Goal: Task Accomplishment & Management: Complete application form

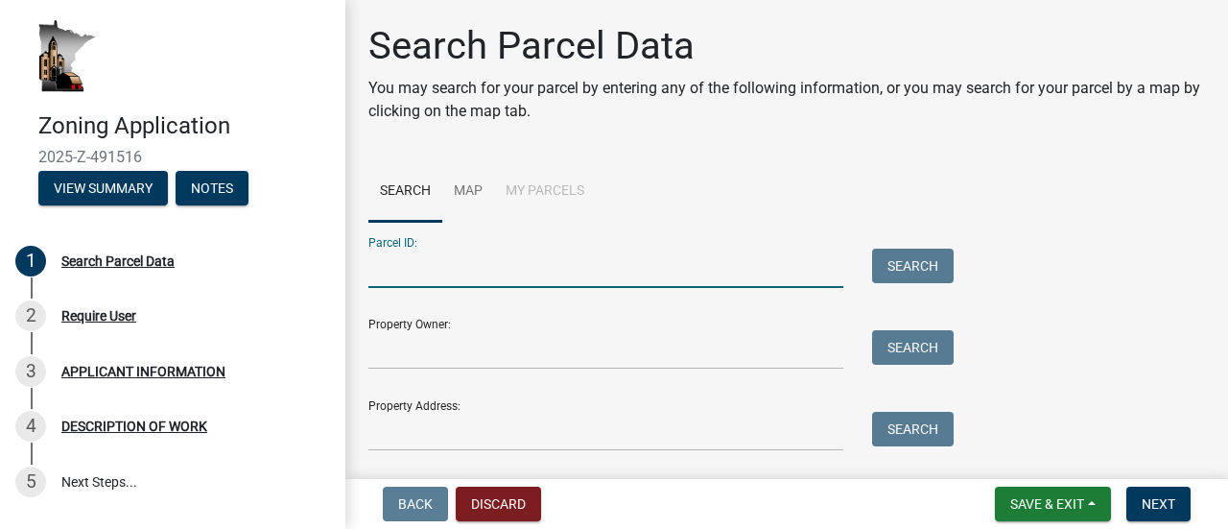
paste input "130084000"
type input "130084000"
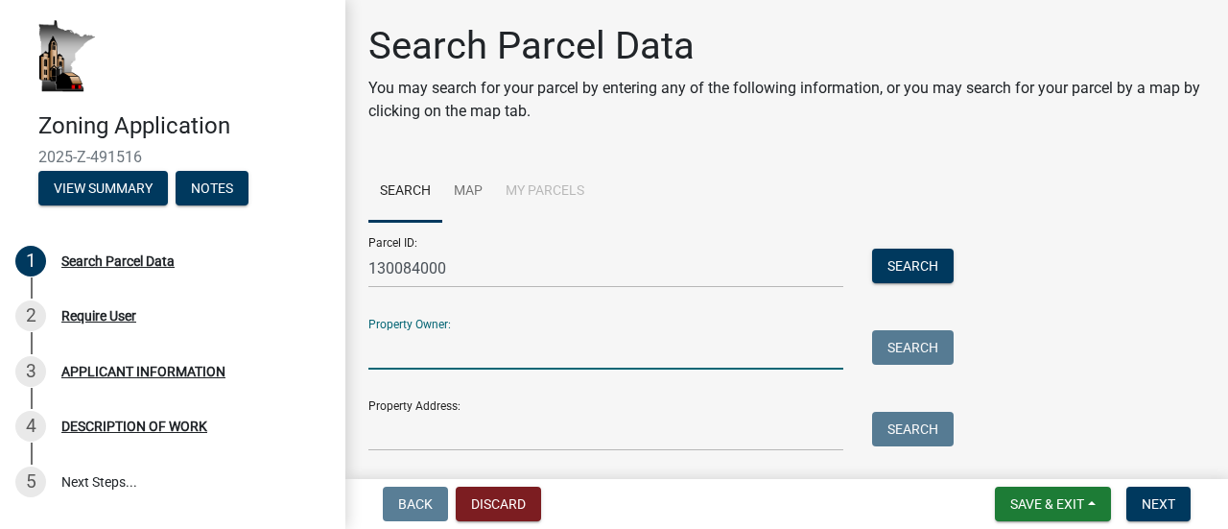
click at [494, 350] on input "Property Owner:" at bounding box center [605, 349] width 475 height 39
click at [456, 365] on input "Property Owner:" at bounding box center [605, 349] width 475 height 39
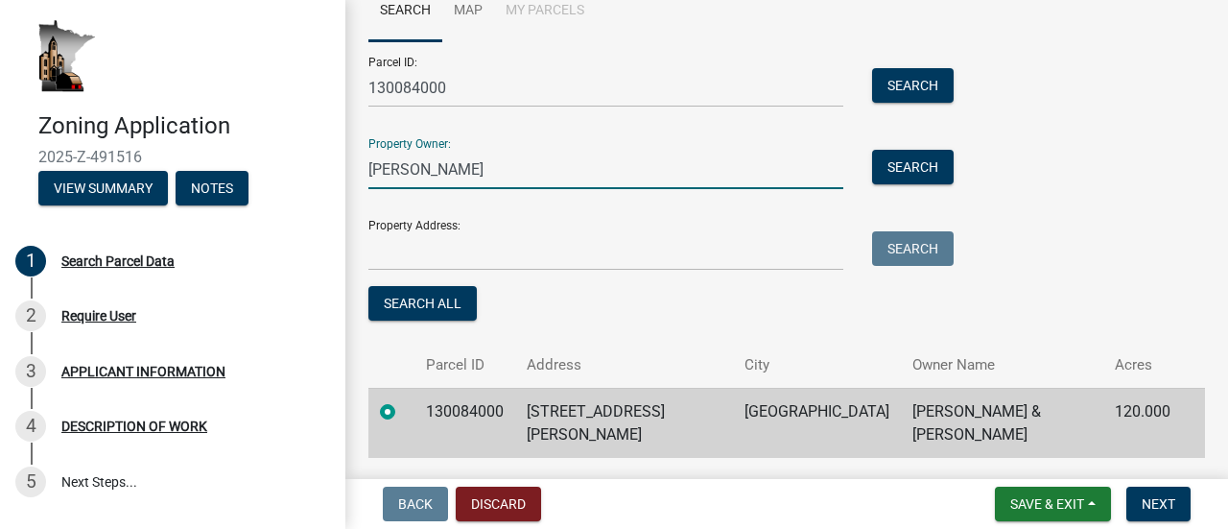
scroll to position [181, 0]
type input "[PERSON_NAME]"
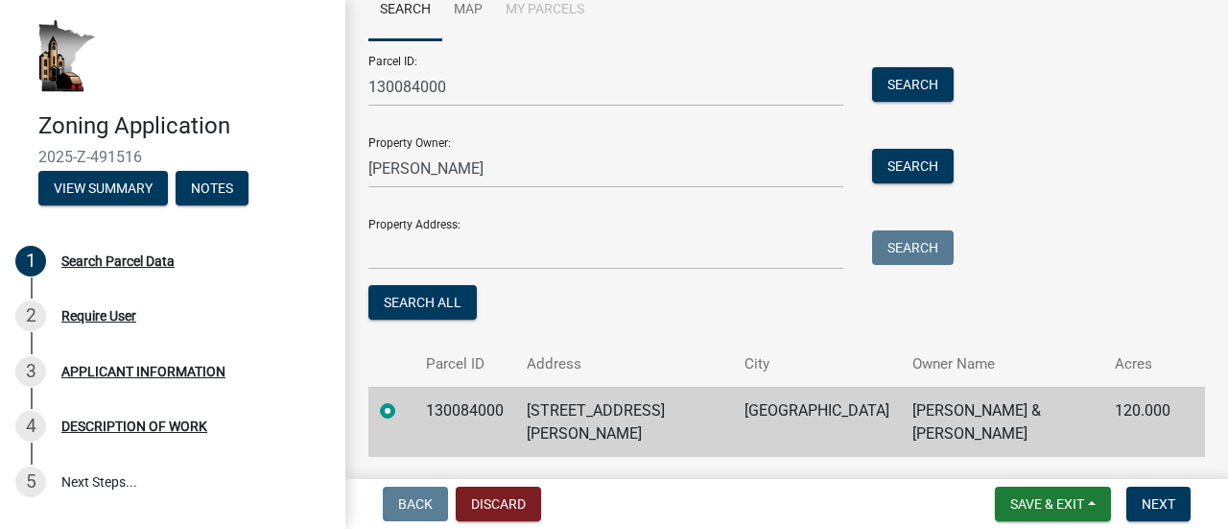
click at [624, 414] on td "[STREET_ADDRESS][PERSON_NAME]" at bounding box center [624, 422] width 218 height 70
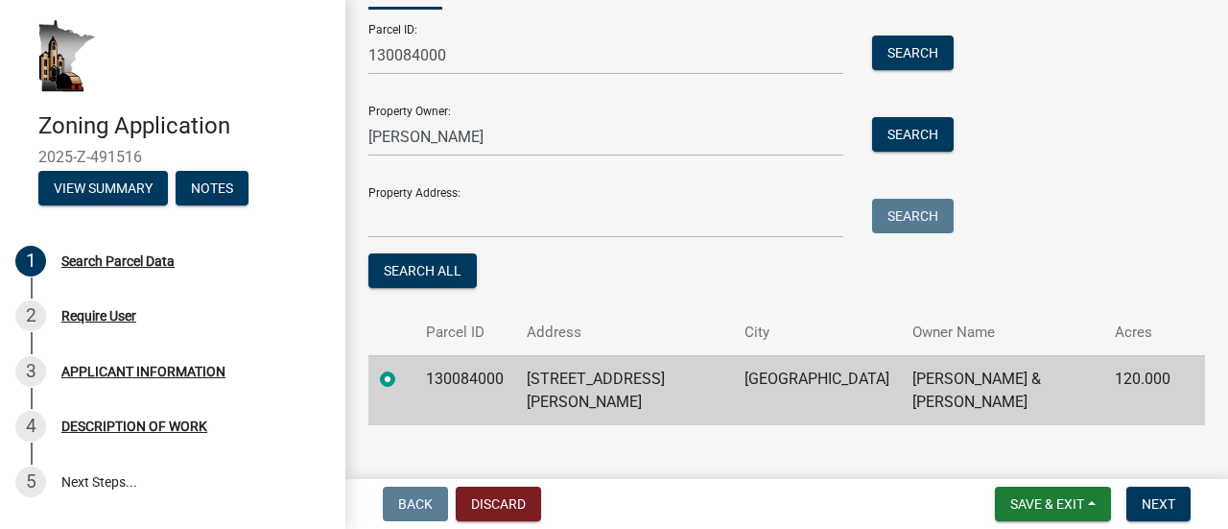
scroll to position [211, 0]
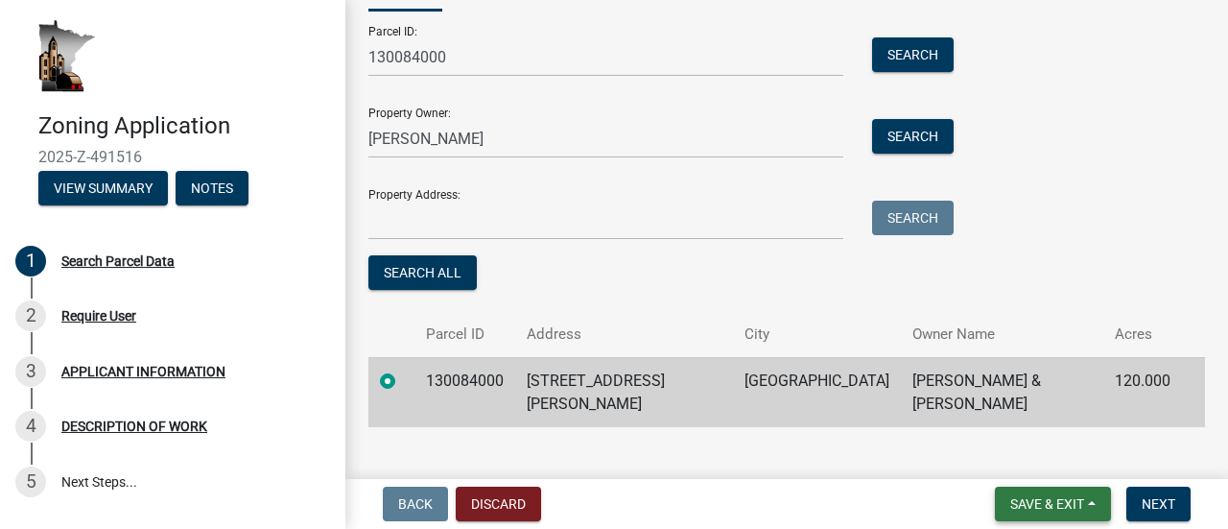
click at [1019, 500] on span "Save & Exit" at bounding box center [1047, 503] width 74 height 15
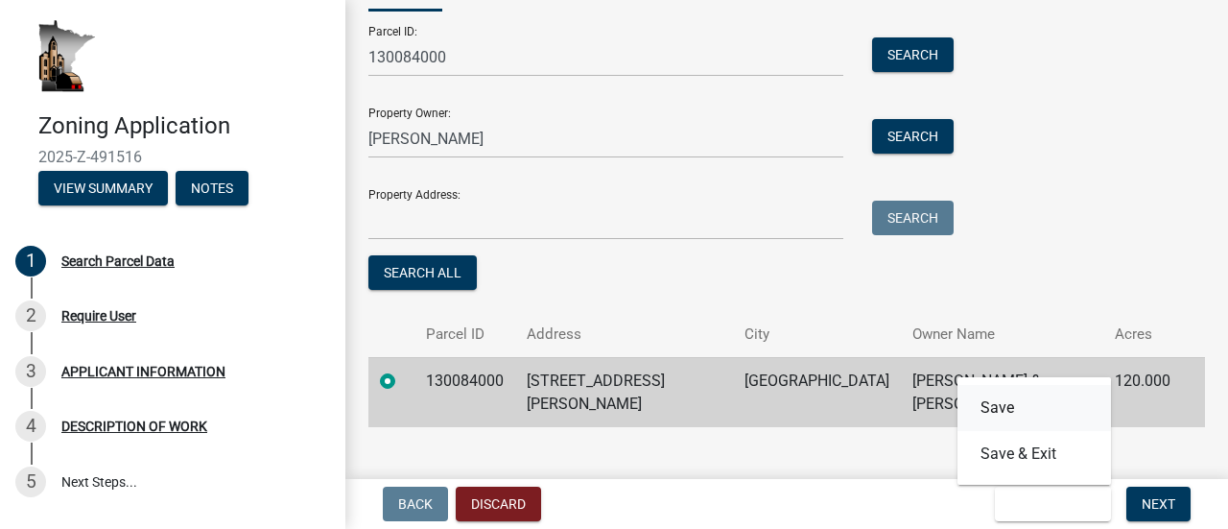
click at [1004, 413] on button "Save" at bounding box center [1034, 408] width 154 height 46
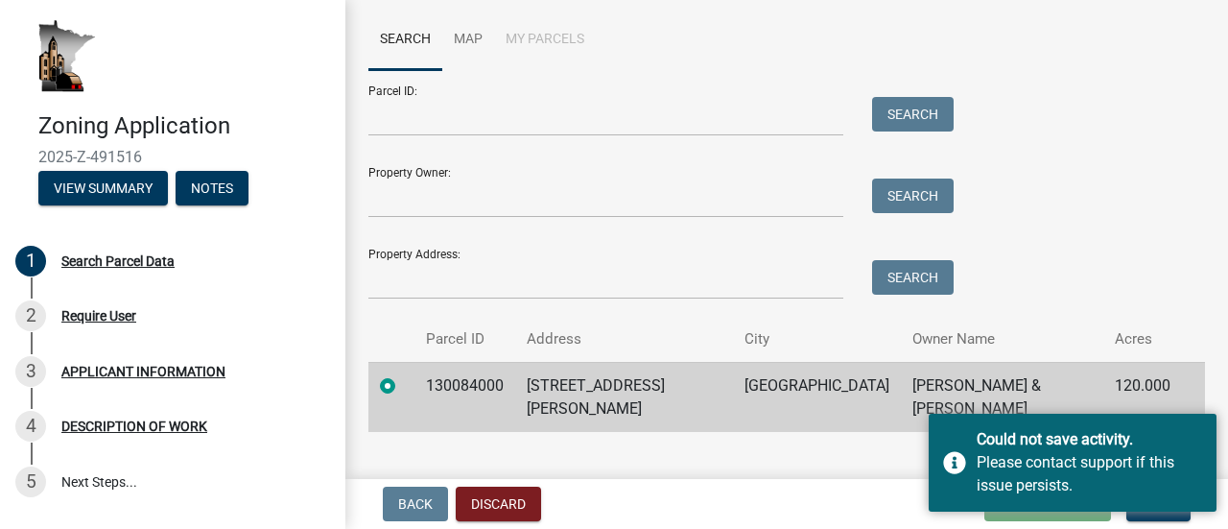
scroll to position [163, 0]
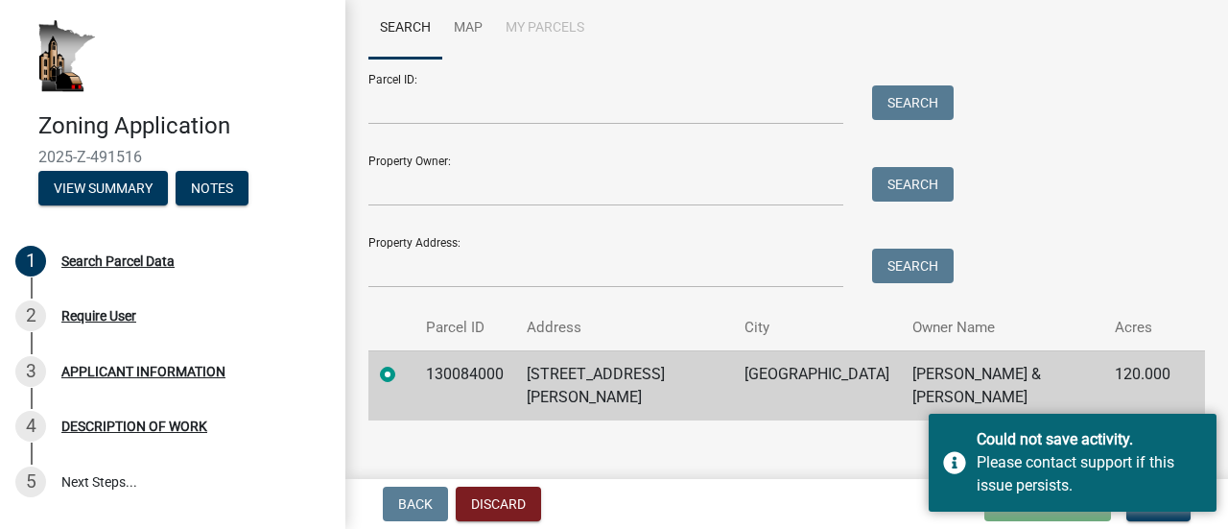
click at [403, 363] on label at bounding box center [403, 363] width 0 height 0
click at [403, 375] on input "radio" at bounding box center [409, 369] width 12 height 12
click at [867, 455] on main "Search Parcel Data You may search for your parcel by entering any of the follow…" at bounding box center [786, 235] width 883 height 471
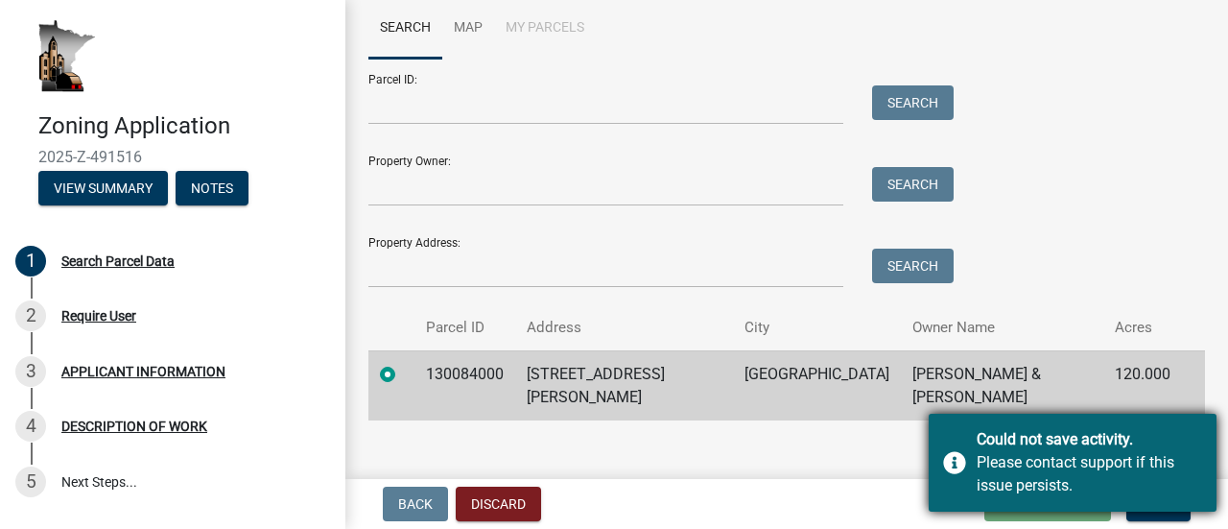
click at [1069, 495] on div "Please contact support if this issue persists." at bounding box center [1089, 474] width 225 height 46
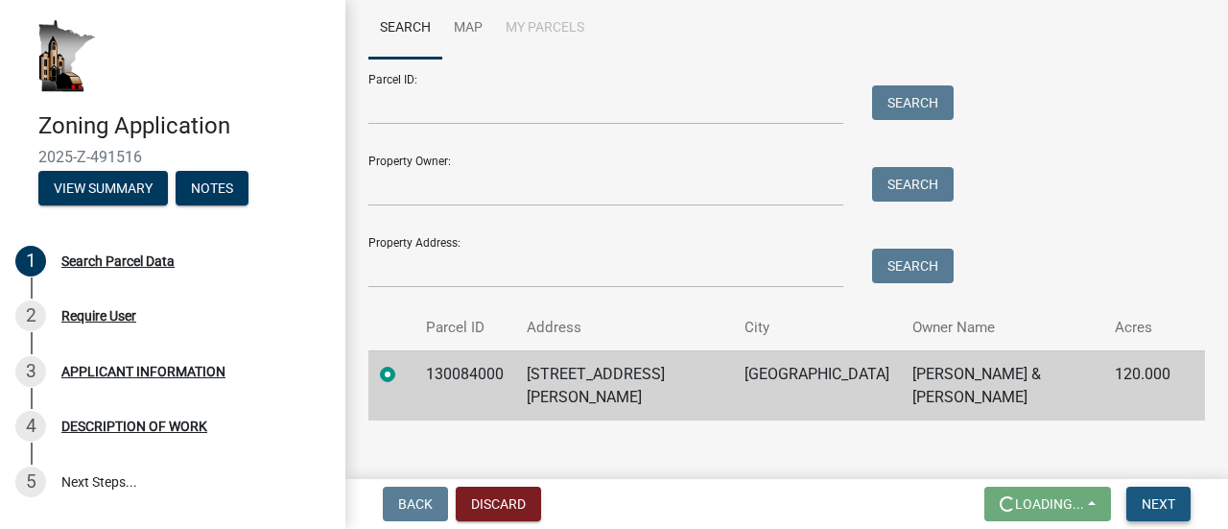
click at [1147, 498] on span "Next" at bounding box center [1159, 503] width 34 height 15
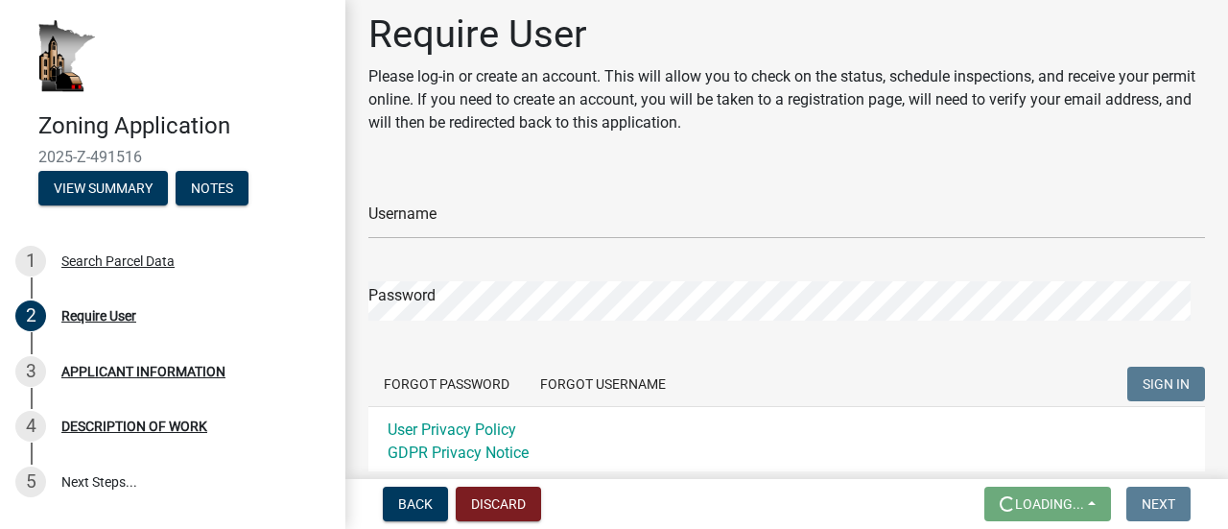
scroll to position [0, 0]
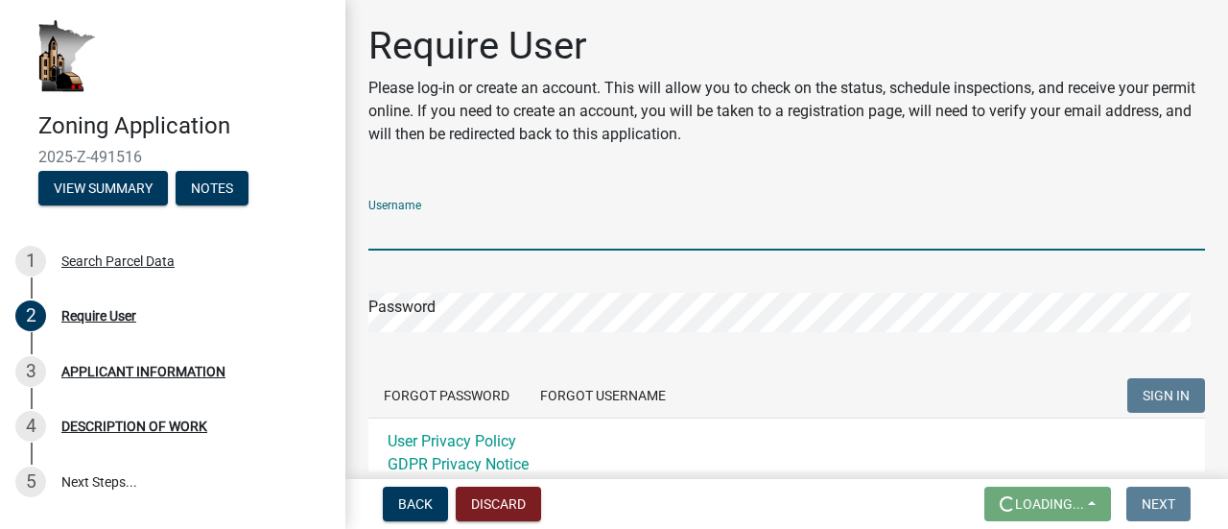
click at [501, 234] on input "Username" at bounding box center [786, 230] width 837 height 39
type input "jsolum"
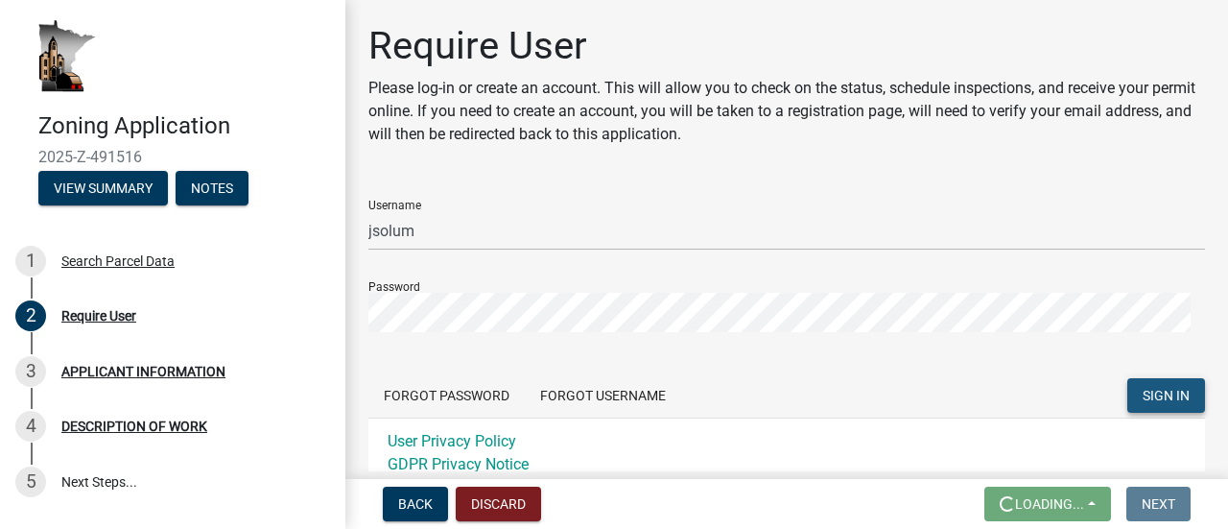
click at [1143, 391] on span "SIGN IN" at bounding box center [1166, 395] width 47 height 15
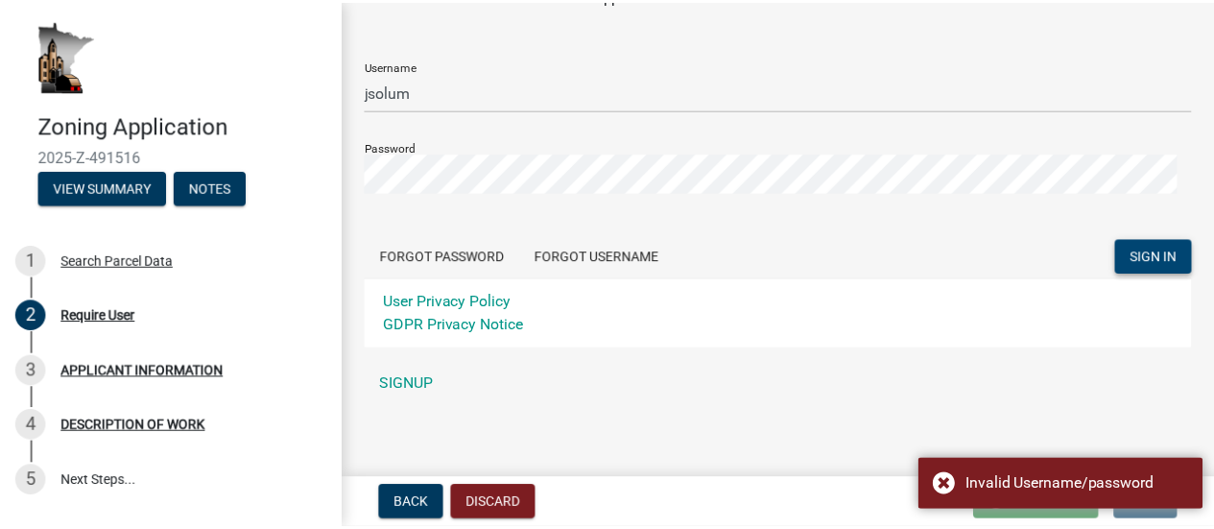
scroll to position [146, 0]
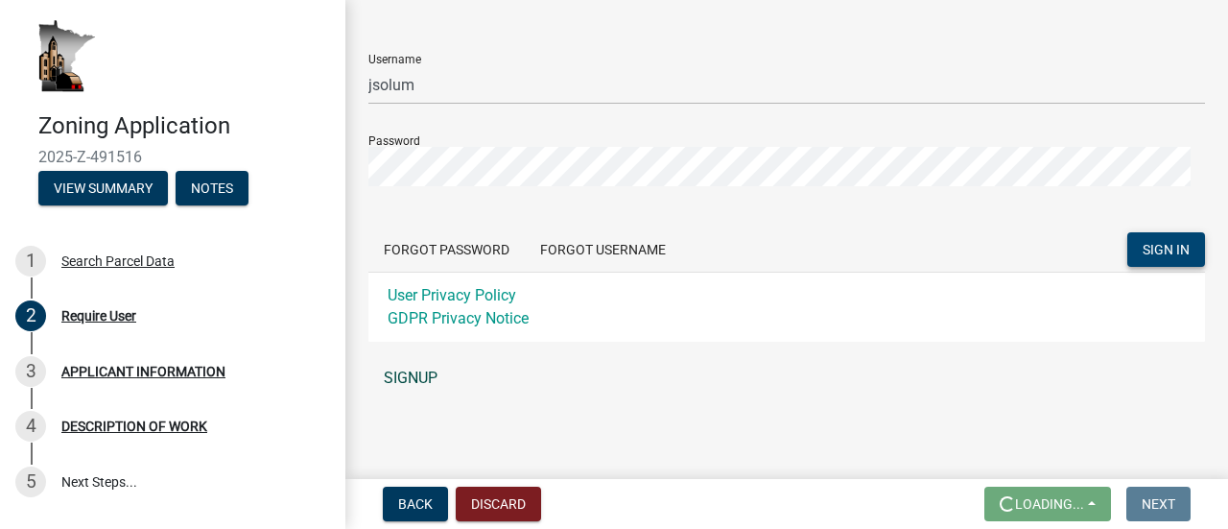
click at [418, 375] on link "SIGNUP" at bounding box center [786, 378] width 837 height 38
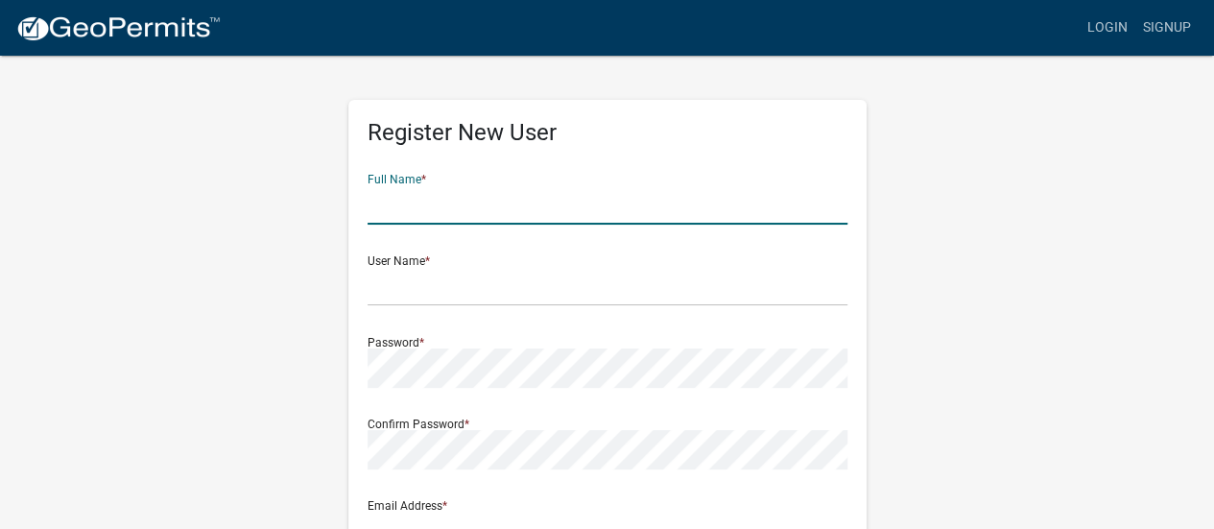
click at [480, 210] on input "text" at bounding box center [607, 204] width 480 height 39
type input "[PERSON_NAME]"
type input "[EMAIL_ADDRESS][DOMAIN_NAME]"
type input "[STREET_ADDRESS][PERSON_NAME]"
type input "[GEOGRAPHIC_DATA]"
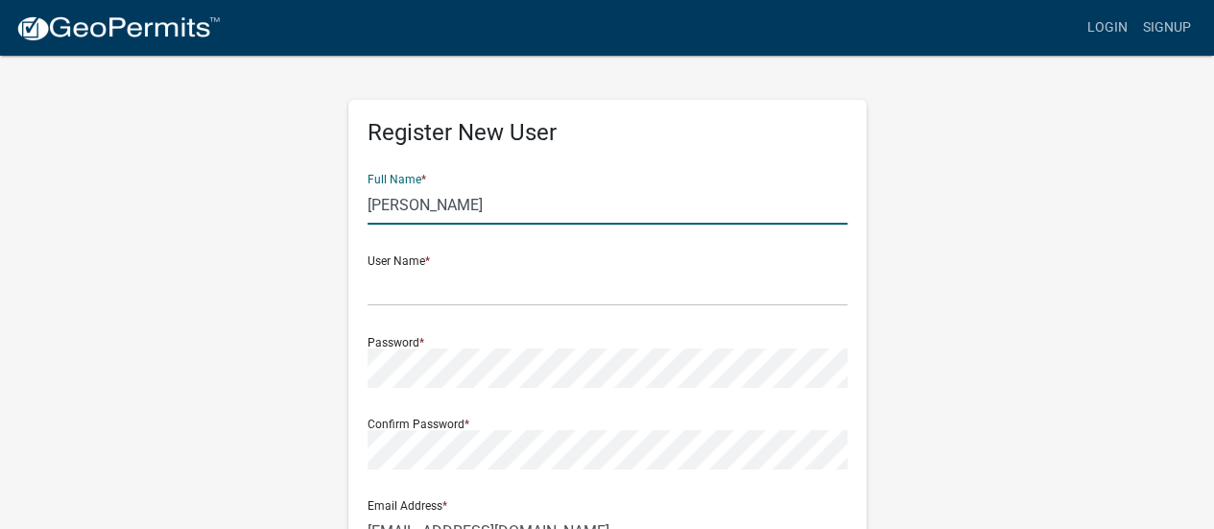
type input "MN"
type input "55974"
type input "5074507123"
click at [442, 278] on input "text" at bounding box center [607, 286] width 480 height 39
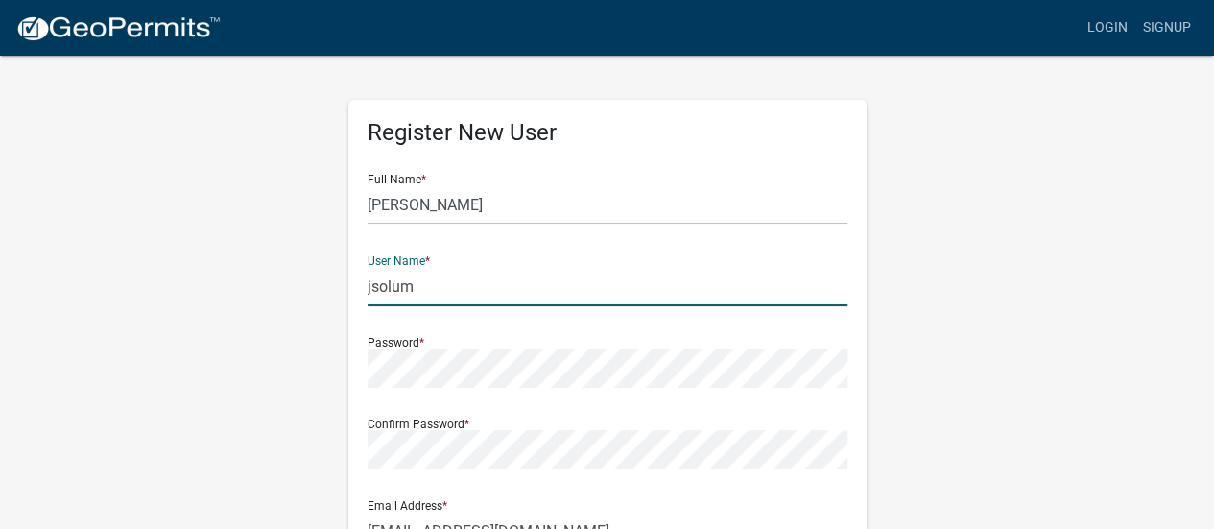
type input "jsolum"
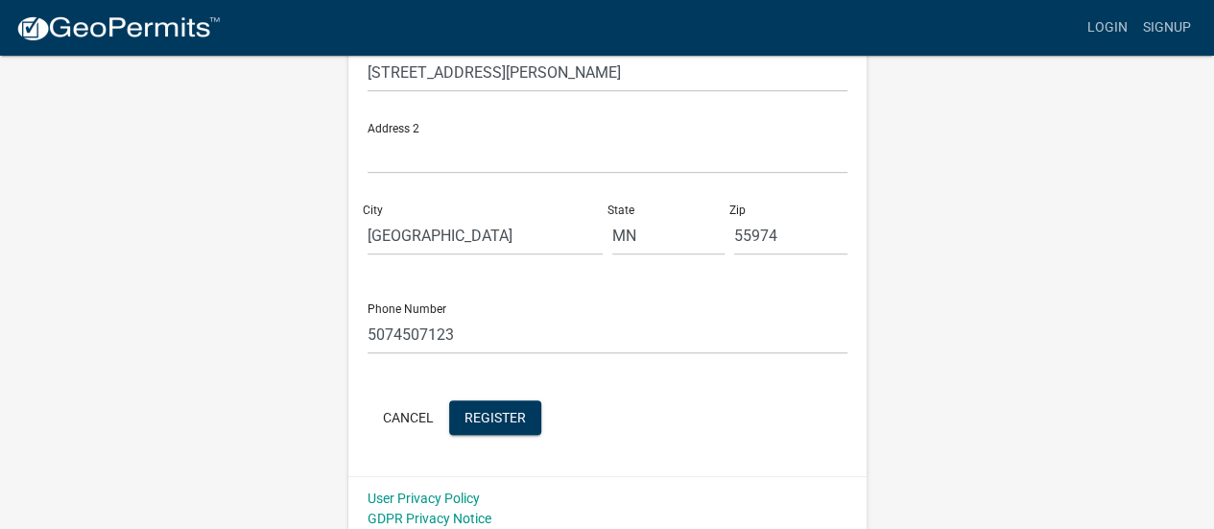
scroll to position [544, 0]
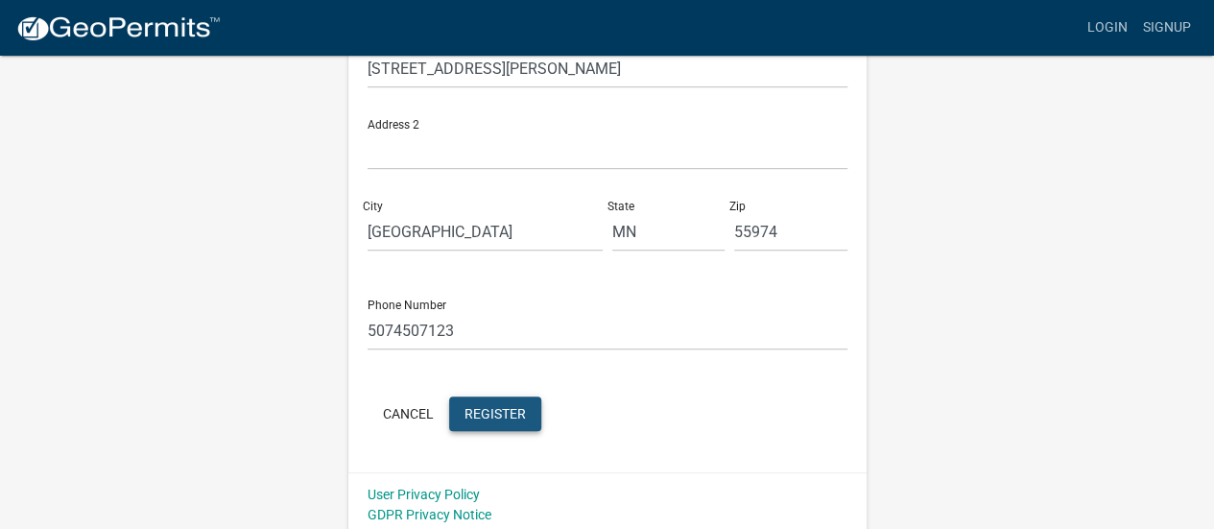
click at [484, 405] on span "Register" at bounding box center [494, 412] width 61 height 15
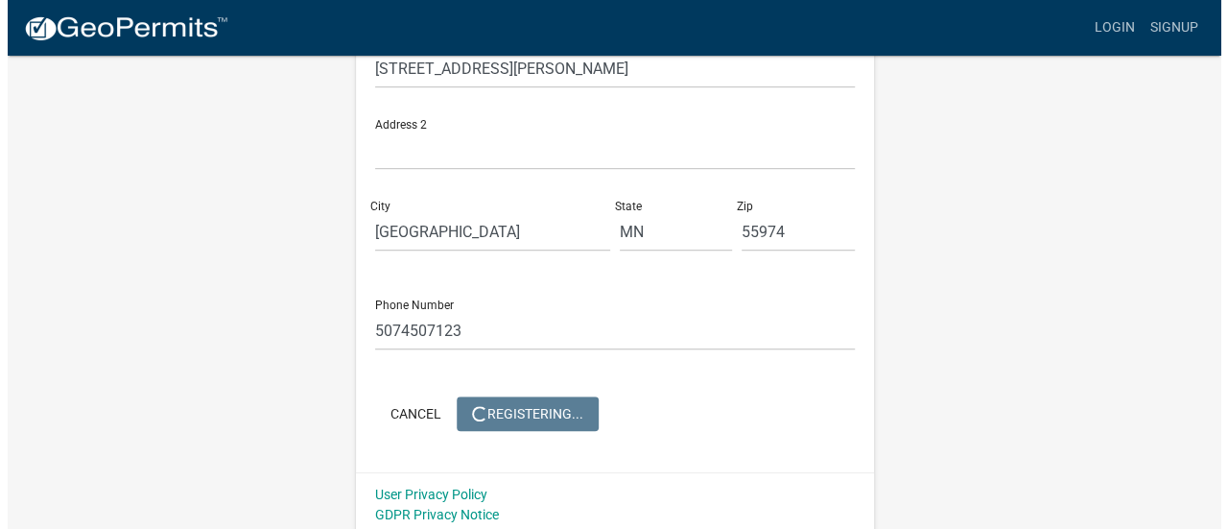
scroll to position [0, 0]
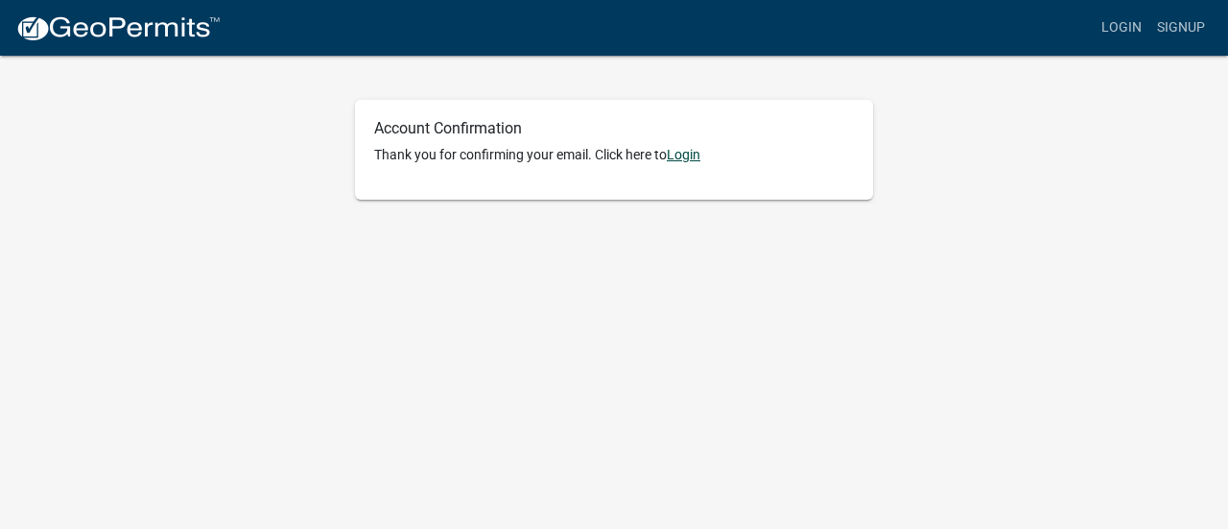
click at [683, 154] on link "Login" at bounding box center [684, 154] width 34 height 15
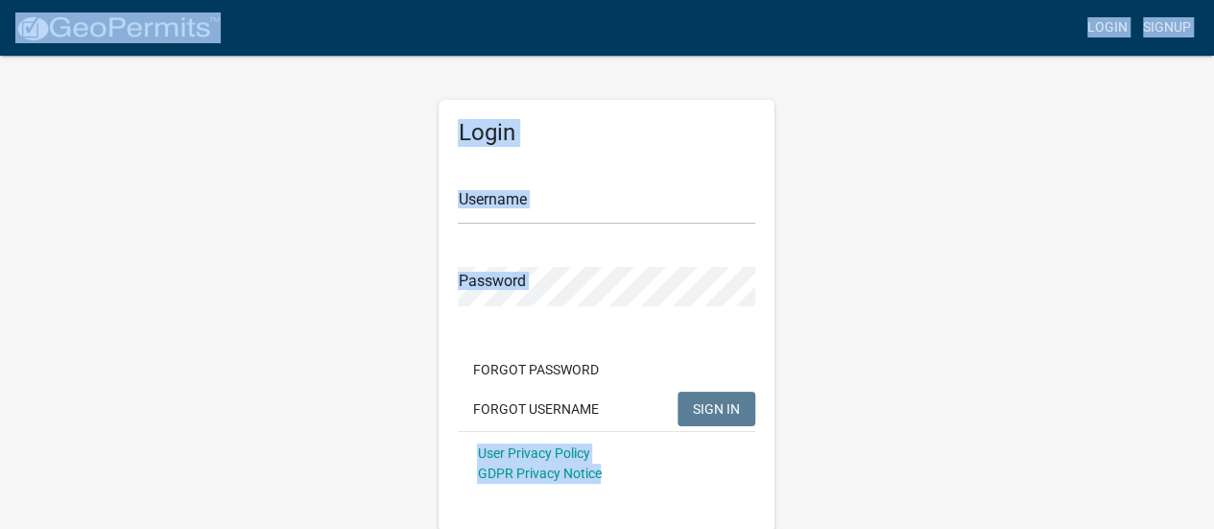
click at [683, 154] on div "Login Username Password Forgot Password Forgot Username SIGN IN User Privacy Po…" at bounding box center [606, 316] width 336 height 432
type input "jsolum"
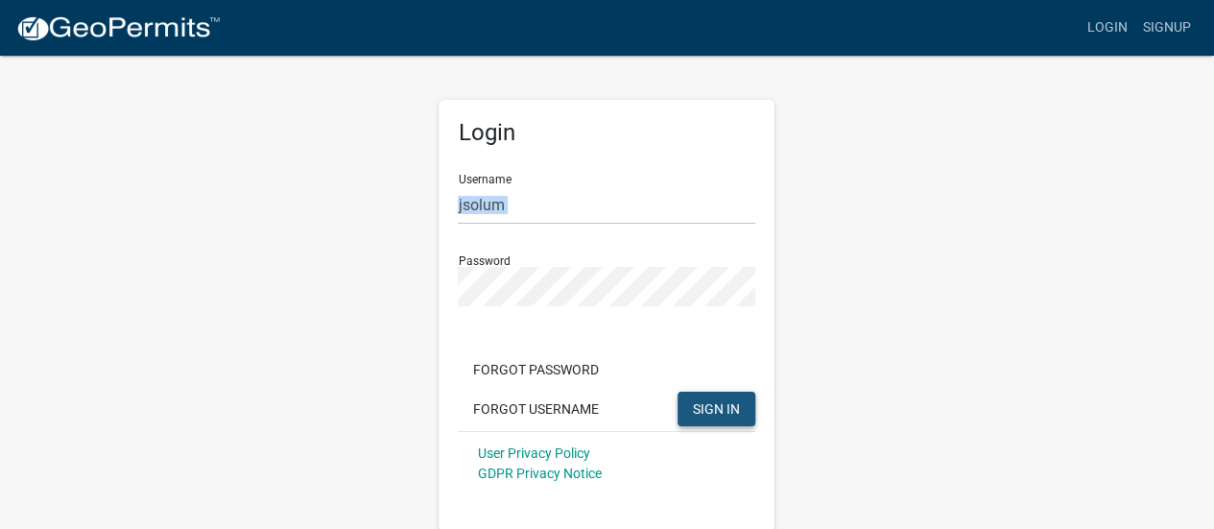
click at [699, 411] on span "SIGN IN" at bounding box center [716, 407] width 47 height 15
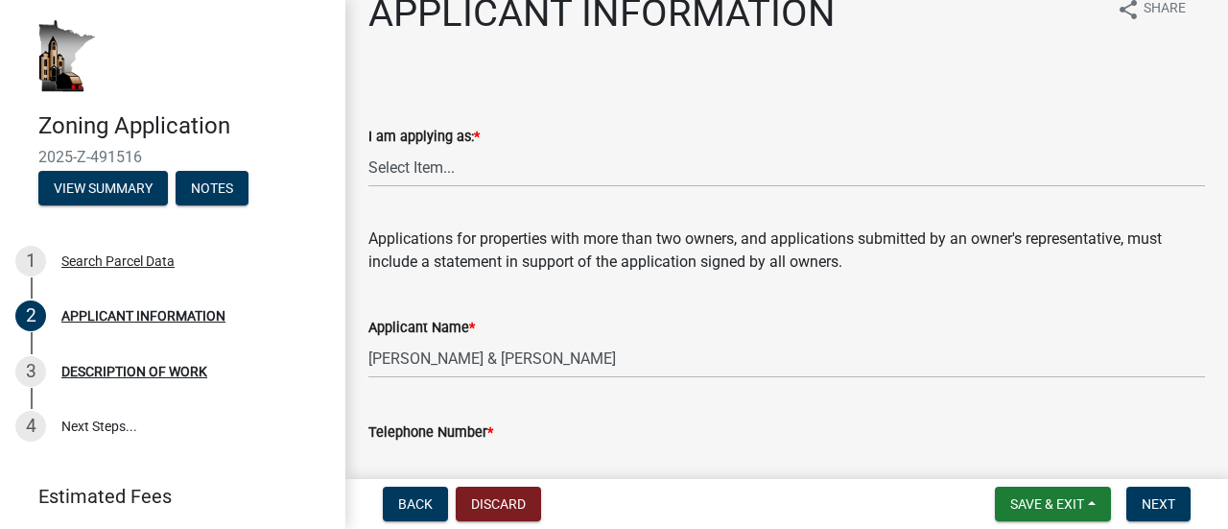
scroll to position [34, 0]
click at [491, 165] on select "Select Item... The sole owner of the property A co-owner of the property with o…" at bounding box center [786, 166] width 837 height 39
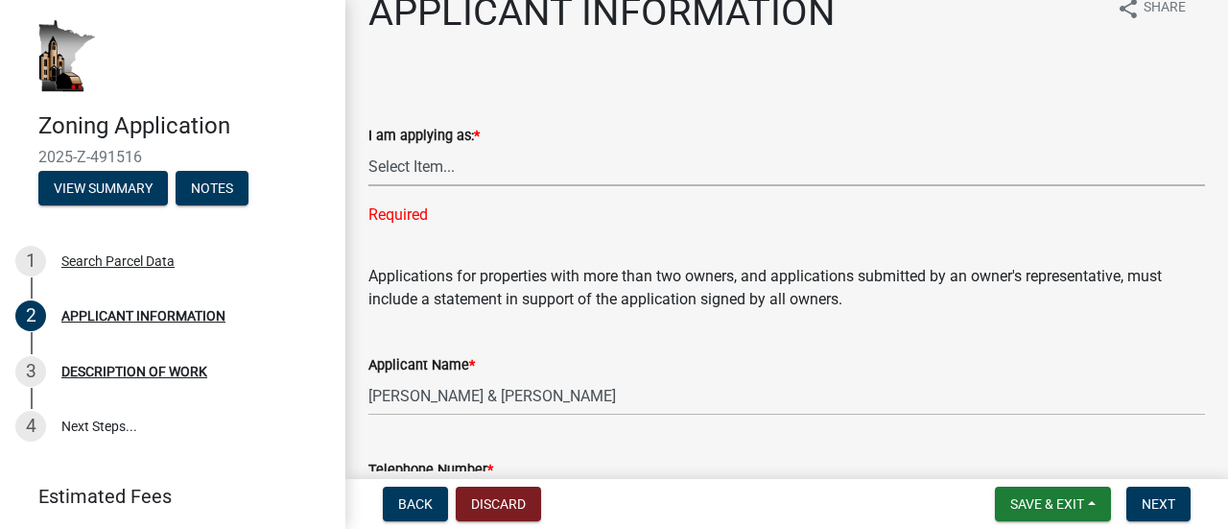
click at [410, 166] on select "Select Item... The sole owner of the property A co-owner of the property with o…" at bounding box center [786, 166] width 837 height 39
click at [368, 147] on select "Select Item... The sole owner of the property A co-owner of the property with o…" at bounding box center [786, 166] width 837 height 39
select select "5d5ec67e-83f1-4720-bb1f-c45cadde6202"
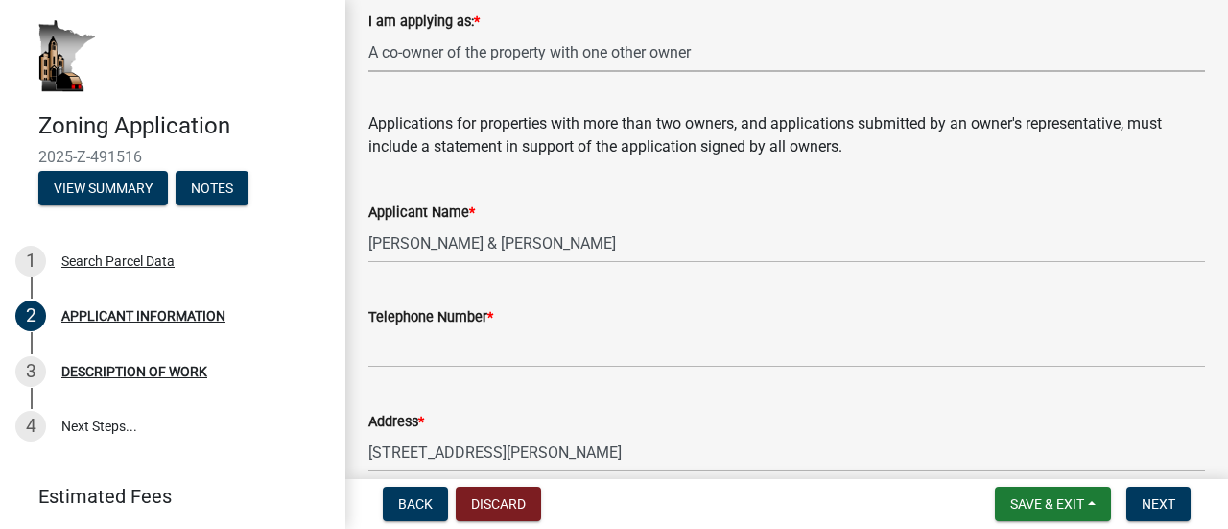
scroll to position [149, 0]
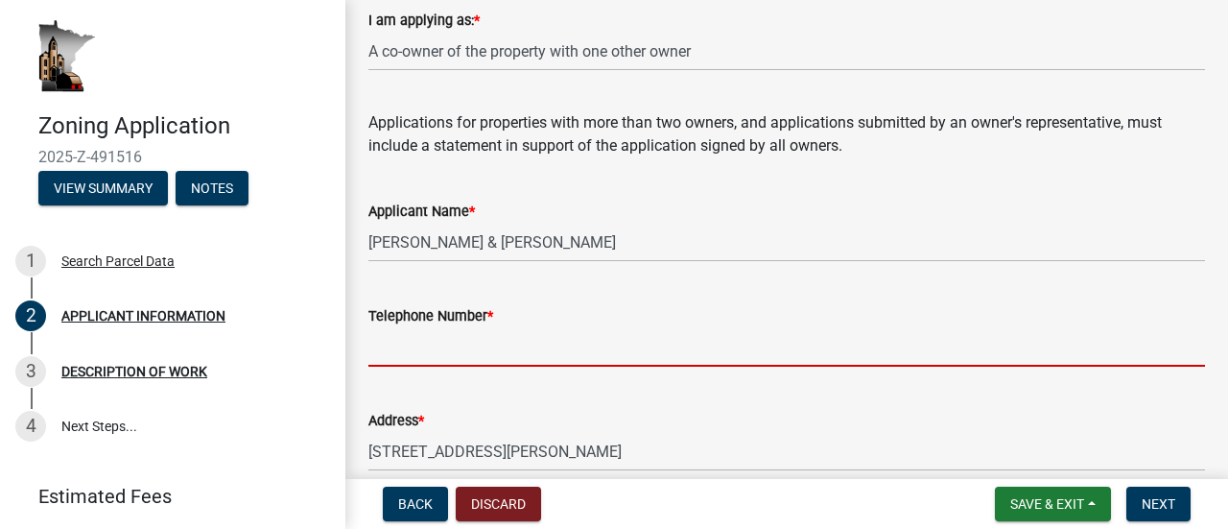
click at [479, 349] on input "Telephone Number *" at bounding box center [786, 346] width 837 height 39
type input "5074507123"
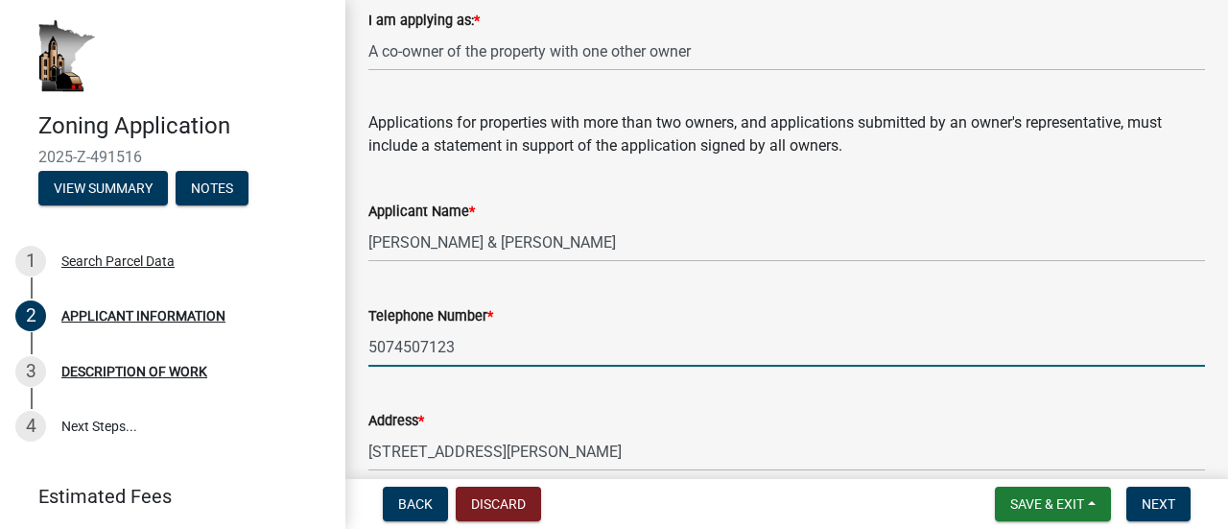
type input "55974"
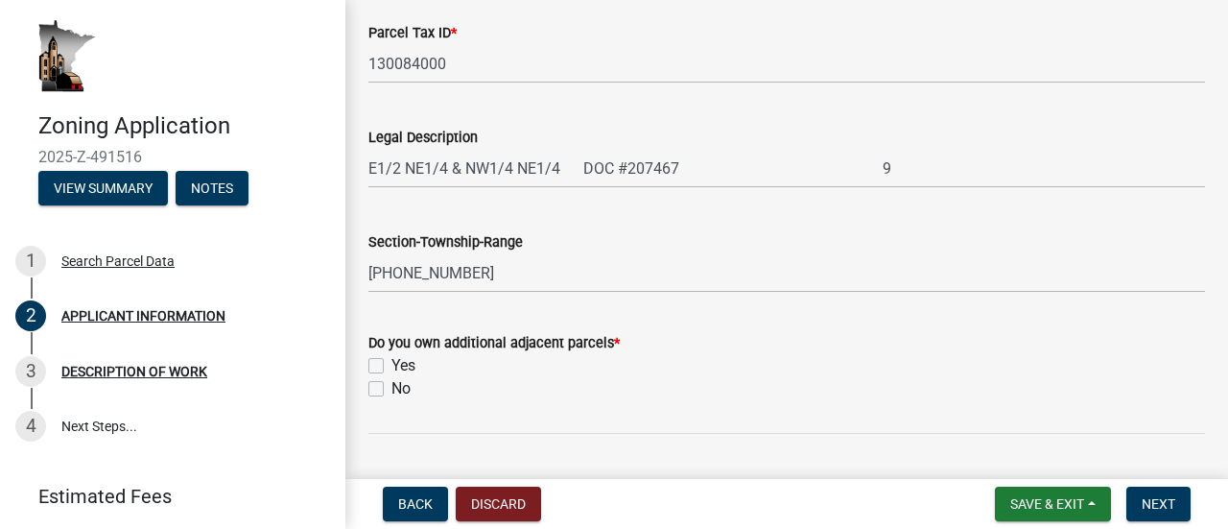
scroll to position [851, 0]
click at [391, 359] on label "Yes" at bounding box center [403, 364] width 24 height 23
click at [391, 359] on input "Yes" at bounding box center [397, 359] width 12 height 12
checkbox input "true"
checkbox input "false"
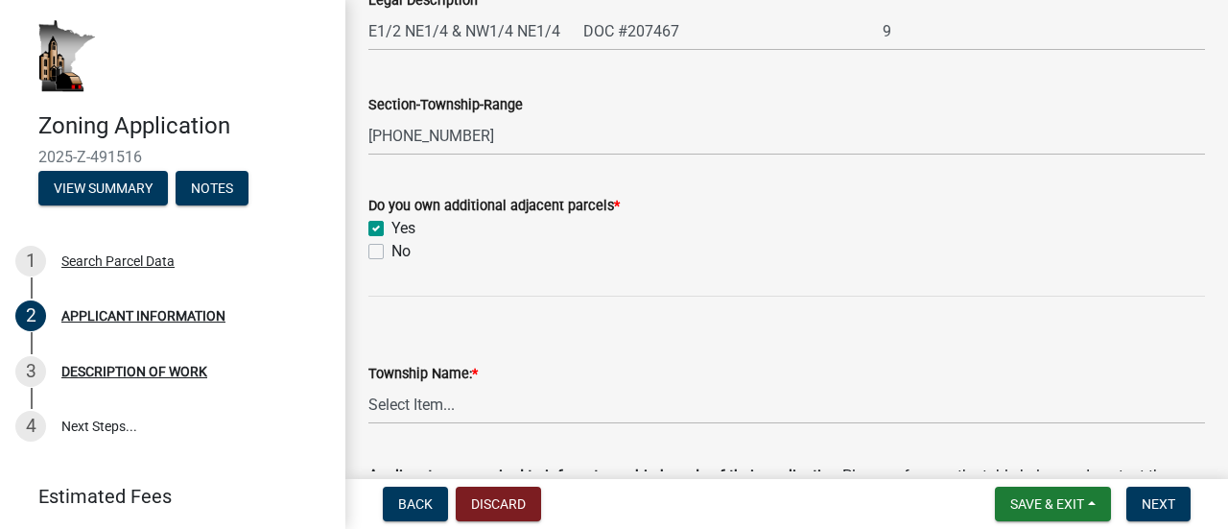
scroll to position [991, 0]
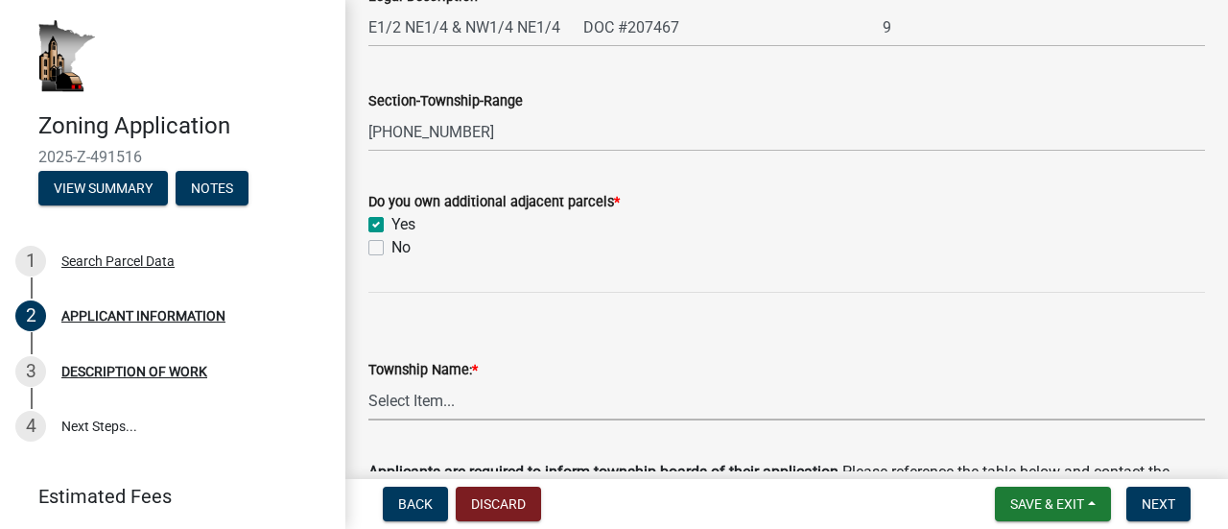
click at [503, 398] on select "Select Item... Black Hammer Brownsville Caledonia Crooked Creek Hokah Houston J…" at bounding box center [786, 400] width 837 height 39
click at [368, 381] on select "Select Item... Black Hammer Brownsville Caledonia Crooked Creek Hokah Houston J…" at bounding box center [786, 400] width 837 height 39
select select "87bd8246-e010-4864-ada3-31d8f143e470"
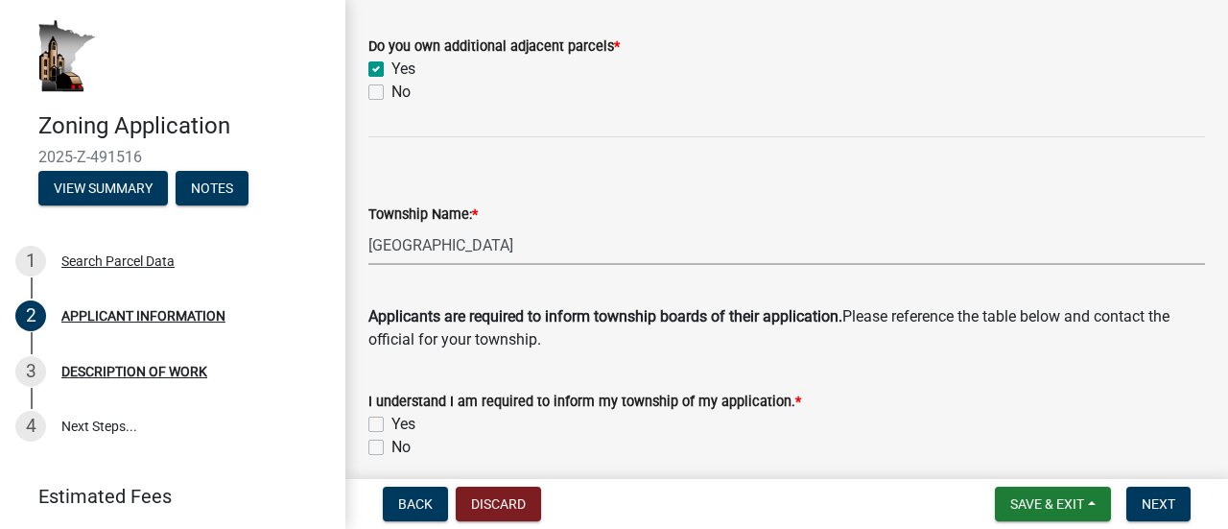
scroll to position [1147, 0]
drag, startPoint x: 568, startPoint y: 331, endPoint x: 636, endPoint y: 392, distance: 91.7
click at [636, 394] on label "I understand I am required to inform my township of my application. *" at bounding box center [584, 400] width 433 height 13
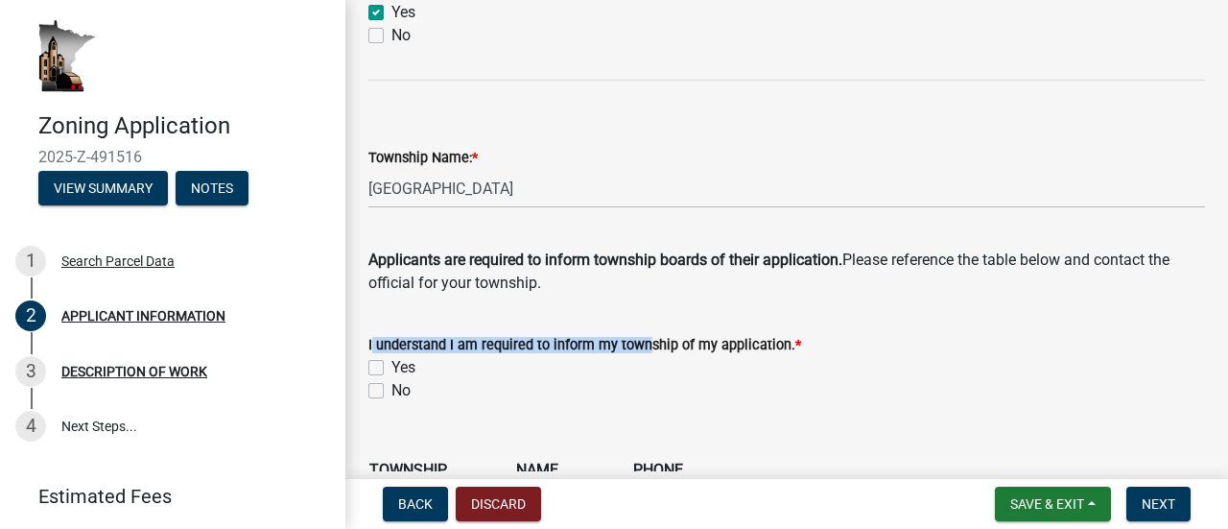
scroll to position [1205, 0]
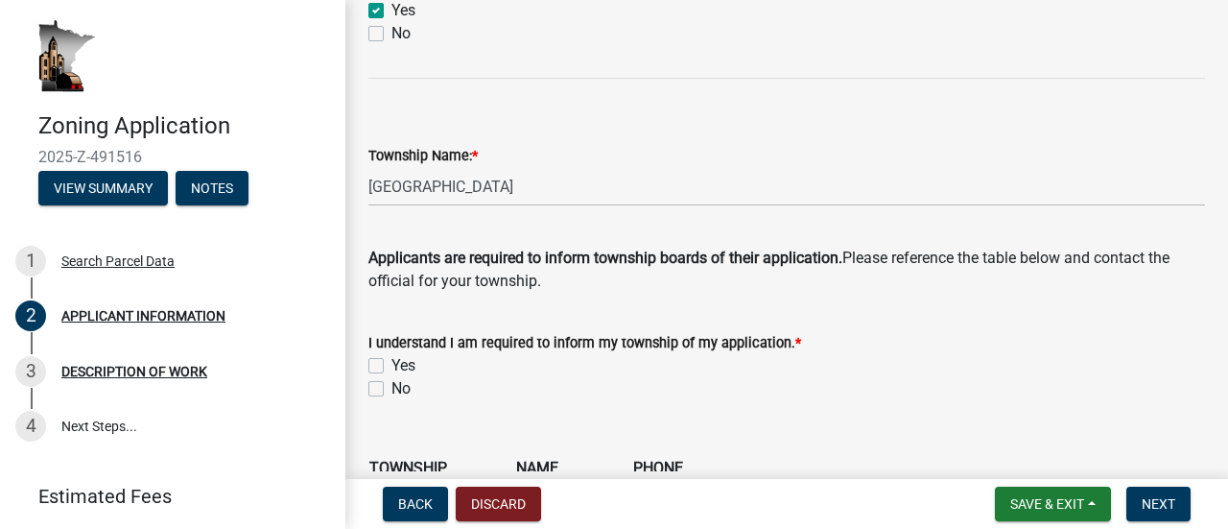
click at [649, 359] on div "Yes" at bounding box center [786, 365] width 837 height 23
click at [391, 364] on label "Yes" at bounding box center [403, 365] width 24 height 23
click at [391, 364] on input "Yes" at bounding box center [397, 360] width 12 height 12
checkbox input "true"
checkbox input "false"
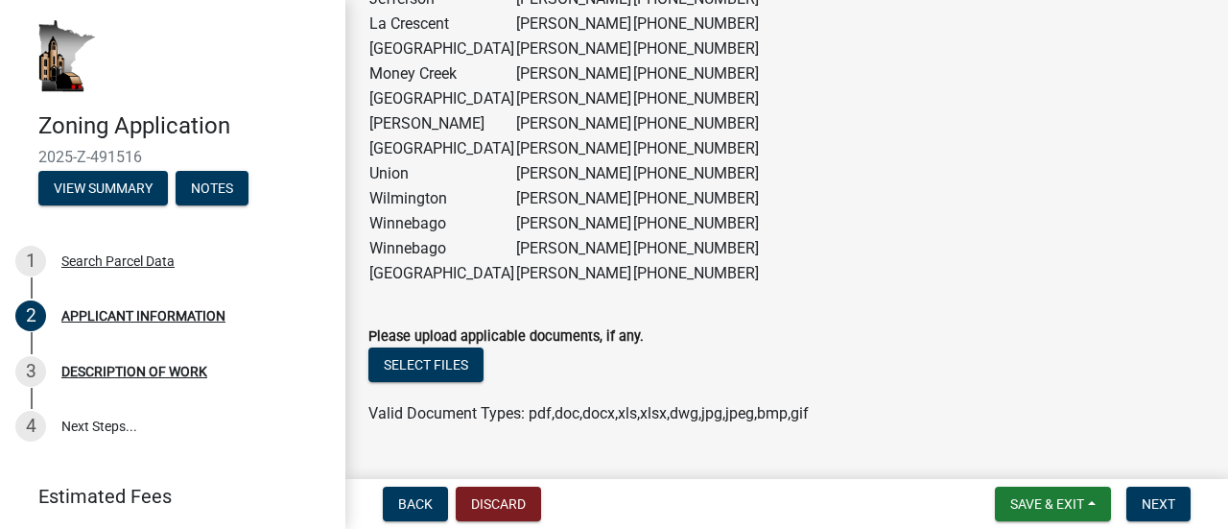
scroll to position [1850, 0]
click at [441, 364] on button "Select files" at bounding box center [425, 363] width 115 height 35
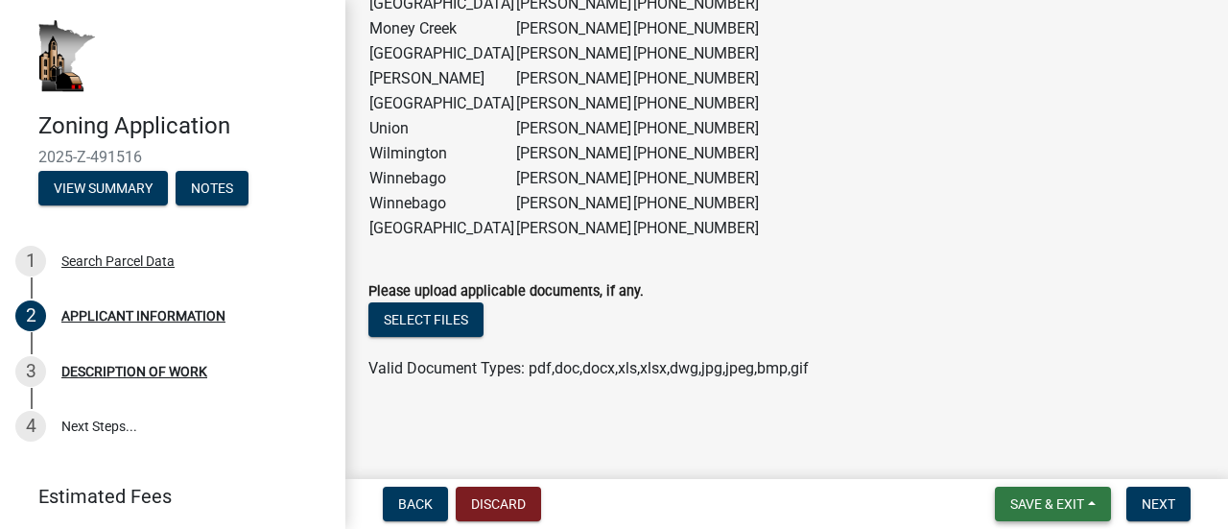
click at [1027, 493] on button "Save & Exit" at bounding box center [1053, 503] width 116 height 35
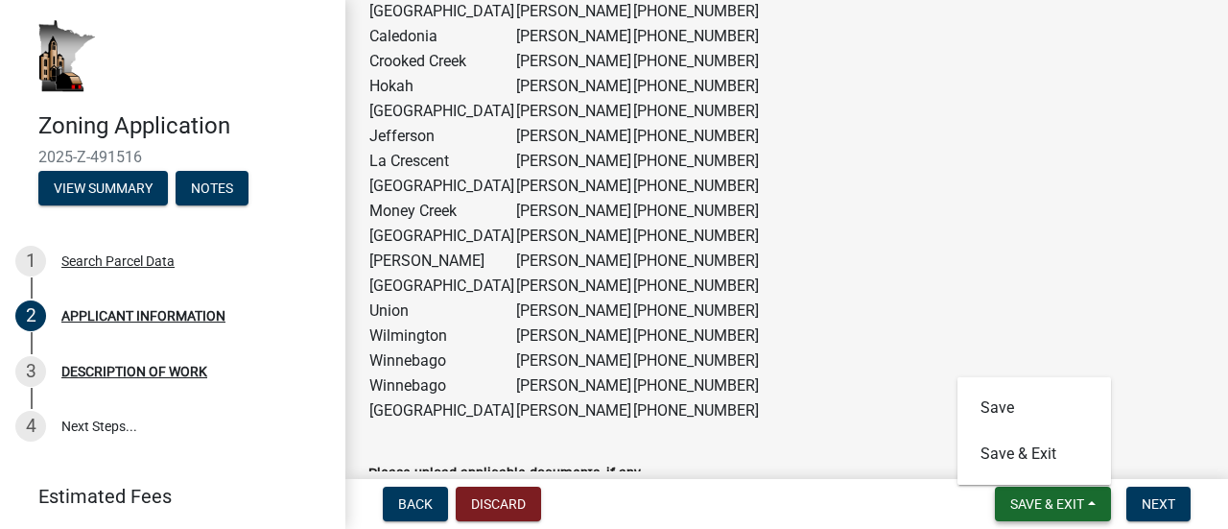
scroll to position [1719, 0]
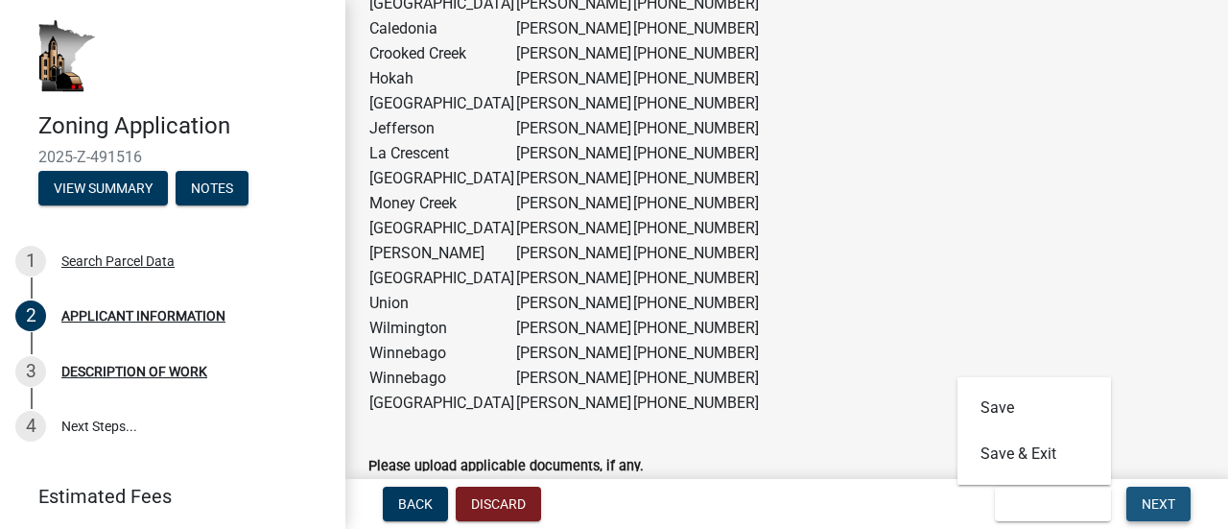
click at [1165, 498] on span "Next" at bounding box center [1159, 503] width 34 height 15
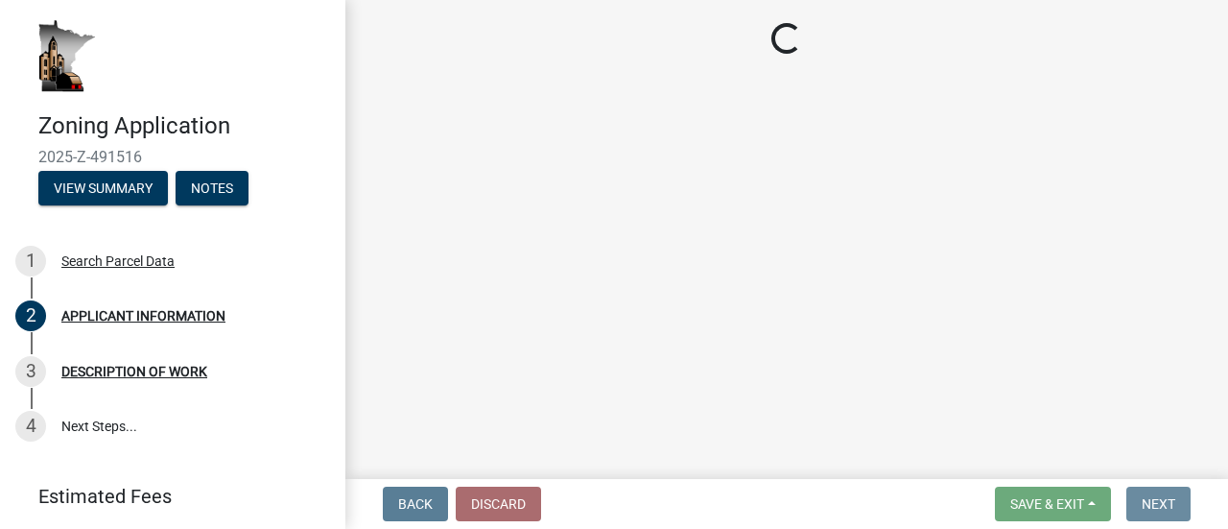
scroll to position [0, 0]
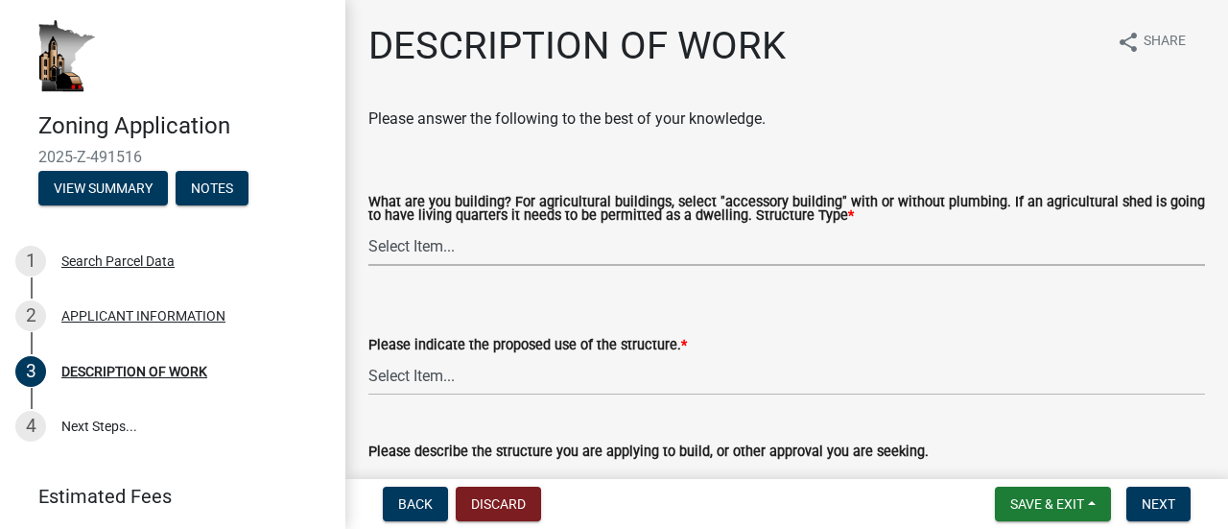
click at [411, 248] on select "Select Item... Single Family Dwelling or "Shouse" Bedroom addition Non-bedroom …" at bounding box center [786, 245] width 837 height 39
click at [368, 227] on select "Select Item... Single Family Dwelling or "Shouse" Bedroom addition Non-bedroom …" at bounding box center [786, 245] width 837 height 39
select select "39f6a2ab-0467-4f26-9b22-6b4c409785cf"
click at [434, 376] on select "Select Item... Year-Round Residential Seasonal Residential Agricultural Recreat…" at bounding box center [786, 375] width 837 height 39
click at [368, 357] on select "Select Item... Year-Round Residential Seasonal Residential Agricultural Recreat…" at bounding box center [786, 375] width 837 height 39
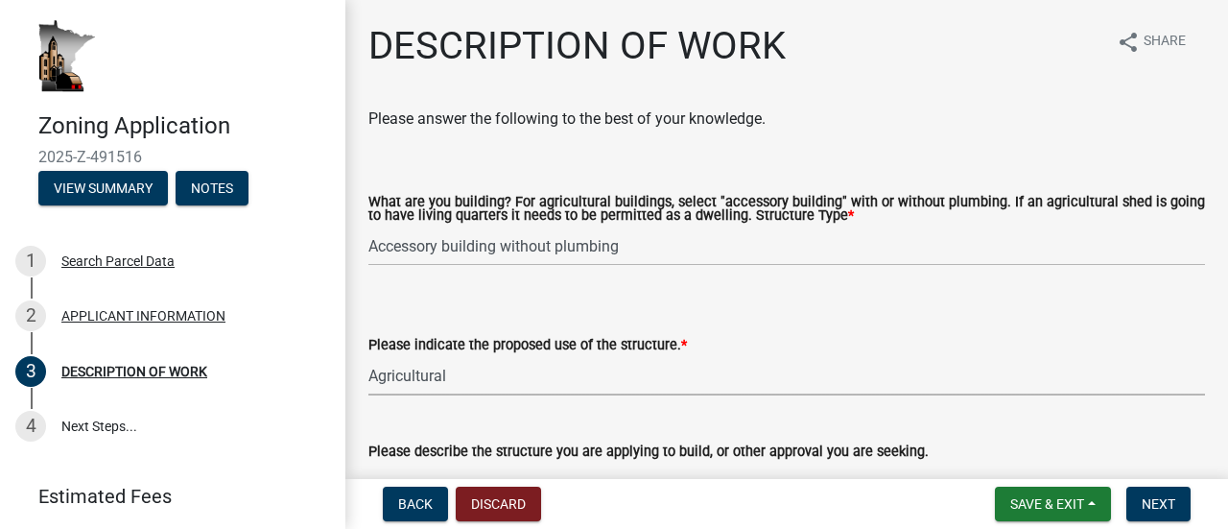
select select "8a50126a-ac8f-44d1-8890-2a914b053a60"
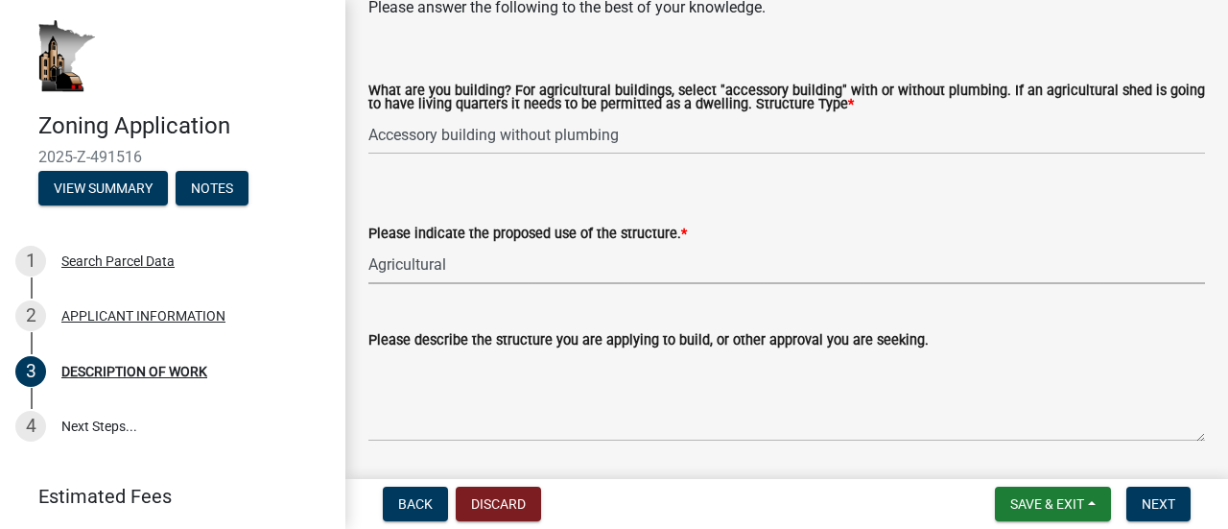
scroll to position [113, 0]
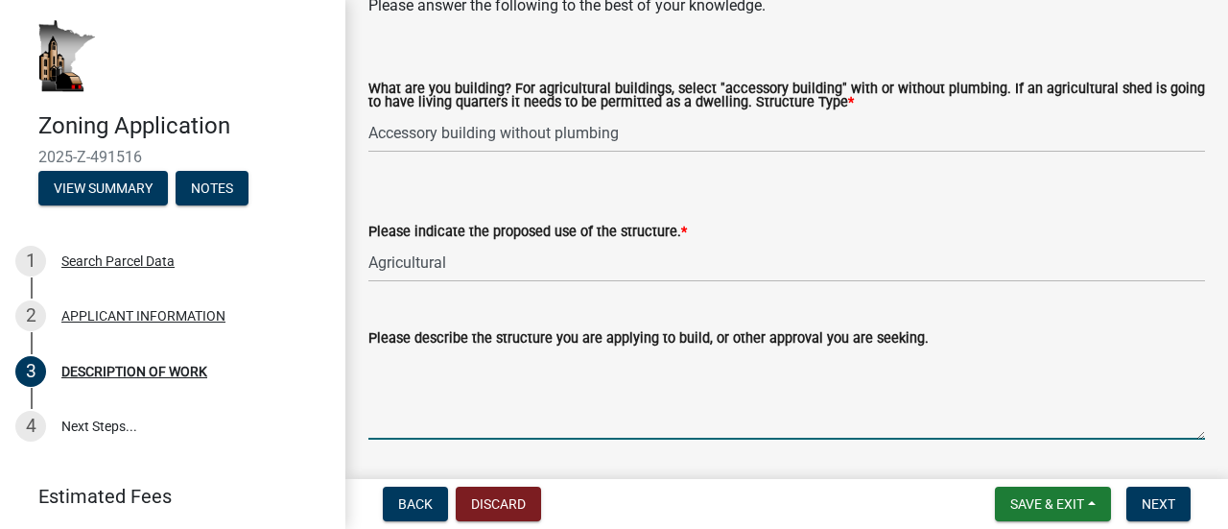
click at [568, 411] on textarea "Please describe the structure you are applying to build, or other approval you …" at bounding box center [786, 394] width 837 height 90
type textarea "60x88 pole shed for equipment"
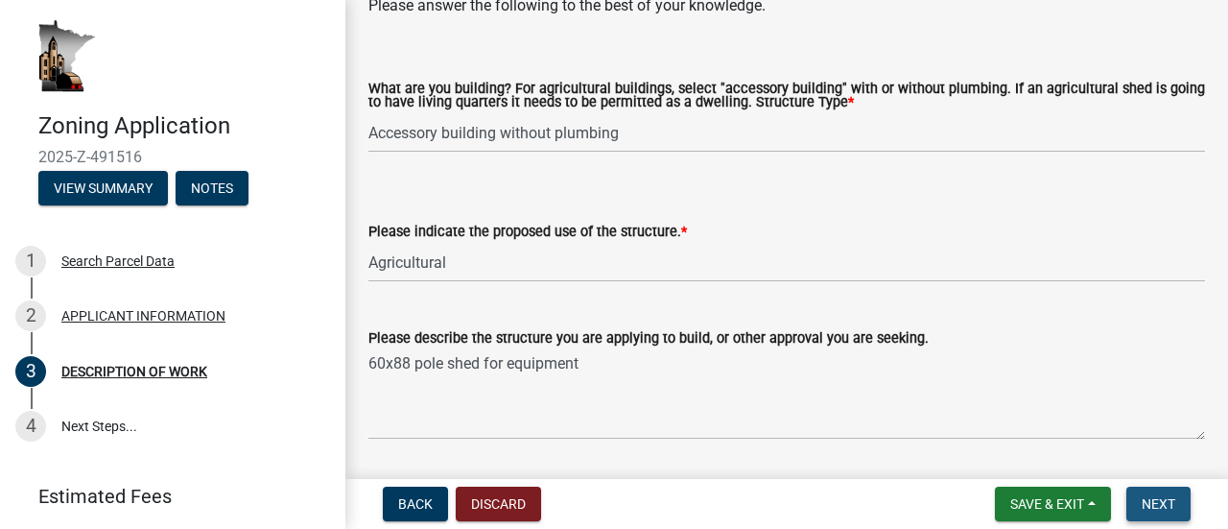
click at [1152, 503] on span "Next" at bounding box center [1159, 503] width 34 height 15
click at [1158, 506] on span "Next" at bounding box center [1159, 503] width 34 height 15
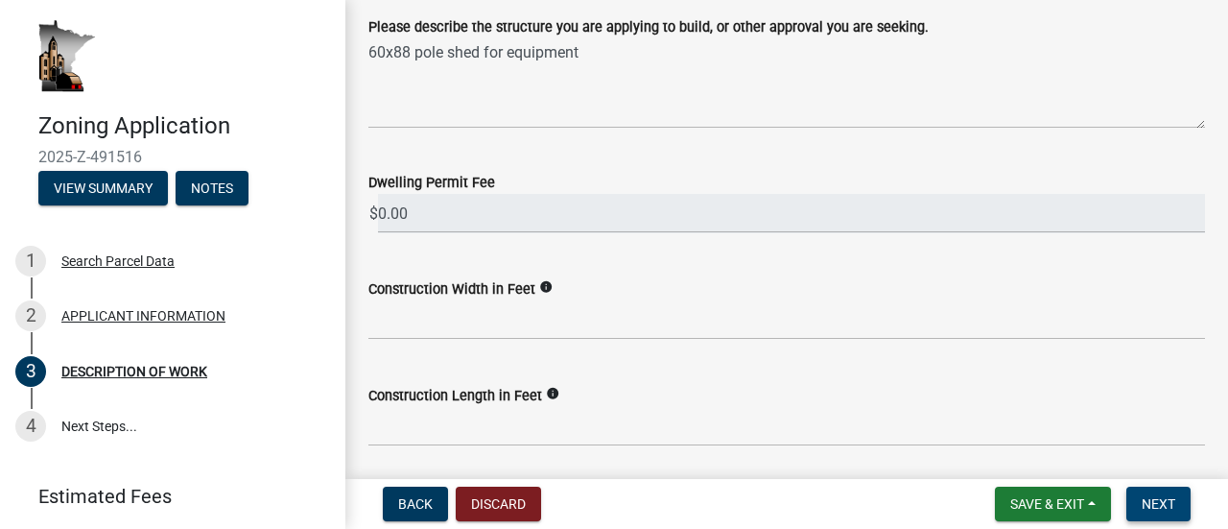
scroll to position [425, 0]
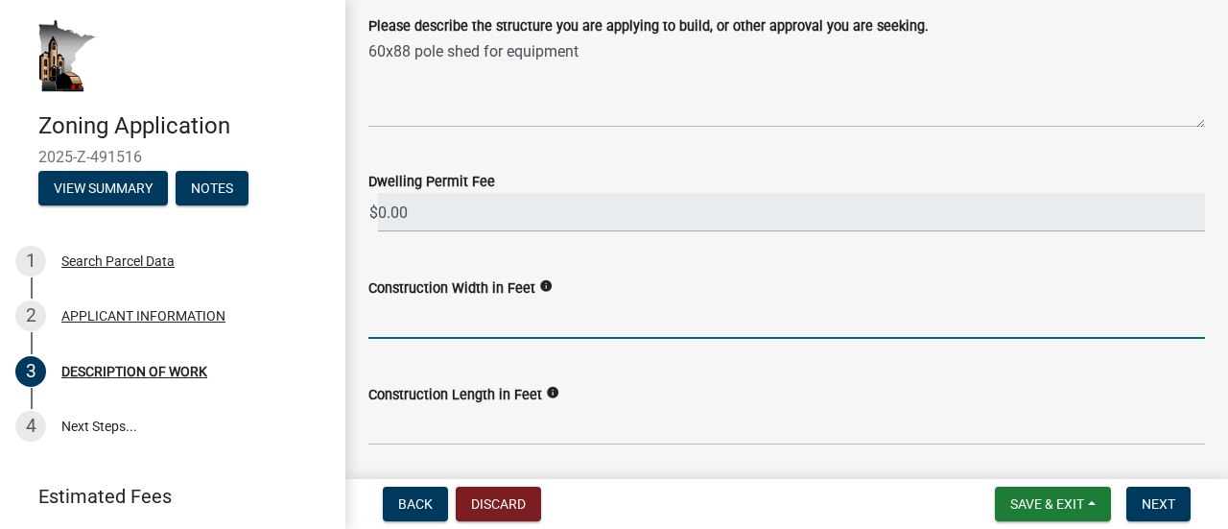
click at [568, 323] on input "text" at bounding box center [786, 318] width 837 height 39
type input "60"
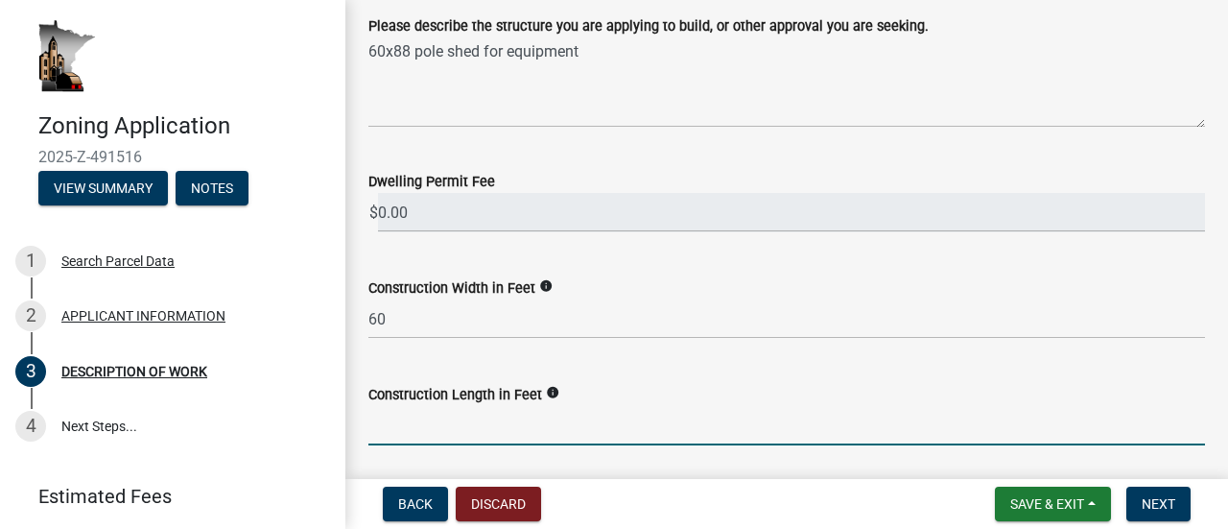
click at [568, 431] on input "text" at bounding box center [786, 425] width 837 height 39
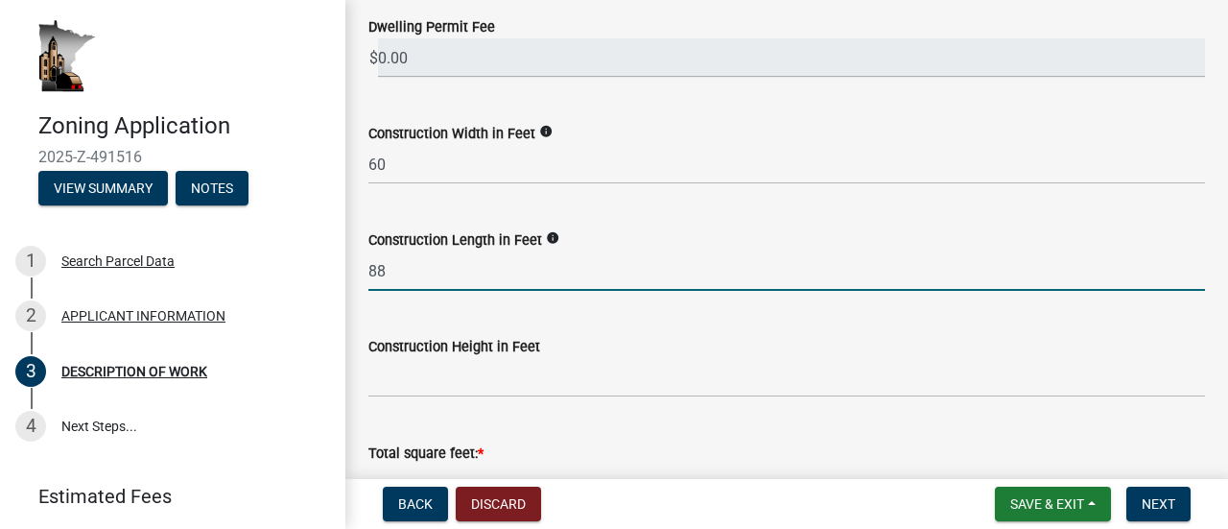
scroll to position [580, 0]
type input "88"
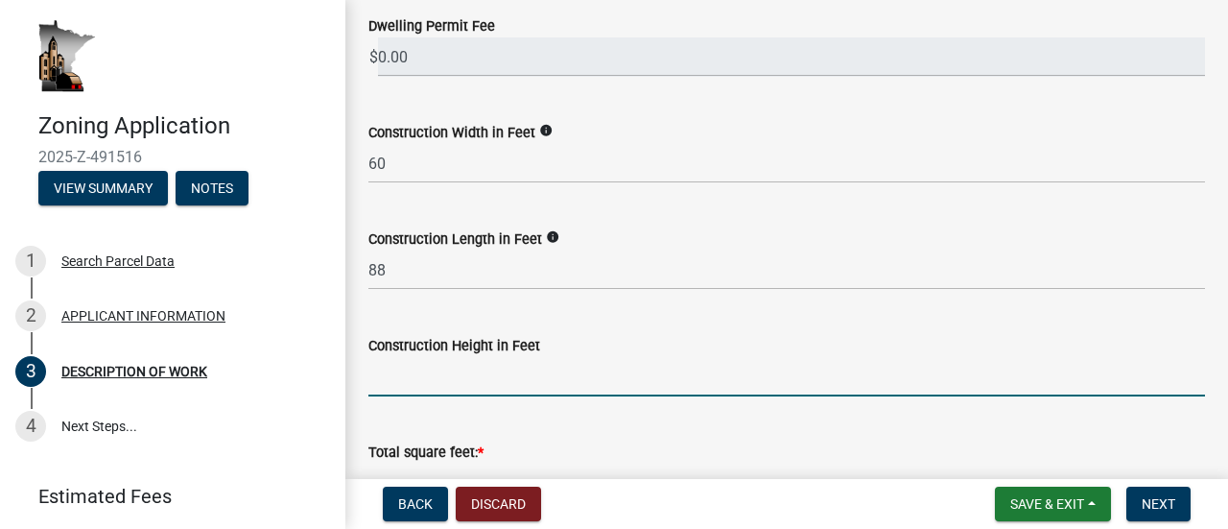
click at [524, 373] on input "text" at bounding box center [786, 376] width 837 height 39
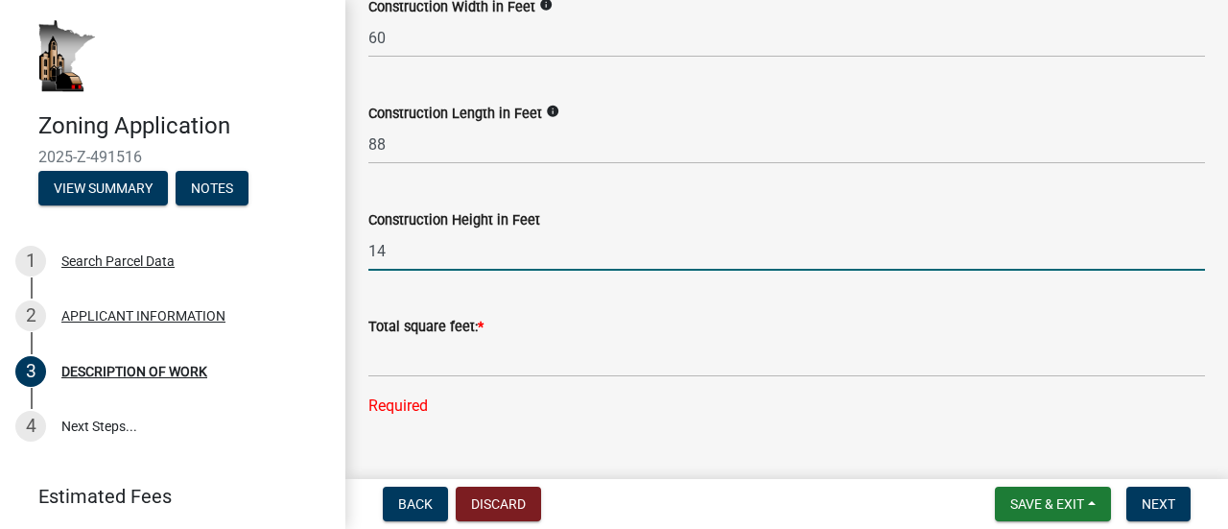
scroll to position [707, 0]
type input "14"
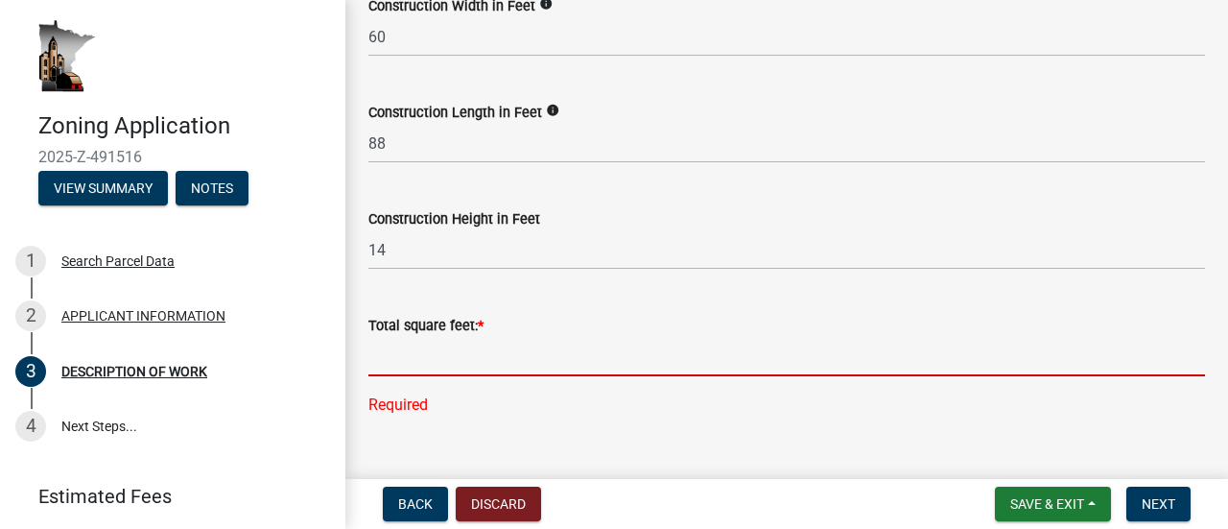
click at [497, 363] on input "text" at bounding box center [786, 356] width 837 height 39
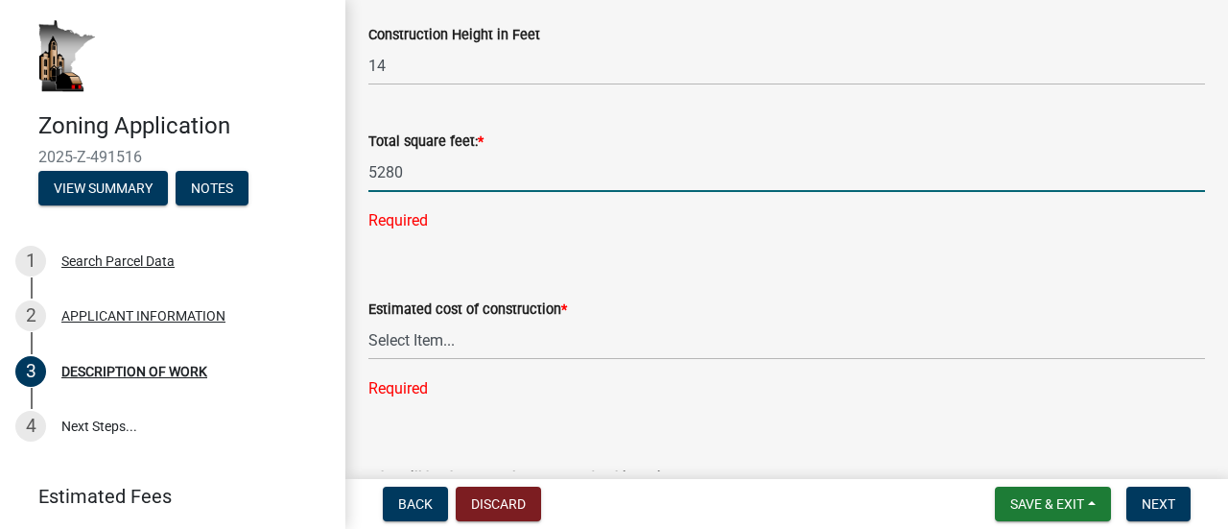
scroll to position [893, 0]
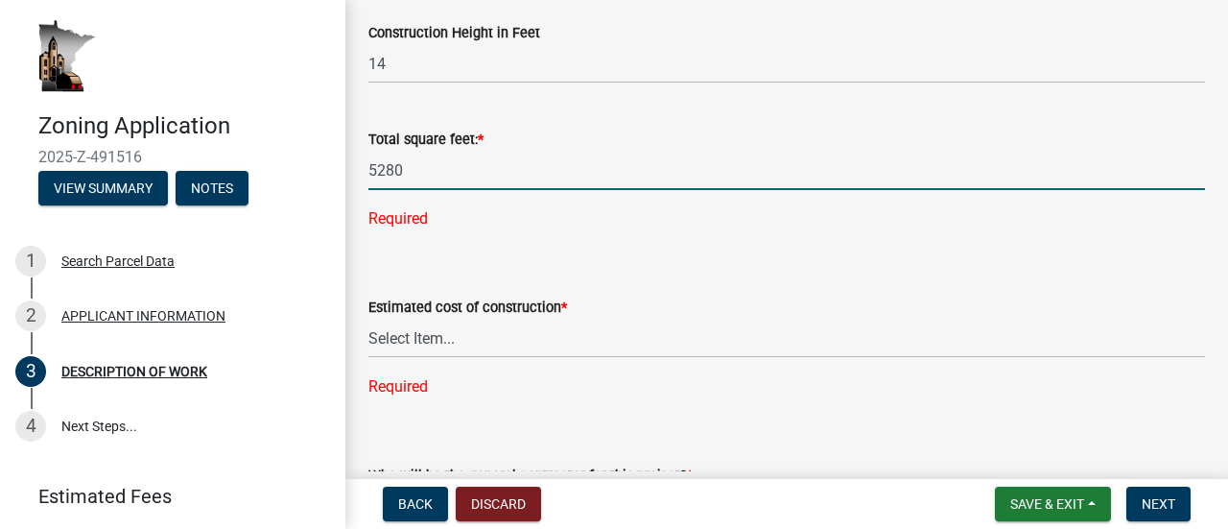
type input "5280"
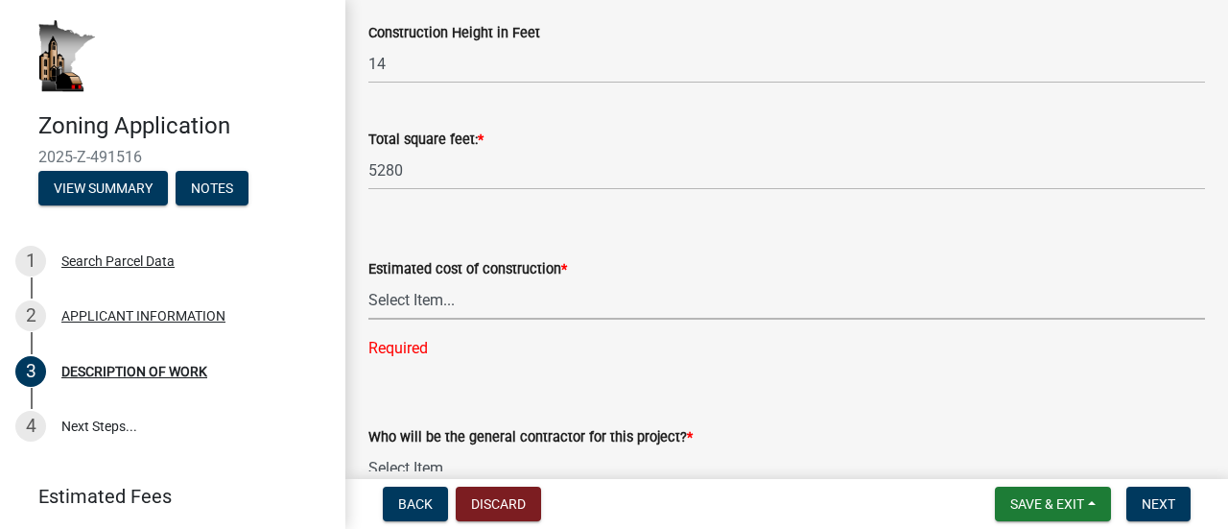
click at [485, 334] on div "Estimated cost of construction * Select Item... $0 - $50,000 $50,001 - $100,000…" at bounding box center [786, 283] width 837 height 153
click at [368, 280] on select "Select Item... $0 - $50,000 $50,001 - $100,000 $101,000 - $150,000 $150,001 or …" at bounding box center [786, 299] width 837 height 39
select select "f9b7dd3b-3a38-45c4-aa8d-40d341efce99"
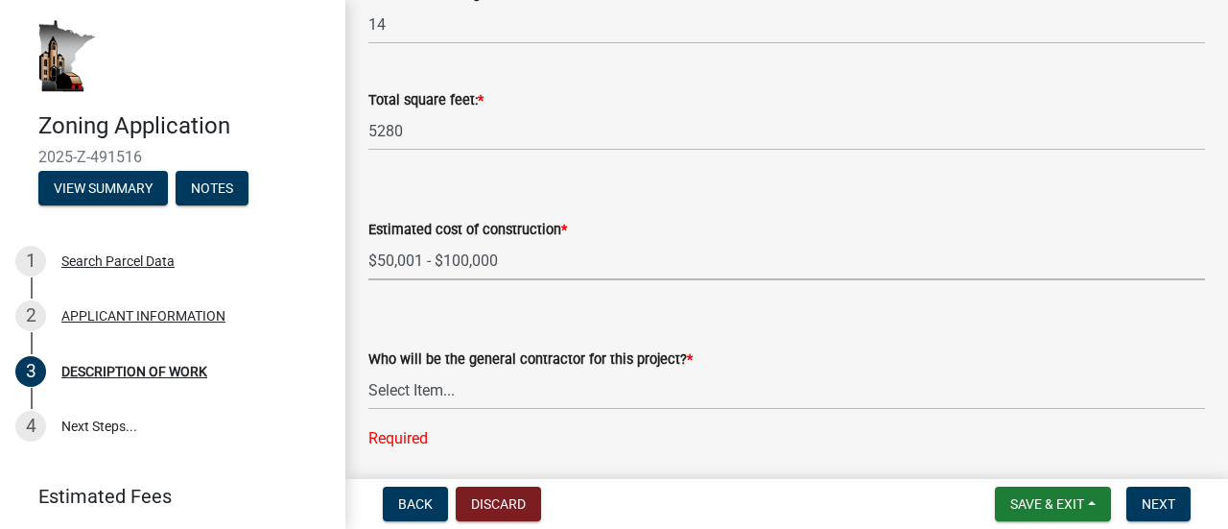
scroll to position [934, 0]
click at [474, 398] on select "Select Item... Myself Other" at bounding box center [786, 388] width 837 height 39
click at [368, 369] on select "Select Item... Myself Other" at bounding box center [786, 388] width 837 height 39
select select "07ce3bd5-44c8-48c7-a7da-ecbfde3ea753"
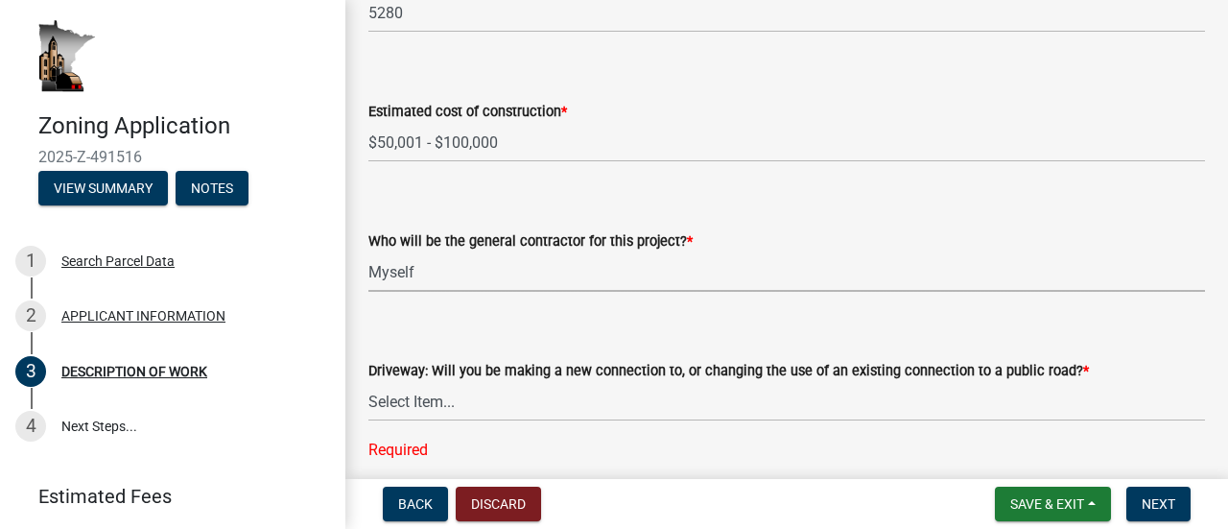
scroll to position [1060, 0]
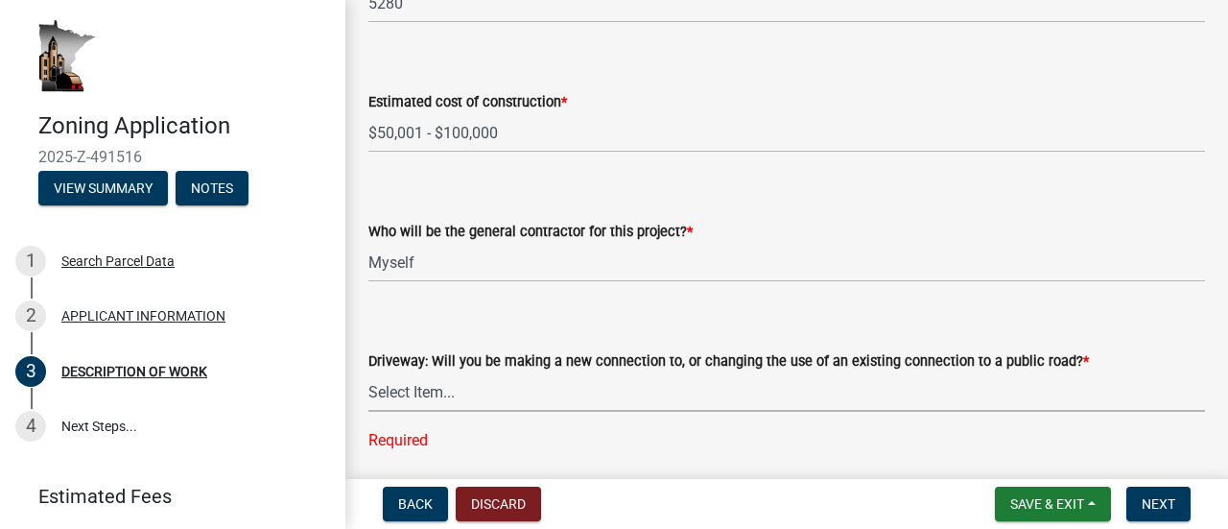
click at [457, 394] on select "Select Item... I am installing a new driveway access to a public road I am chan…" at bounding box center [786, 391] width 837 height 39
click at [368, 372] on select "Select Item... I am installing a new driveway access to a public road I am chan…" at bounding box center [786, 391] width 837 height 39
select select "865858fb-cec4-4771-ade1-629df977e661"
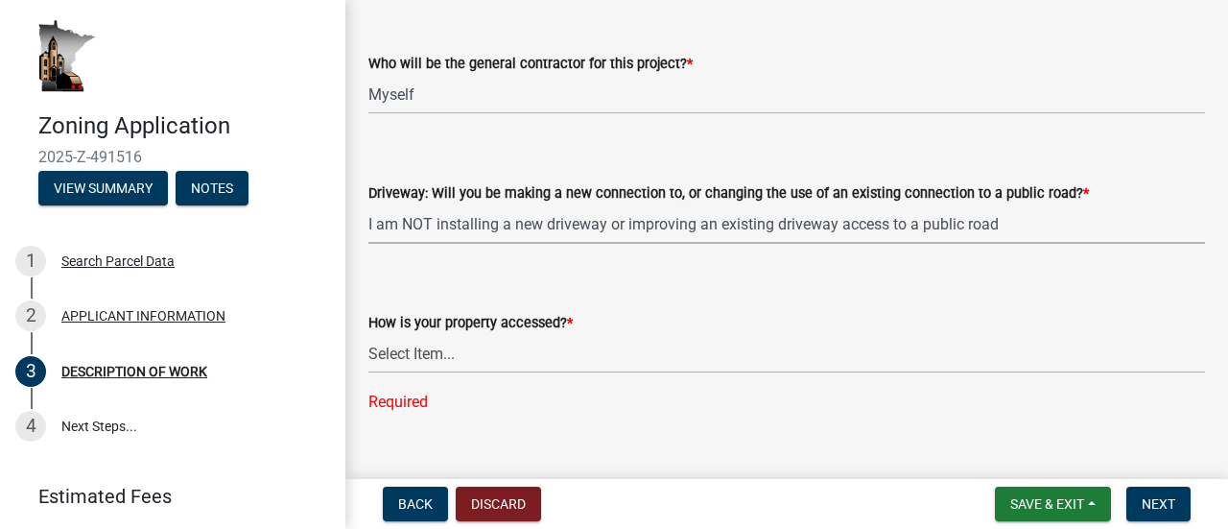
scroll to position [1229, 0]
click at [459, 365] on select "Select Item... Access is off a state highway Access is off a county road Access…" at bounding box center [786, 352] width 837 height 39
click at [368, 333] on select "Select Item... Access is off a state highway Access is off a county road Access…" at bounding box center [786, 352] width 837 height 39
select select "c0af4bca-2ac9-43a4-954a-b6dfd2bb8fae"
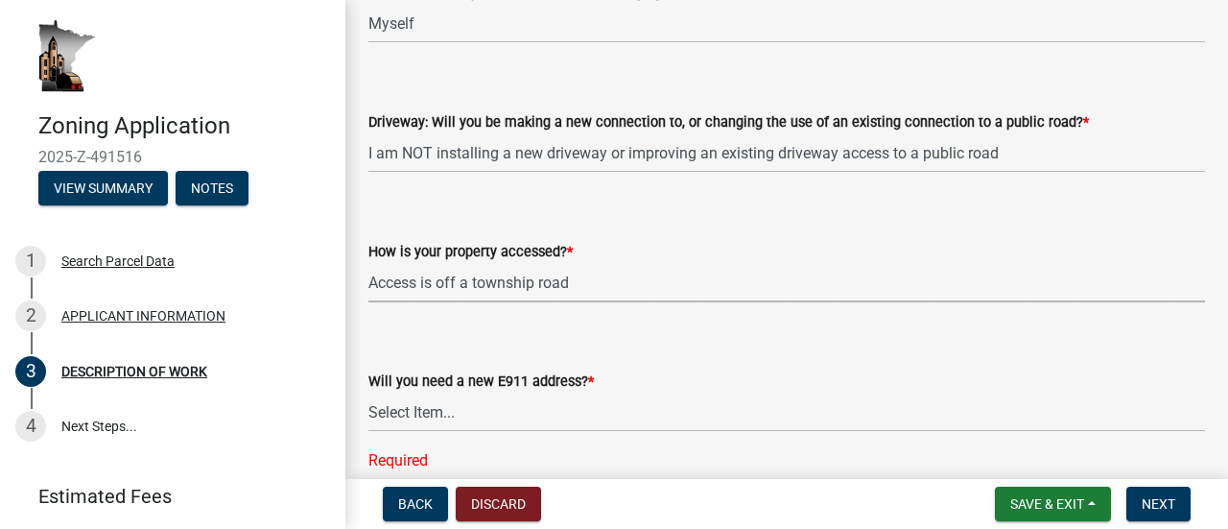
scroll to position [1304, 0]
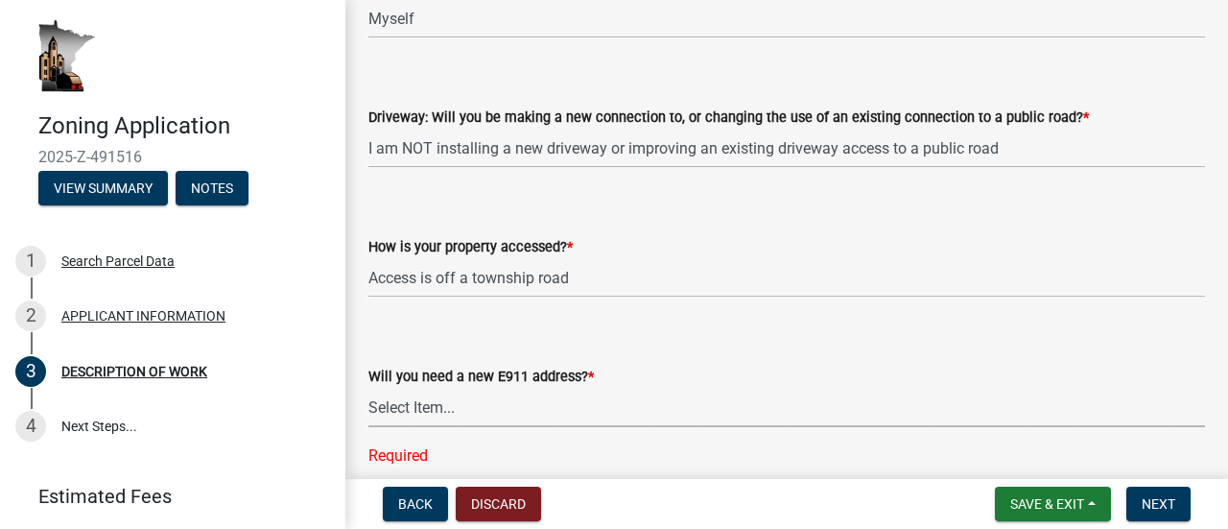
click at [496, 408] on select "Select Item... Yes No" at bounding box center [786, 407] width 837 height 39
click at [368, 388] on select "Select Item... Yes No" at bounding box center [786, 407] width 837 height 39
select select "79149638-379e-4eb8-8707-a078303474c9"
click at [507, 249] on label "How is your property accessed? *" at bounding box center [470, 247] width 204 height 13
click at [507, 258] on select "Select Item... Access is off a state highway Access is off a county road Access…" at bounding box center [786, 277] width 837 height 39
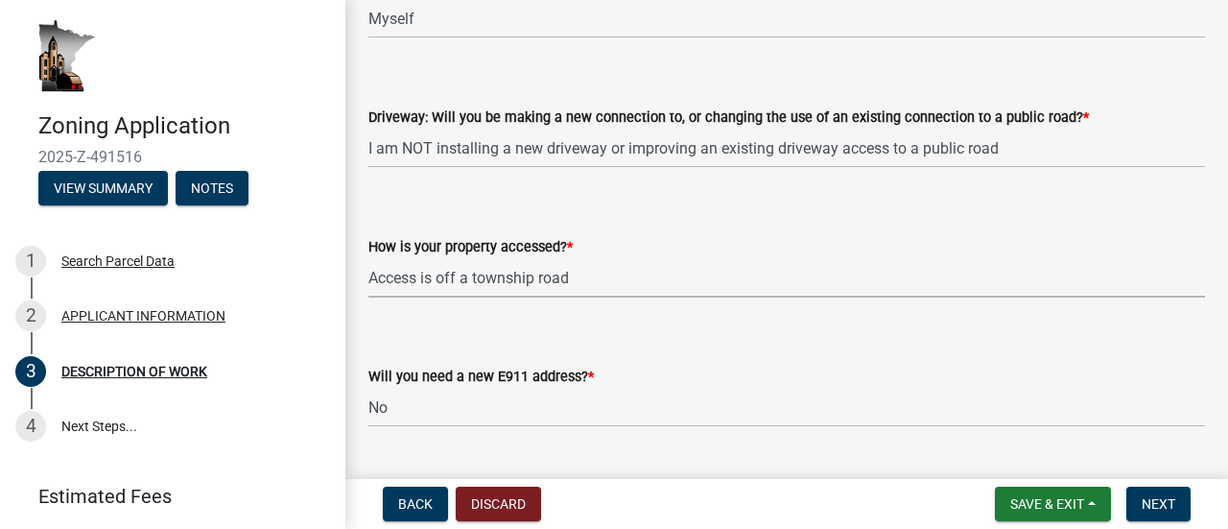
click at [501, 275] on select "Select Item... Access is off a state highway Access is off a county road Access…" at bounding box center [786, 277] width 837 height 39
click at [368, 258] on select "Select Item... Access is off a state highway Access is off a county road Access…" at bounding box center [786, 277] width 837 height 39
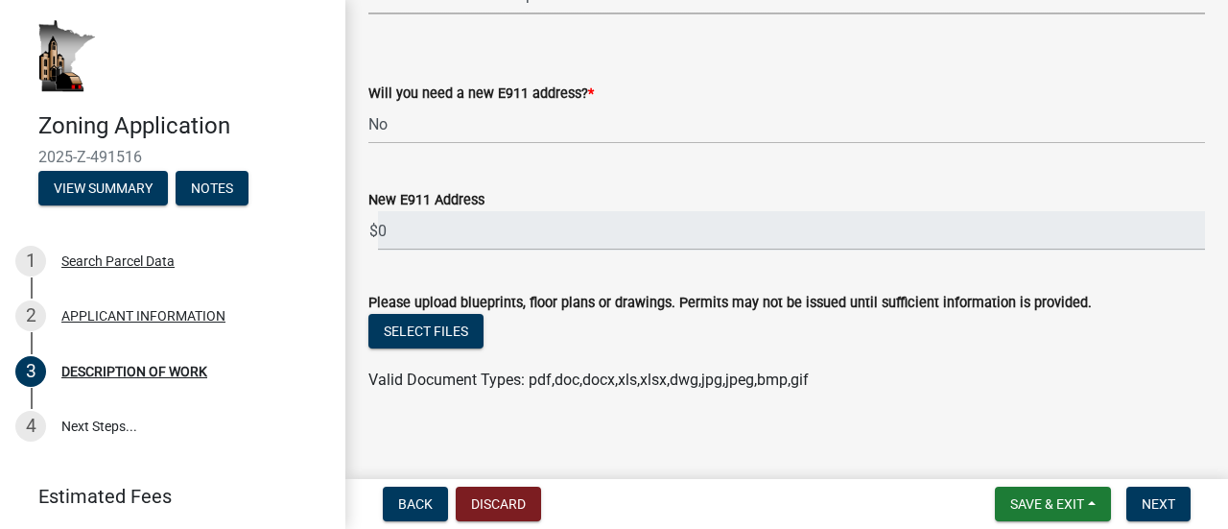
scroll to position [1589, 0]
click at [467, 335] on button "Select files" at bounding box center [425, 329] width 115 height 35
click at [1145, 501] on span "Next" at bounding box center [1159, 503] width 34 height 15
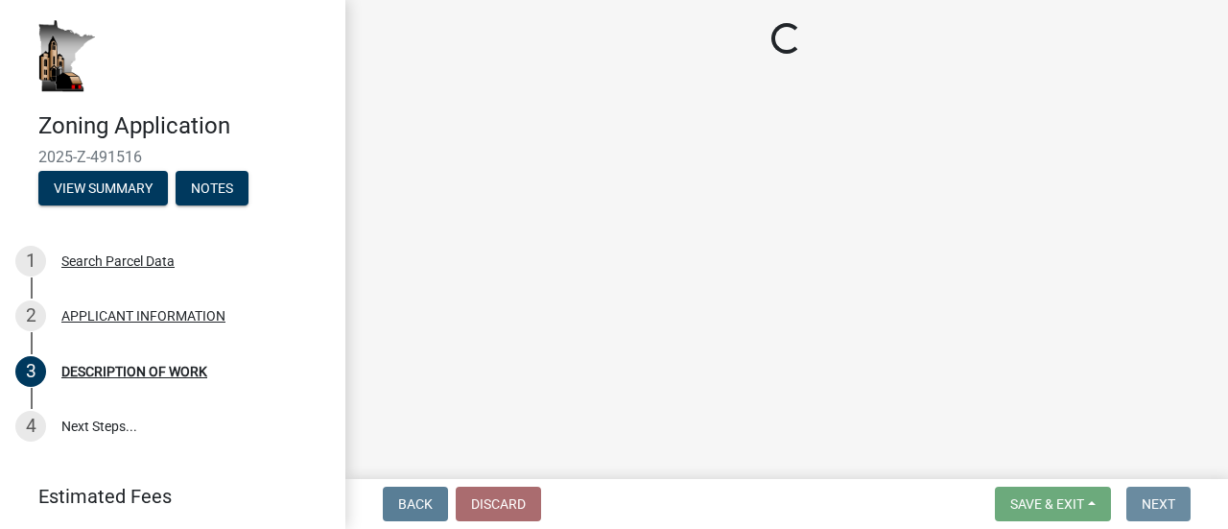
scroll to position [0, 0]
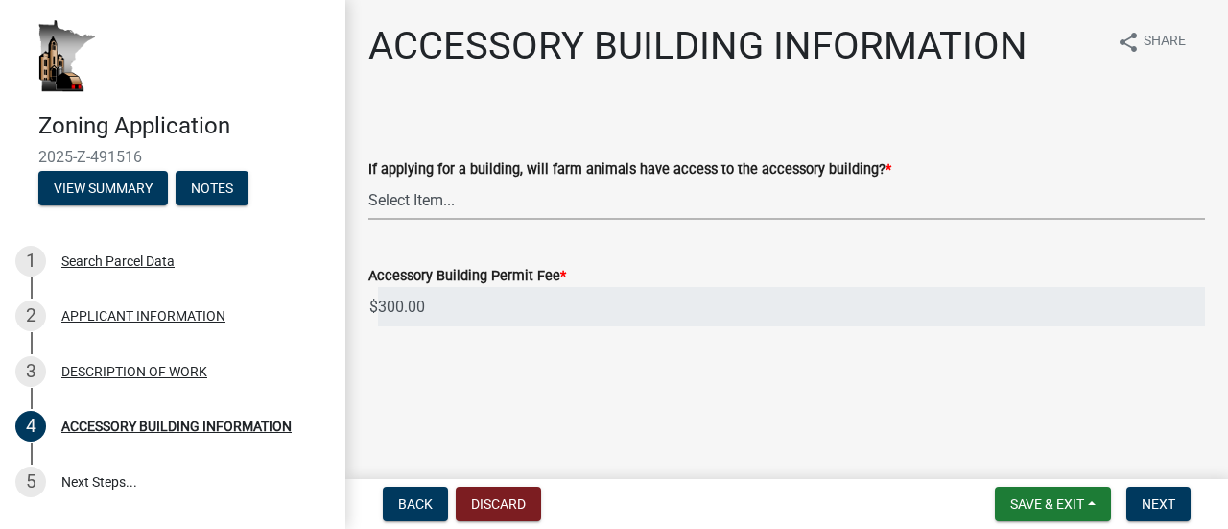
click at [414, 202] on select "Select Item... Yes No" at bounding box center [786, 199] width 837 height 39
click at [368, 180] on select "Select Item... Yes No" at bounding box center [786, 199] width 837 height 39
select select "88703b1b-78c7-4d2b-862c-09a913535c10"
click at [1163, 494] on button "Next" at bounding box center [1158, 503] width 64 height 35
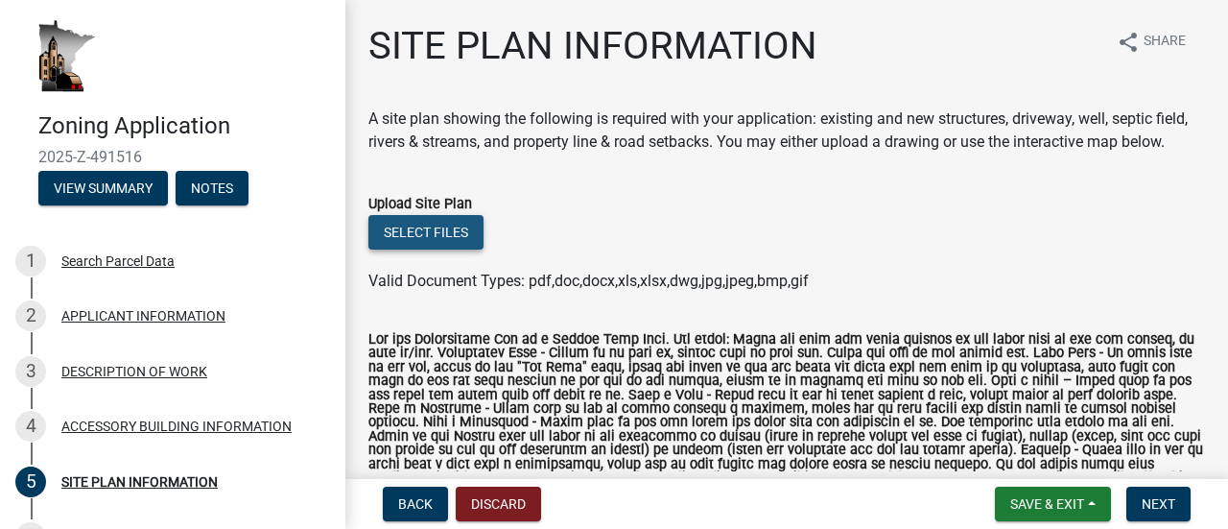
click at [446, 249] on button "Select files" at bounding box center [425, 232] width 115 height 35
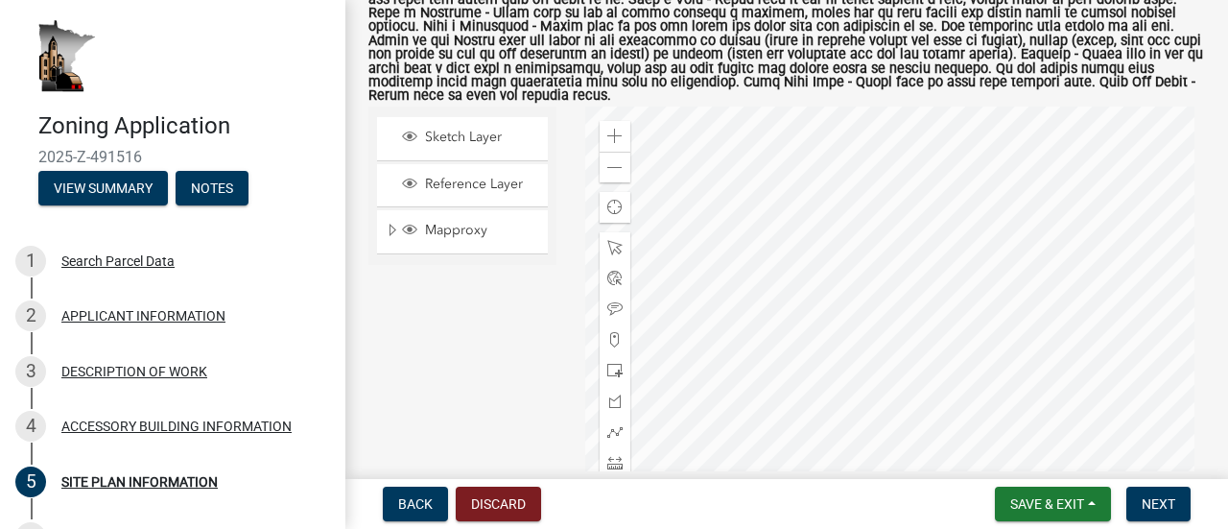
scroll to position [406, 0]
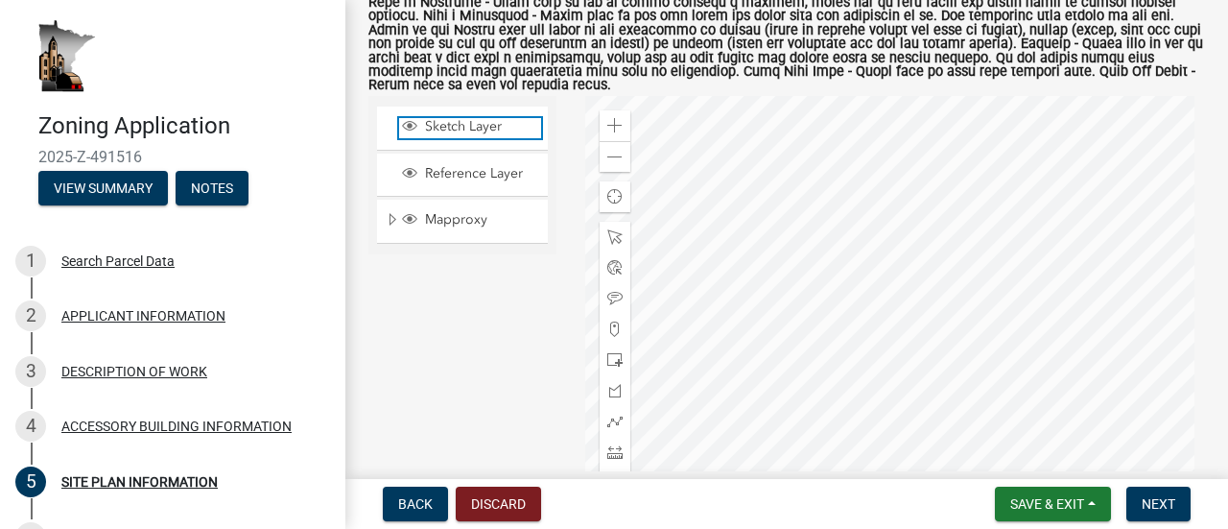
click at [470, 135] on span "Sketch Layer" at bounding box center [480, 126] width 121 height 17
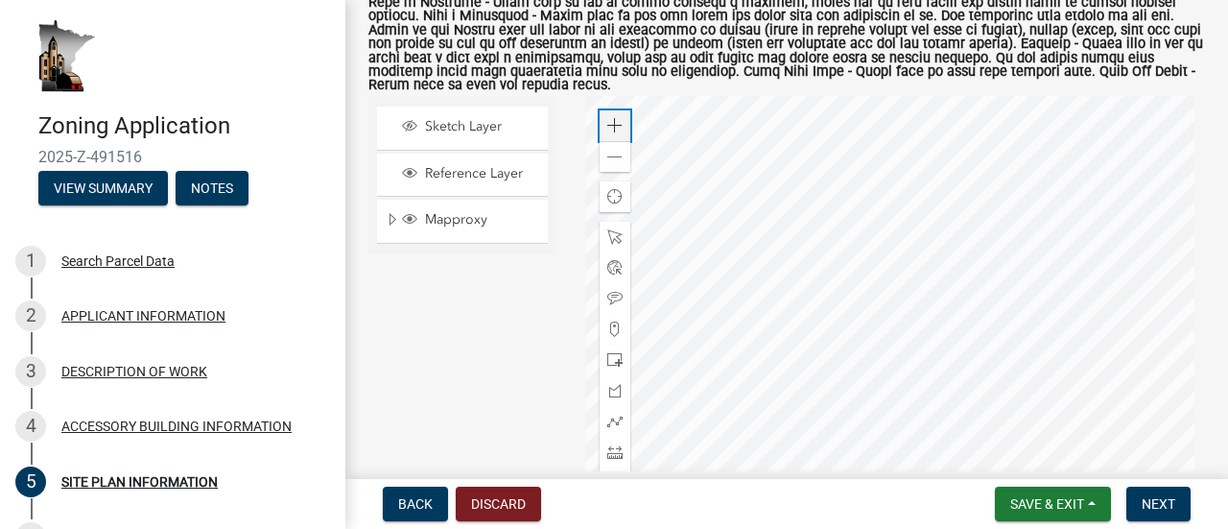
click at [614, 133] on span at bounding box center [614, 125] width 15 height 15
click at [608, 363] on span at bounding box center [614, 359] width 15 height 15
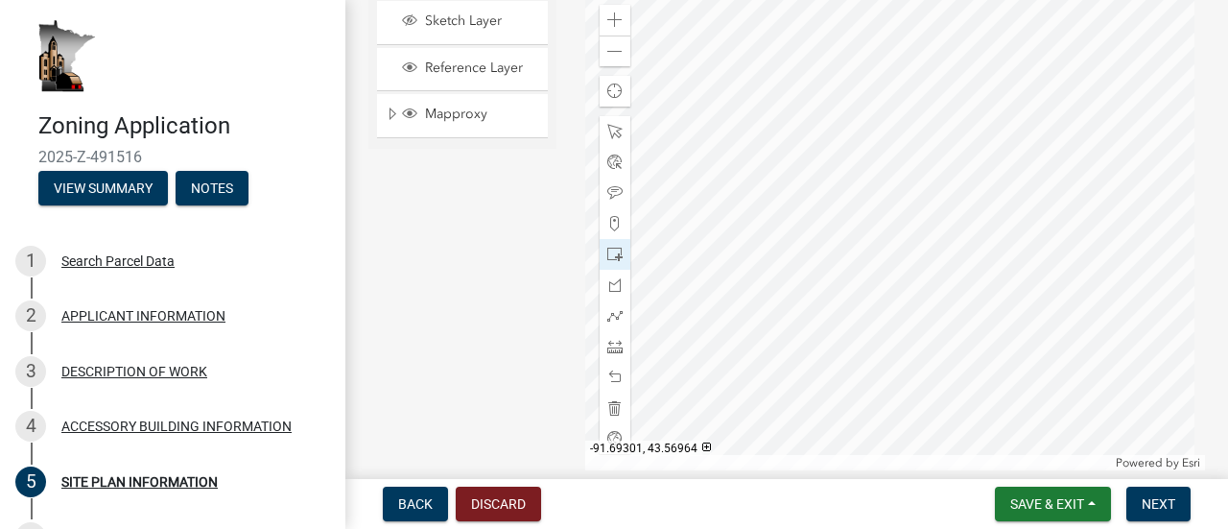
click at [1122, 201] on div at bounding box center [895, 230] width 621 height 480
click at [1100, 169] on div at bounding box center [895, 230] width 621 height 480
click at [1073, 174] on div at bounding box center [895, 230] width 621 height 480
click at [1115, 204] on div at bounding box center [895, 230] width 621 height 480
click at [485, 30] on span "Sketch Layer" at bounding box center [480, 20] width 121 height 17
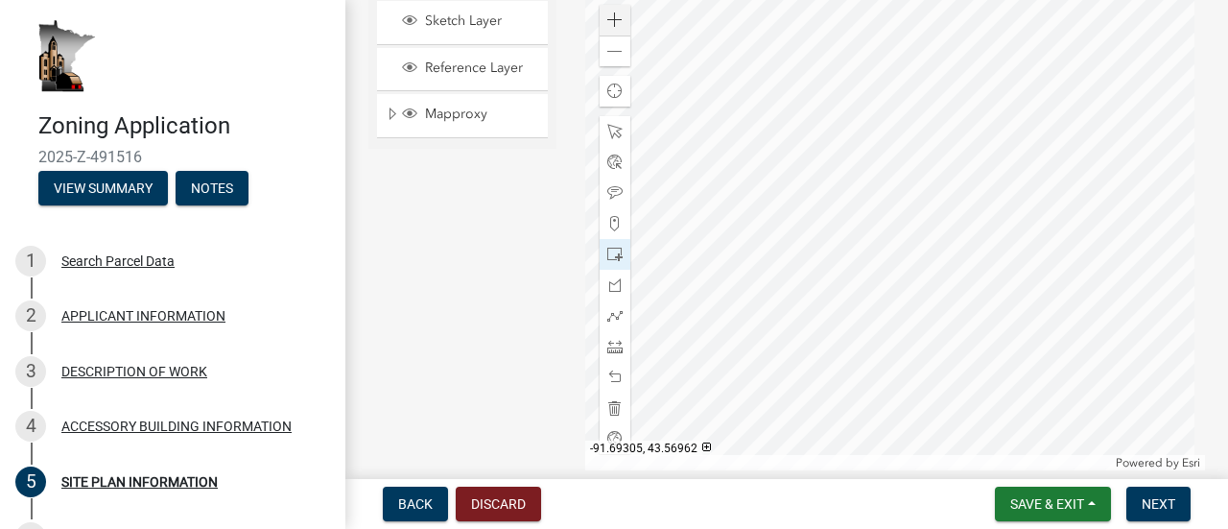
click at [1118, 201] on div at bounding box center [895, 230] width 621 height 480
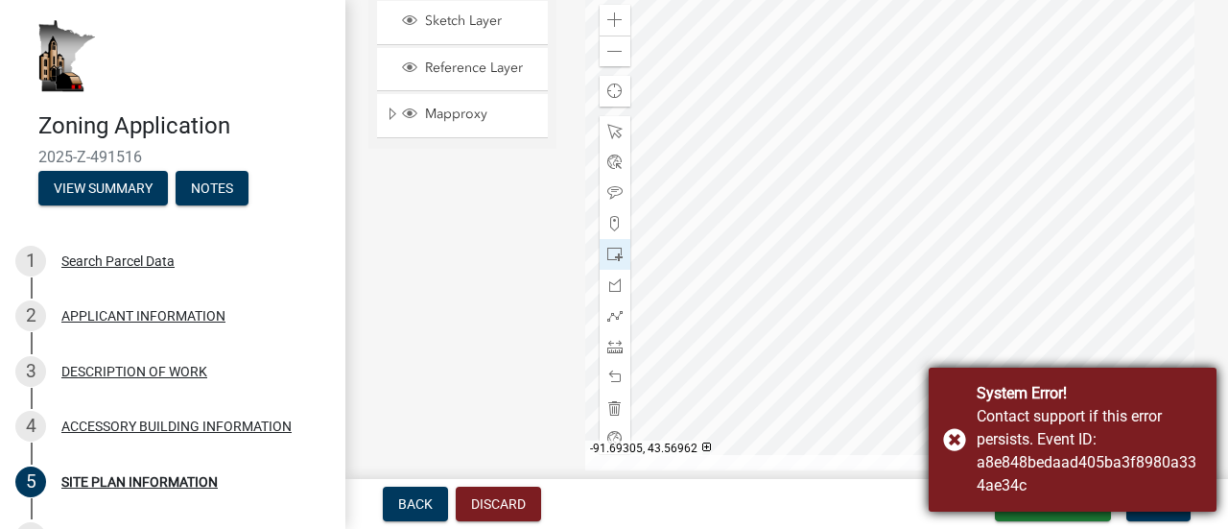
click at [953, 442] on div "System Error! Contact support if this error persists. Event ID: a8e848bedaad405…" at bounding box center [1073, 439] width 288 height 144
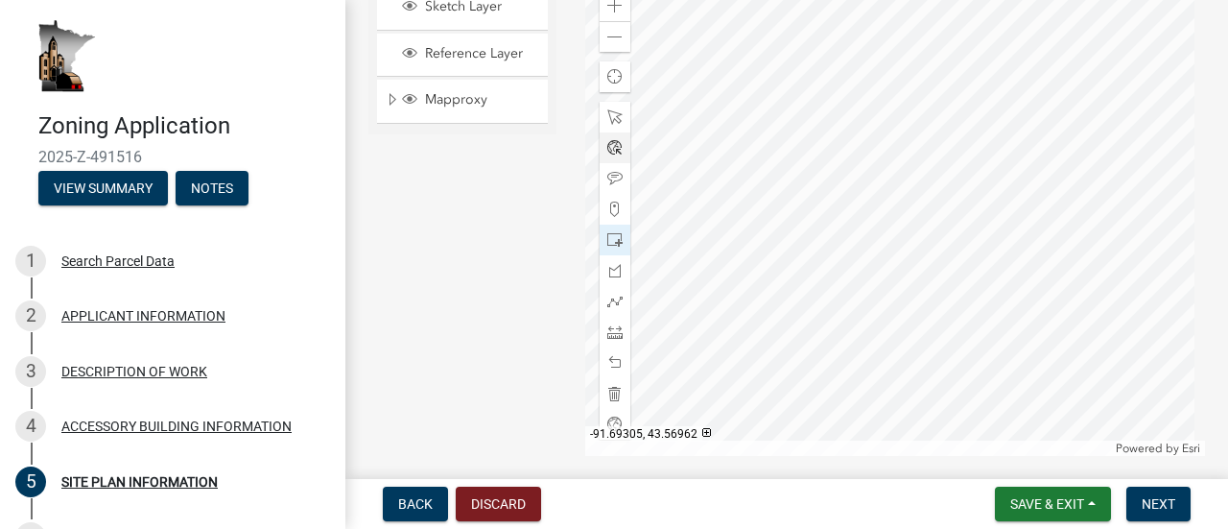
scroll to position [528, 0]
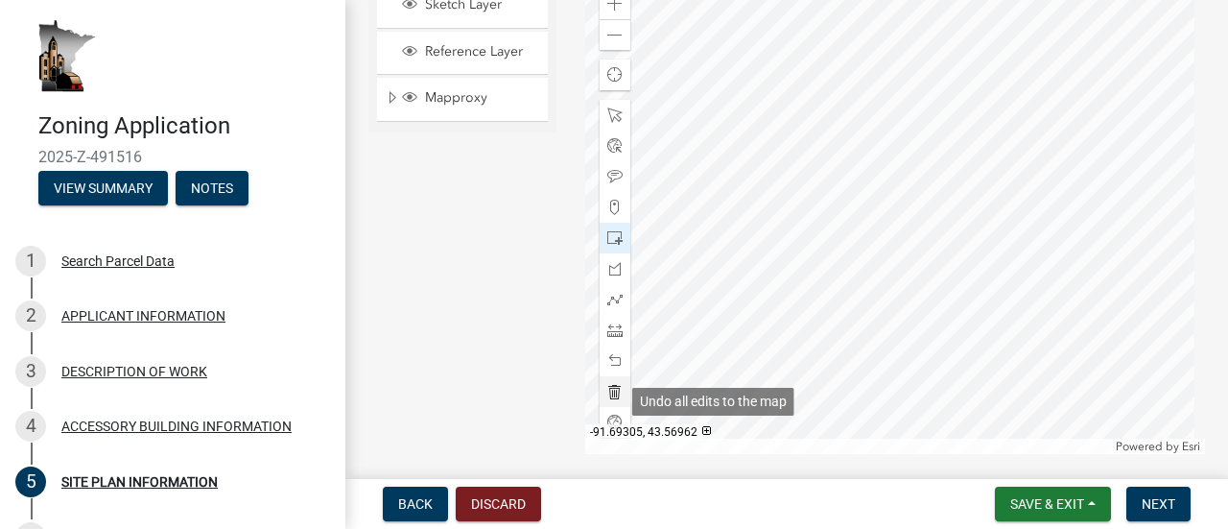
click at [610, 399] on span at bounding box center [614, 391] width 15 height 15
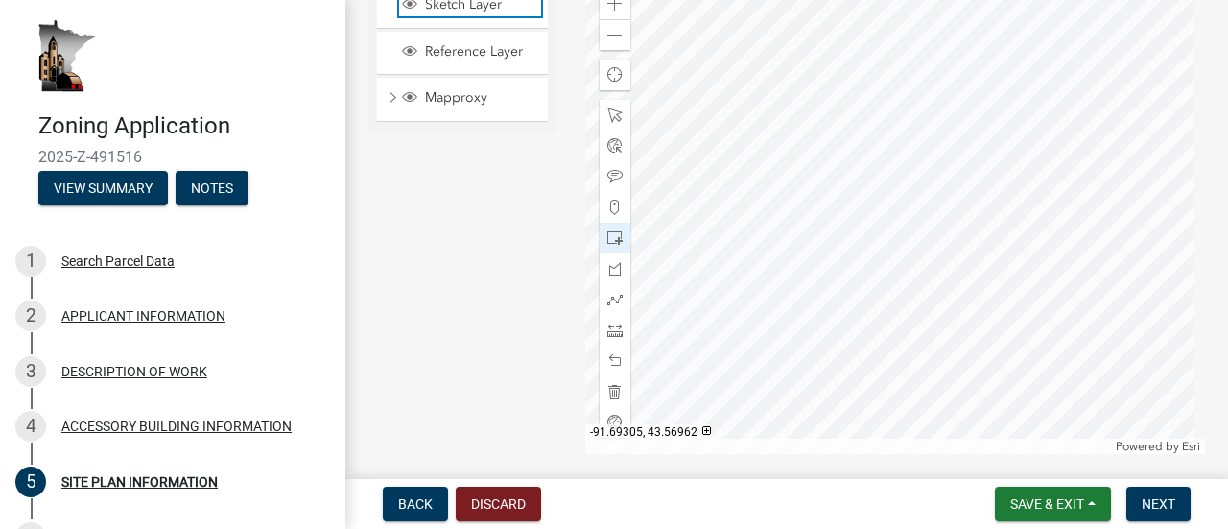
click at [451, 13] on span "Sketch Layer" at bounding box center [480, 4] width 121 height 17
click at [607, 244] on span at bounding box center [614, 237] width 15 height 15
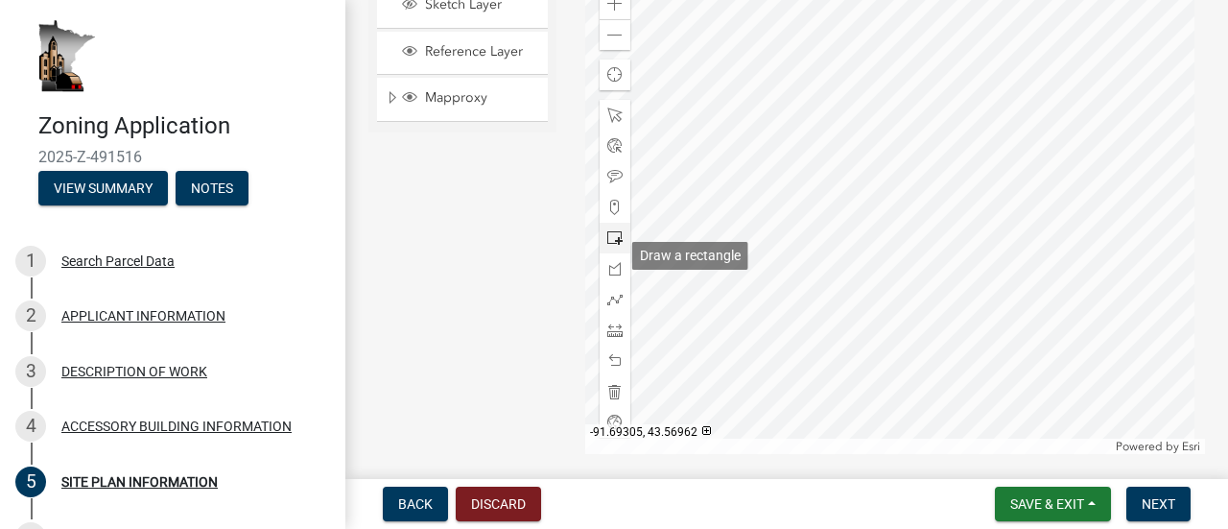
scroll to position [520, 0]
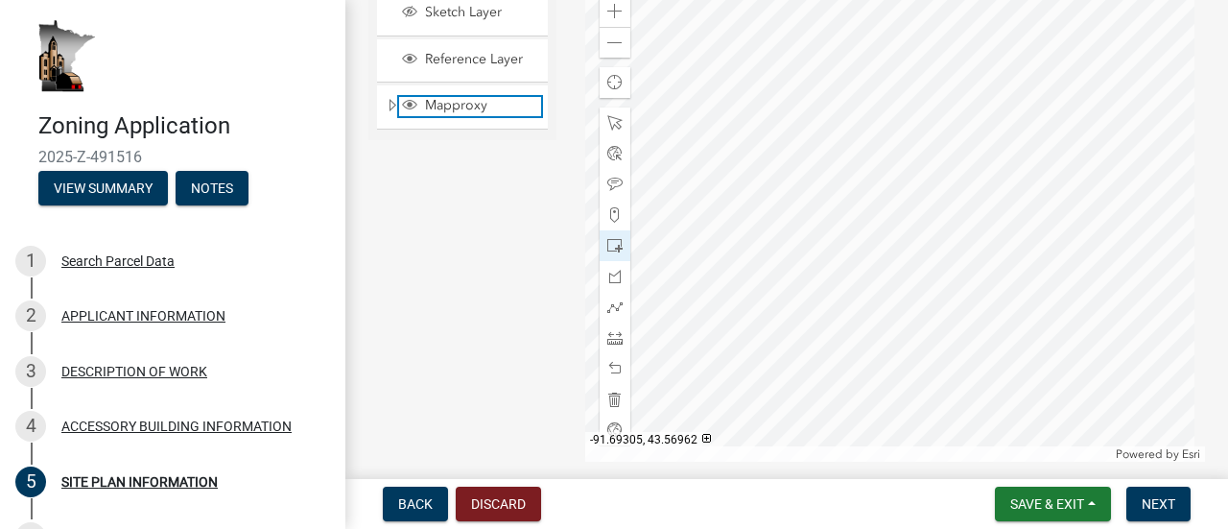
click at [489, 114] on span "Mapproxy" at bounding box center [480, 105] width 121 height 17
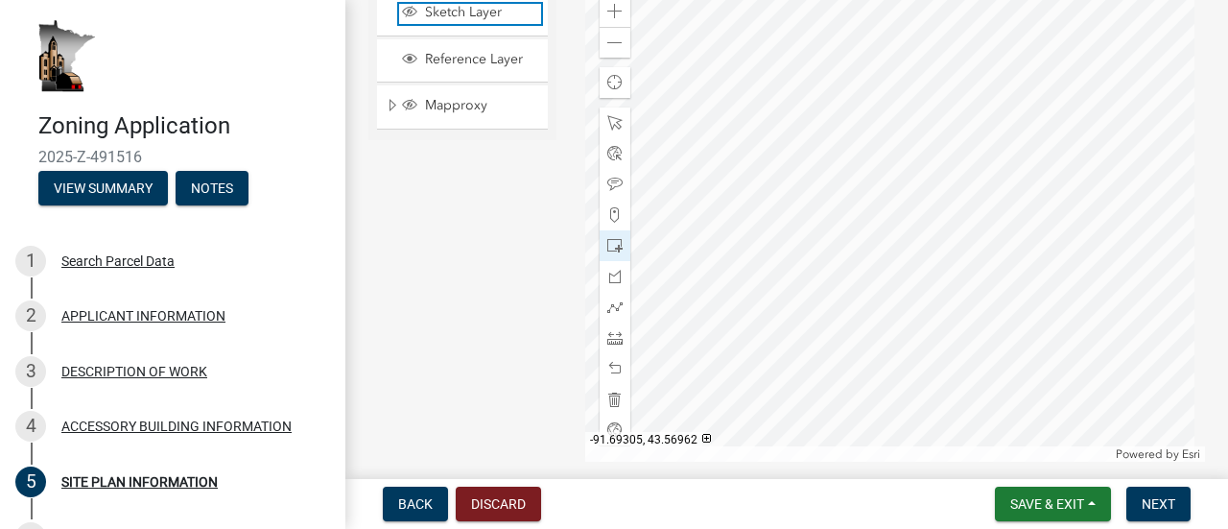
click at [453, 21] on span "Sketch Layer" at bounding box center [480, 12] width 121 height 17
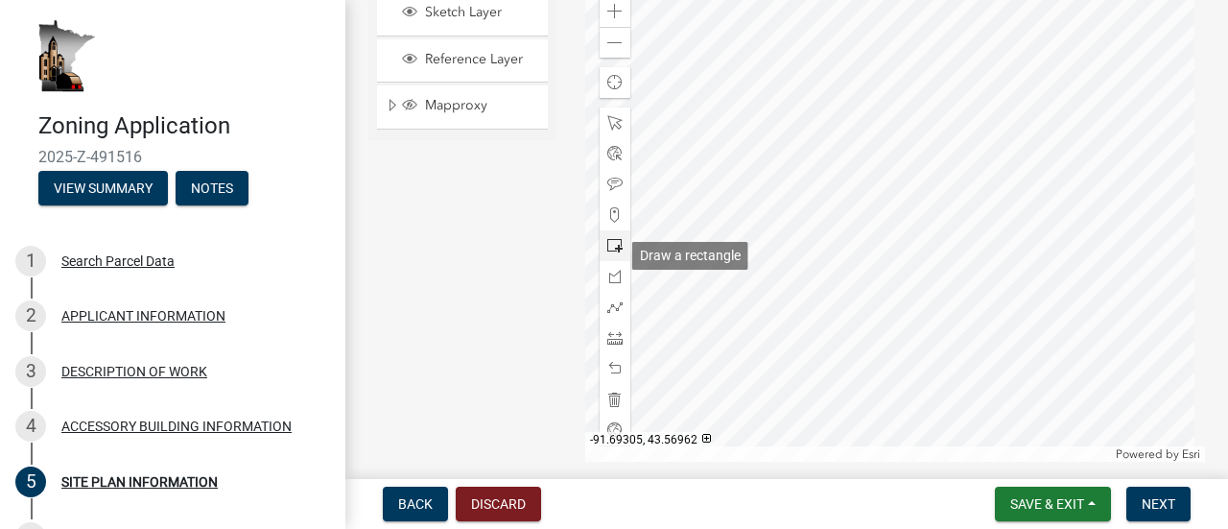
click at [614, 253] on span at bounding box center [614, 245] width 15 height 15
click at [413, 504] on span "Back" at bounding box center [415, 503] width 35 height 15
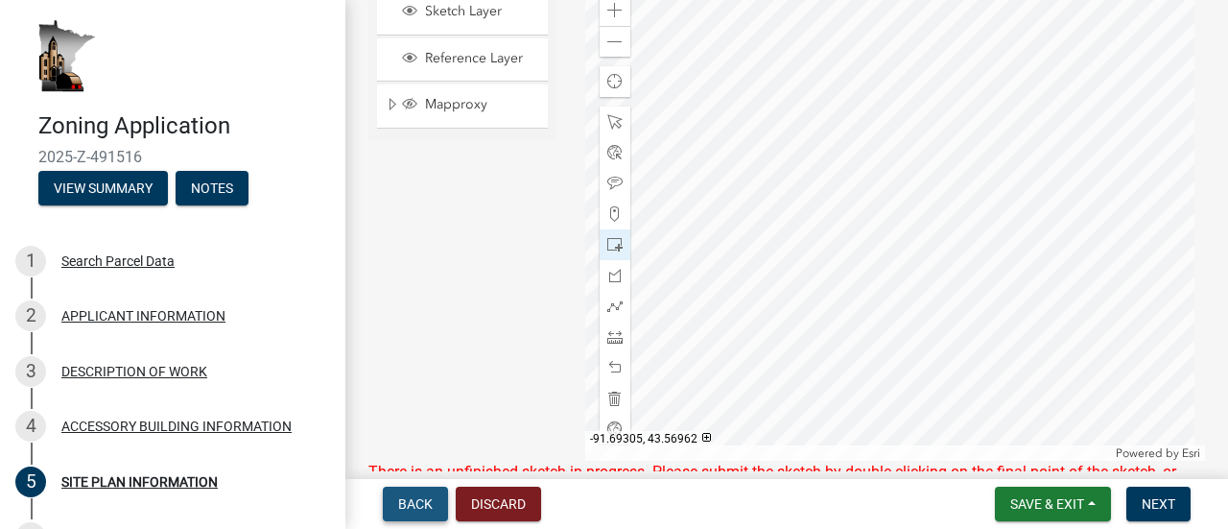
scroll to position [0, 0]
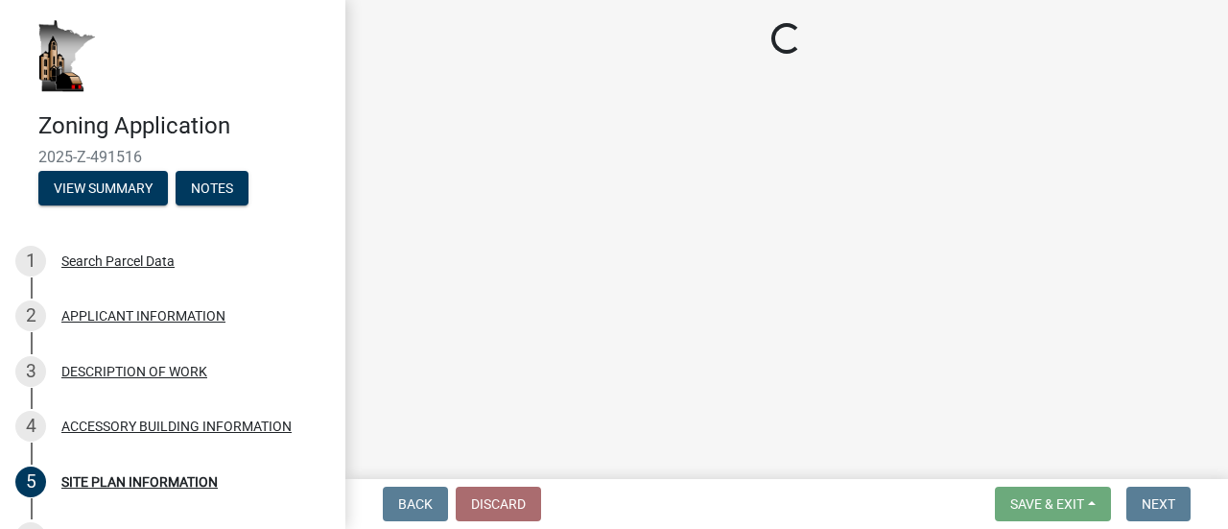
select select "88703b1b-78c7-4d2b-862c-09a913535c10"
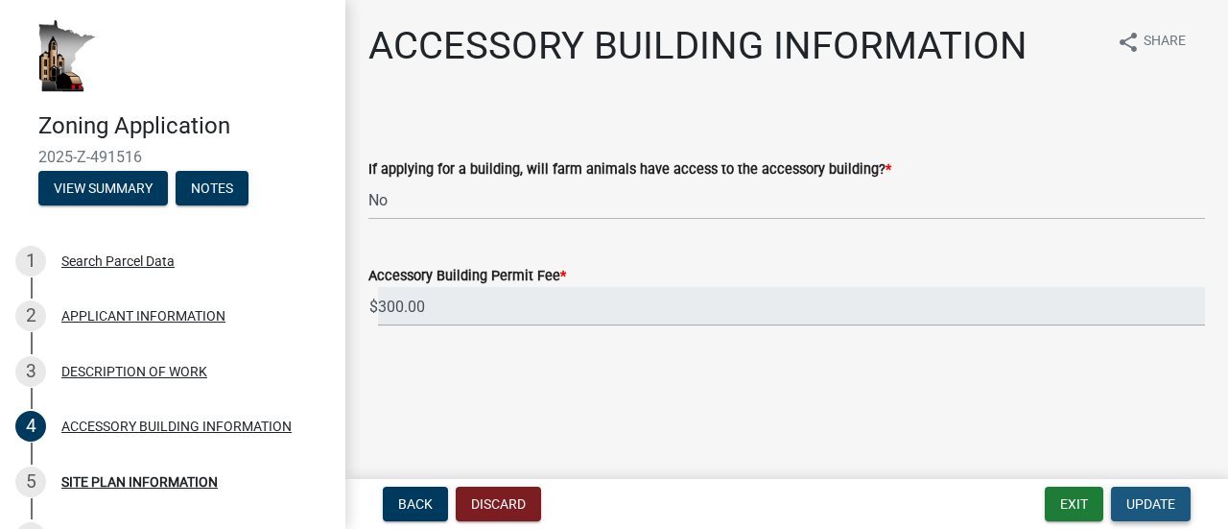
click at [1155, 497] on span "Update" at bounding box center [1150, 503] width 49 height 15
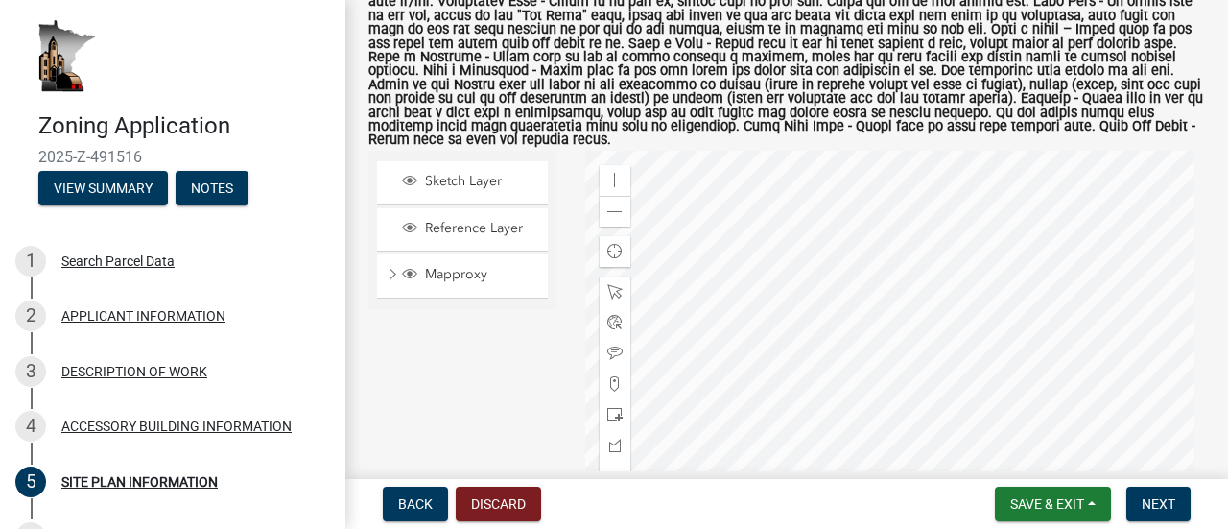
scroll to position [352, 0]
click at [927, 385] on div at bounding box center [895, 390] width 621 height 480
click at [607, 421] on span at bounding box center [614, 413] width 15 height 15
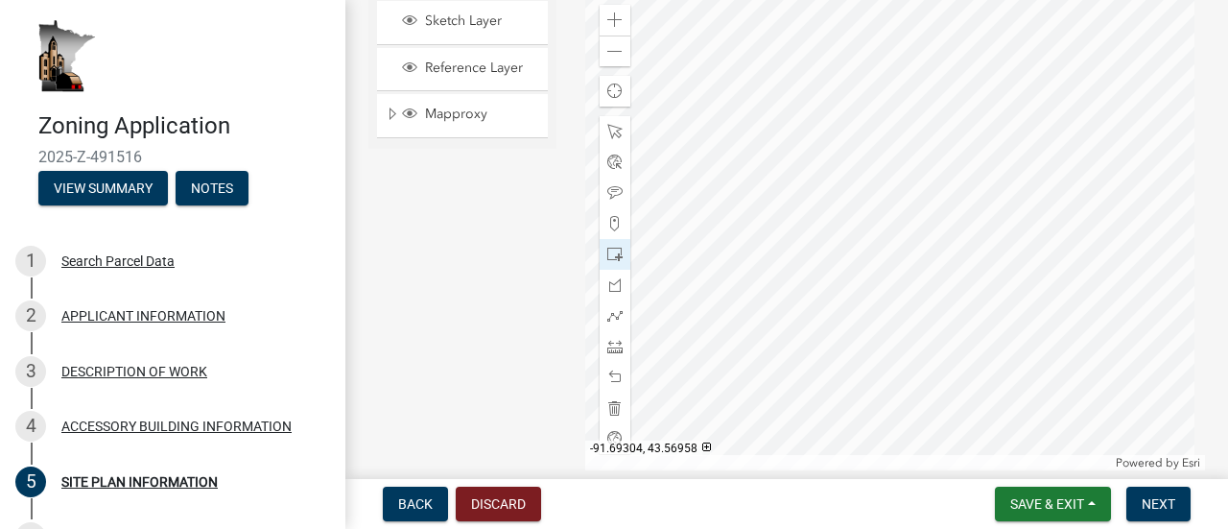
click at [955, 227] on div at bounding box center [895, 230] width 621 height 480
click at [1034, 506] on span "Save & Exit" at bounding box center [1047, 503] width 74 height 15
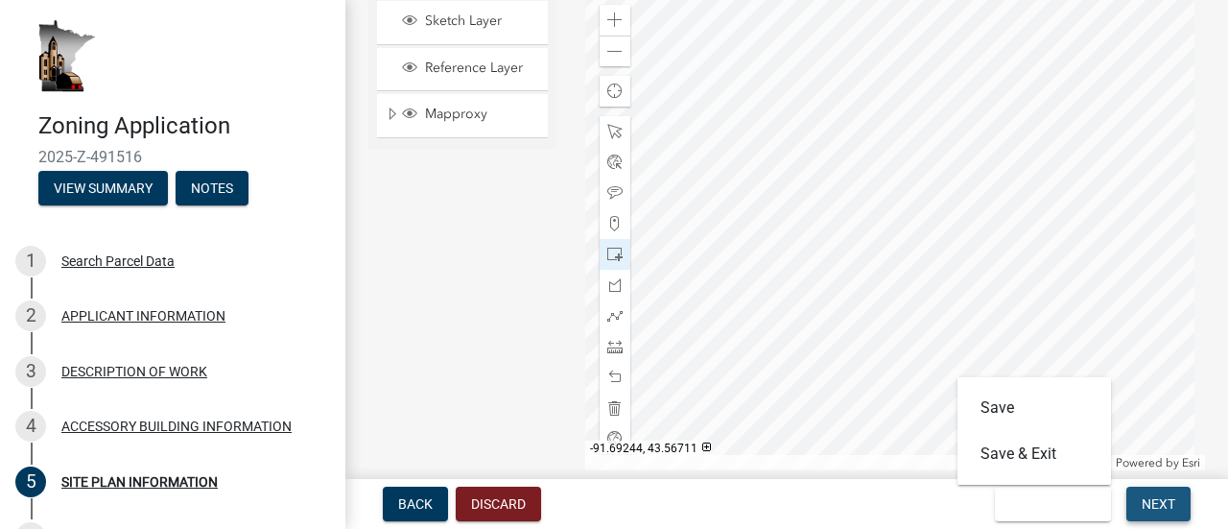
click at [1150, 500] on span "Next" at bounding box center [1159, 503] width 34 height 15
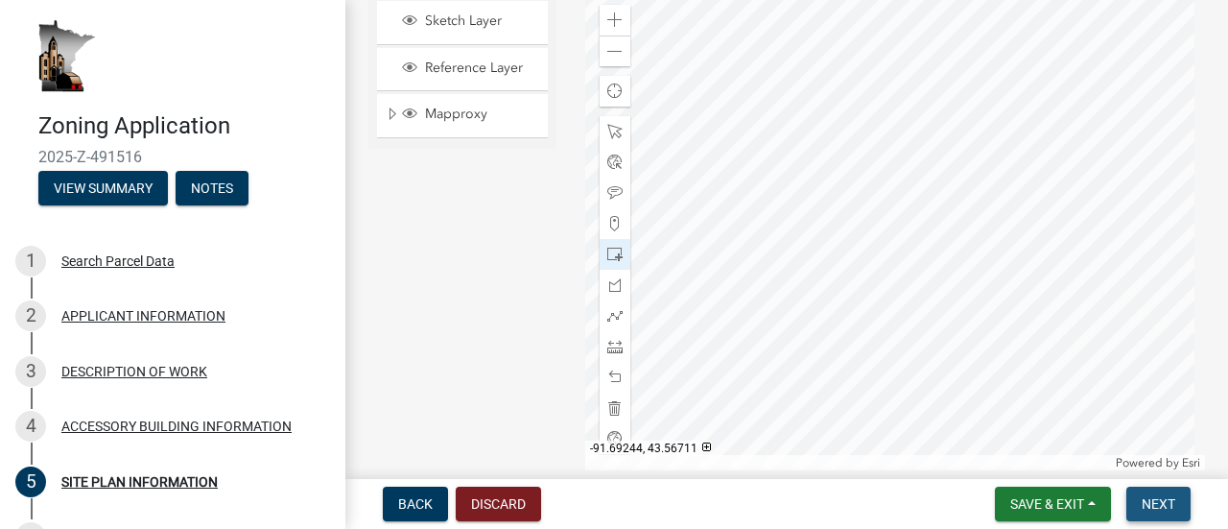
click at [1150, 500] on span "Next" at bounding box center [1159, 503] width 34 height 15
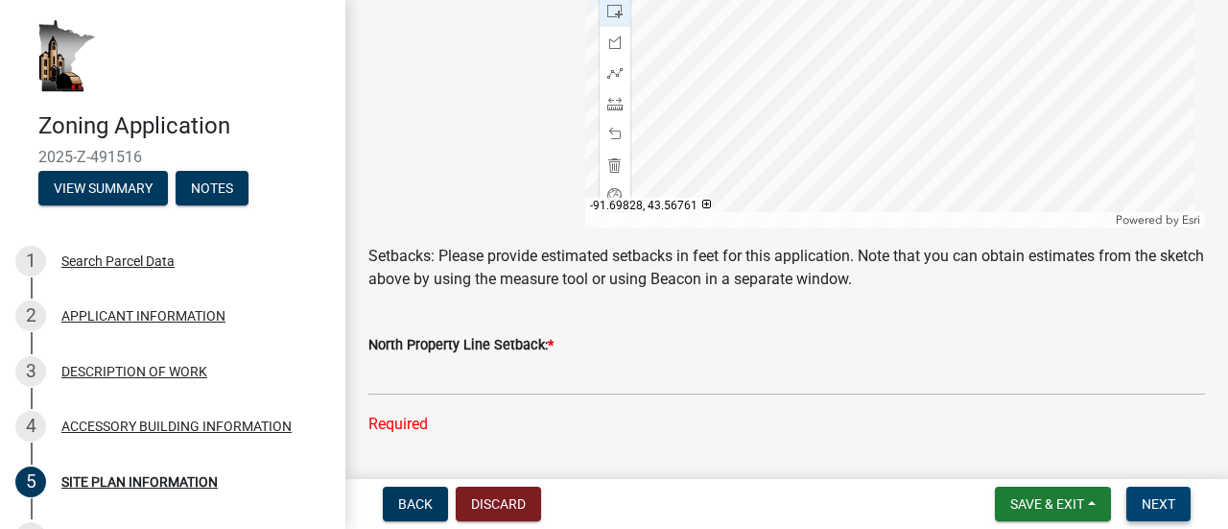
scroll to position [755, 0]
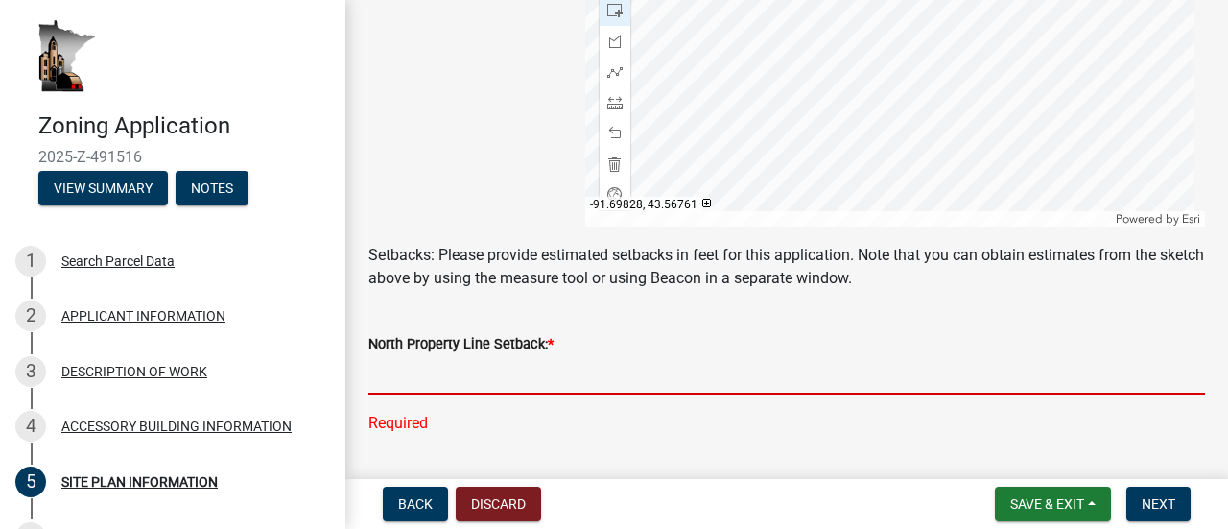
click at [508, 393] on input "text" at bounding box center [786, 374] width 837 height 39
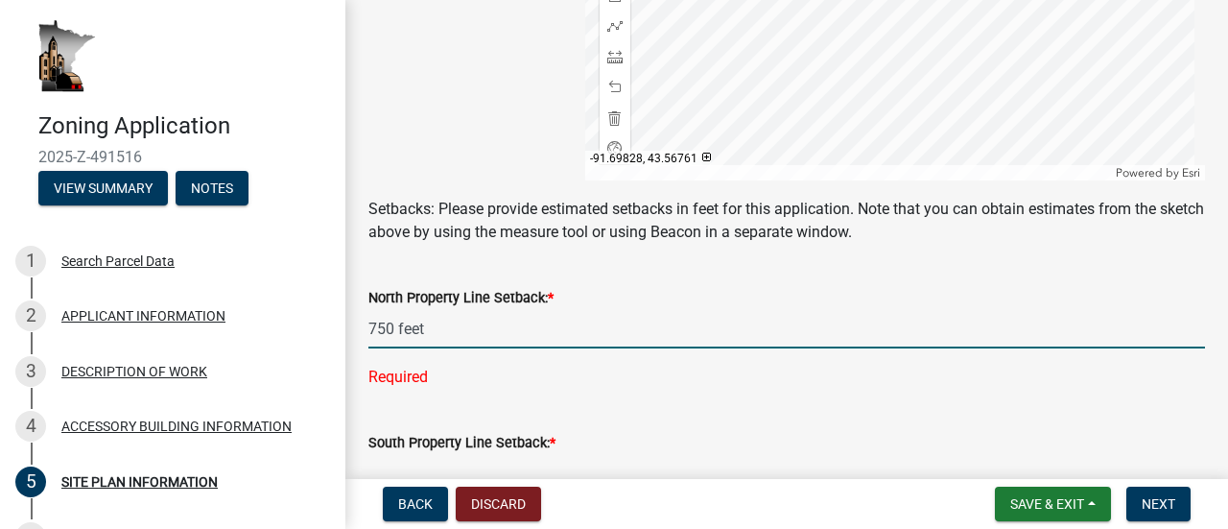
scroll to position [802, 0]
click at [392, 339] on input "750 feet" at bounding box center [786, 327] width 837 height 39
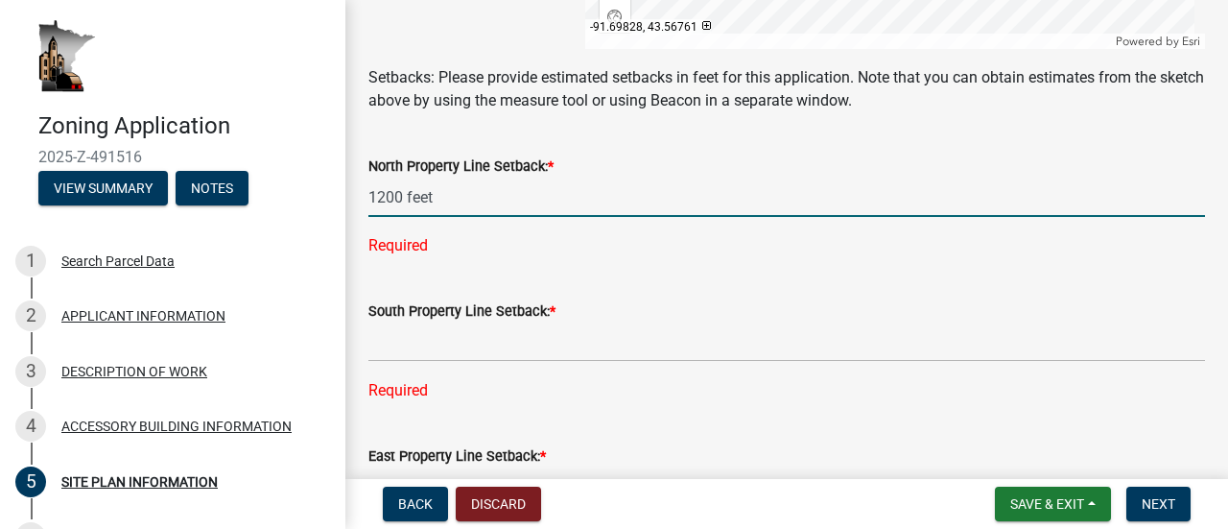
scroll to position [934, 0]
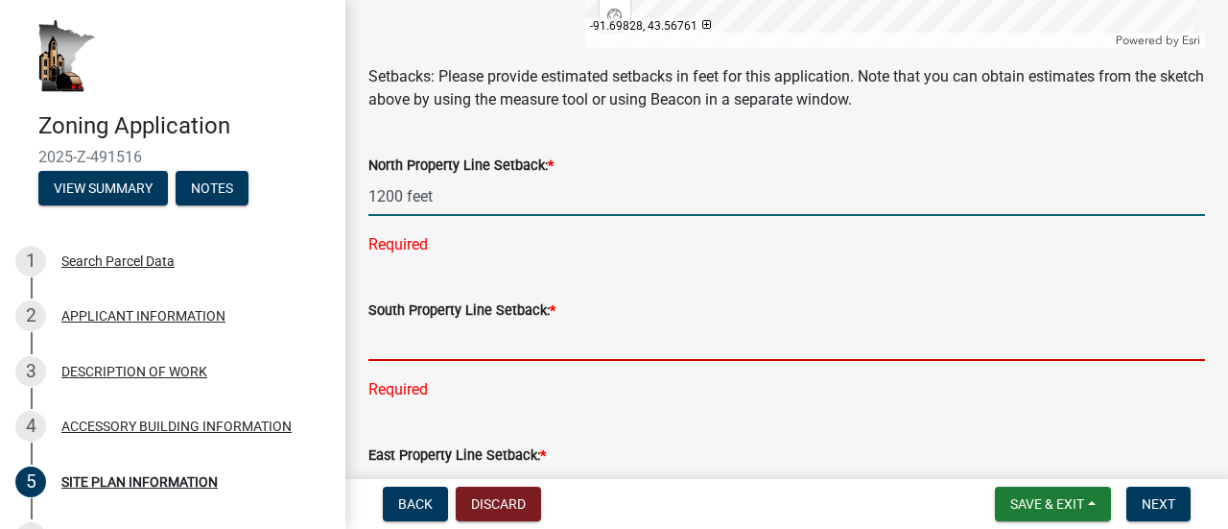
type input "1200"
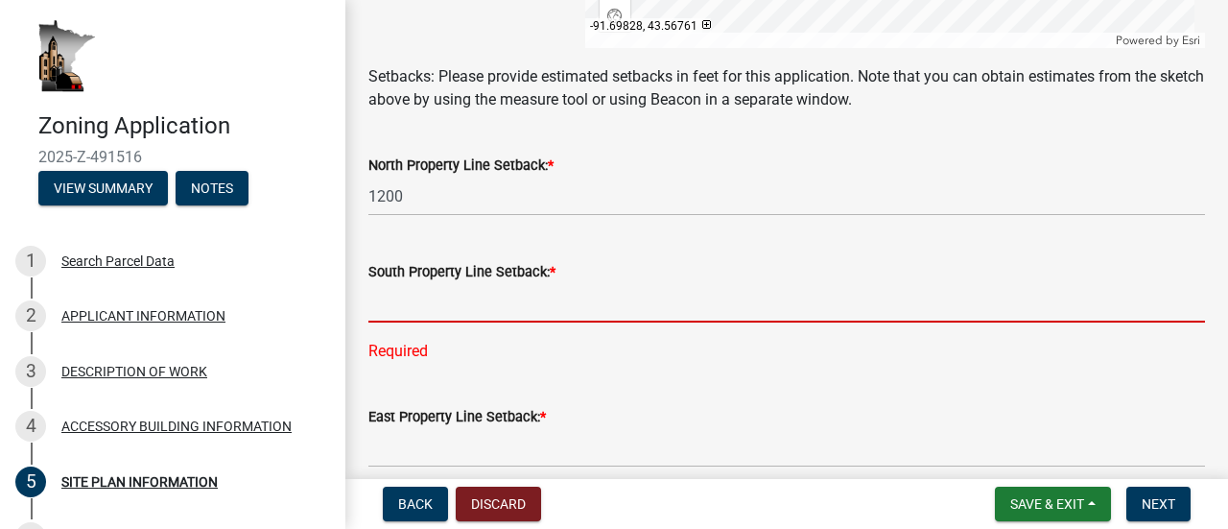
click at [450, 363] on div "South Property Line Setback: * Required" at bounding box center [786, 298] width 837 height 130
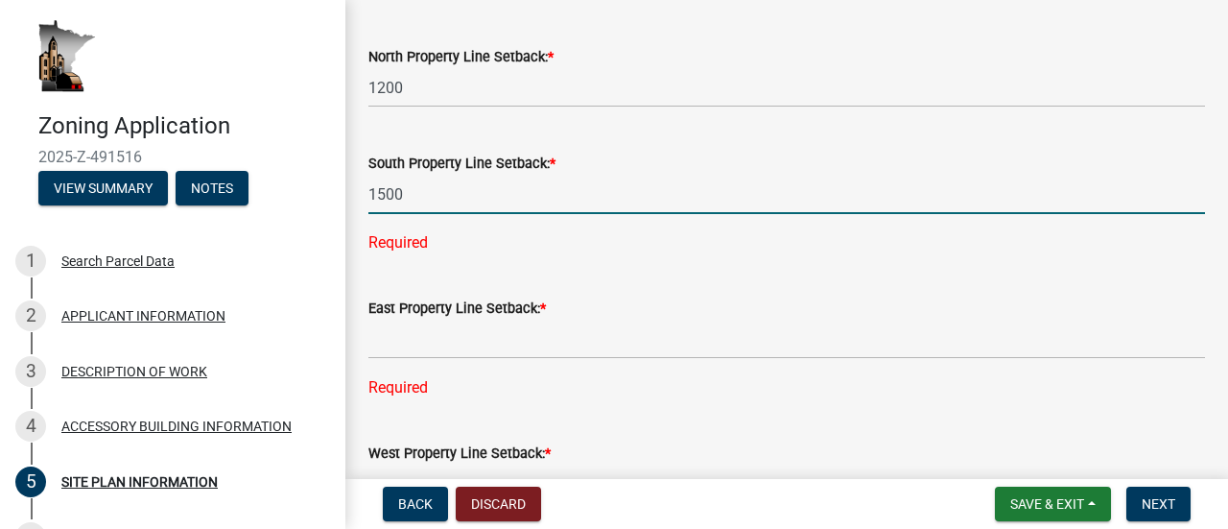
scroll to position [1043, 0]
type input "1500"
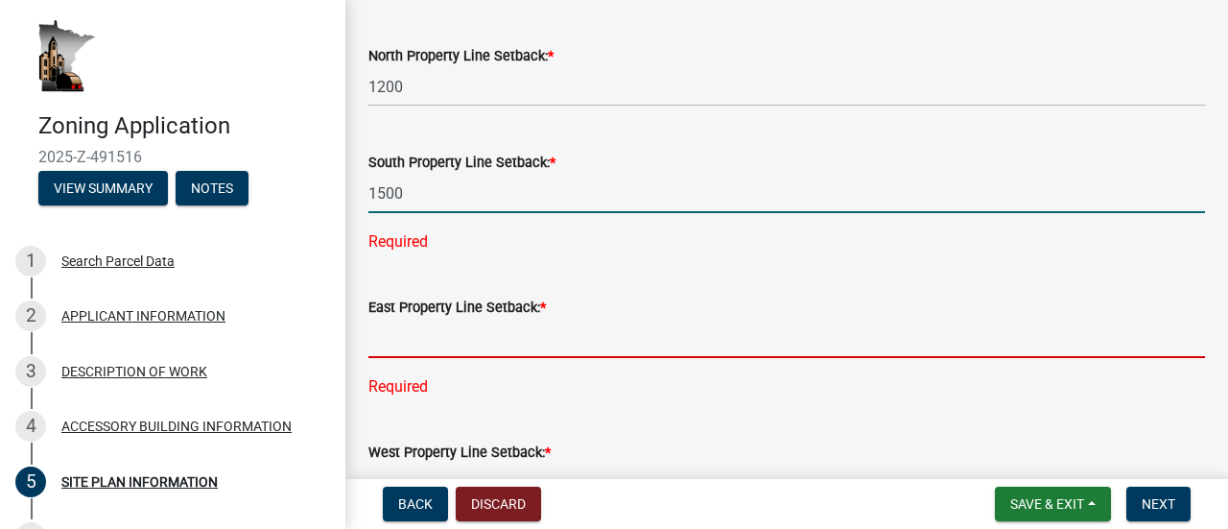
click at [446, 352] on div "East Property Line Setback: * Required" at bounding box center [786, 334] width 837 height 130
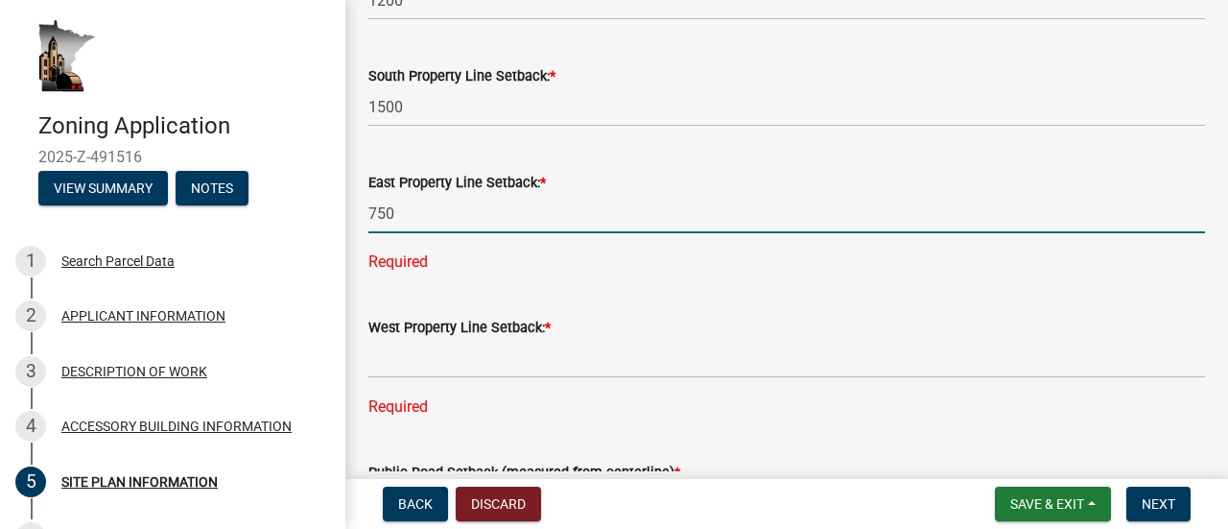
scroll to position [1130, 0]
type input "750"
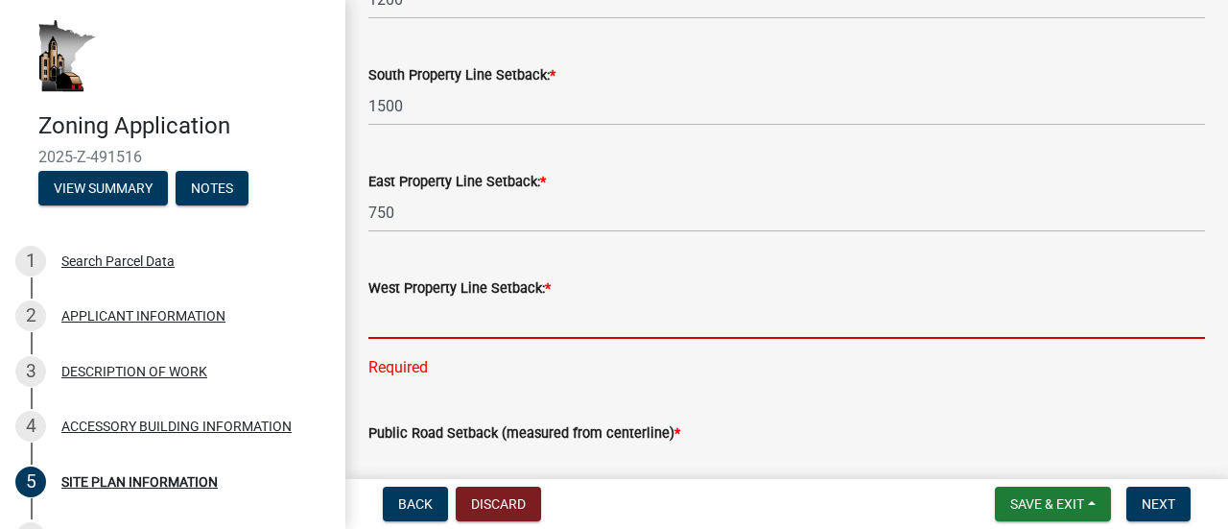
click at [461, 370] on div "West Property Line Setback: * Required" at bounding box center [786, 314] width 837 height 130
type input "1"
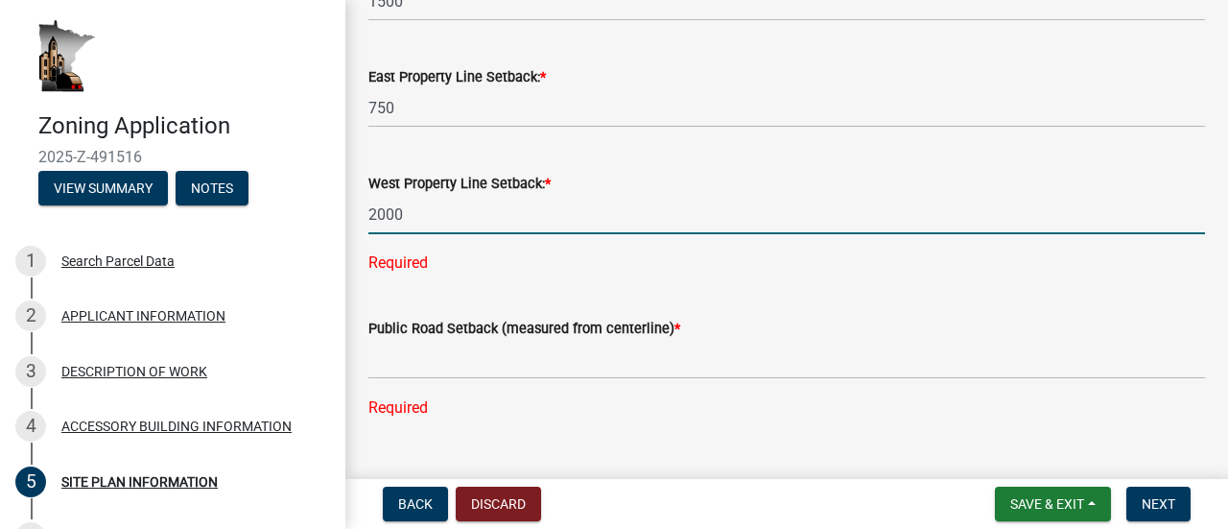
scroll to position [1236, 0]
type input "2000"
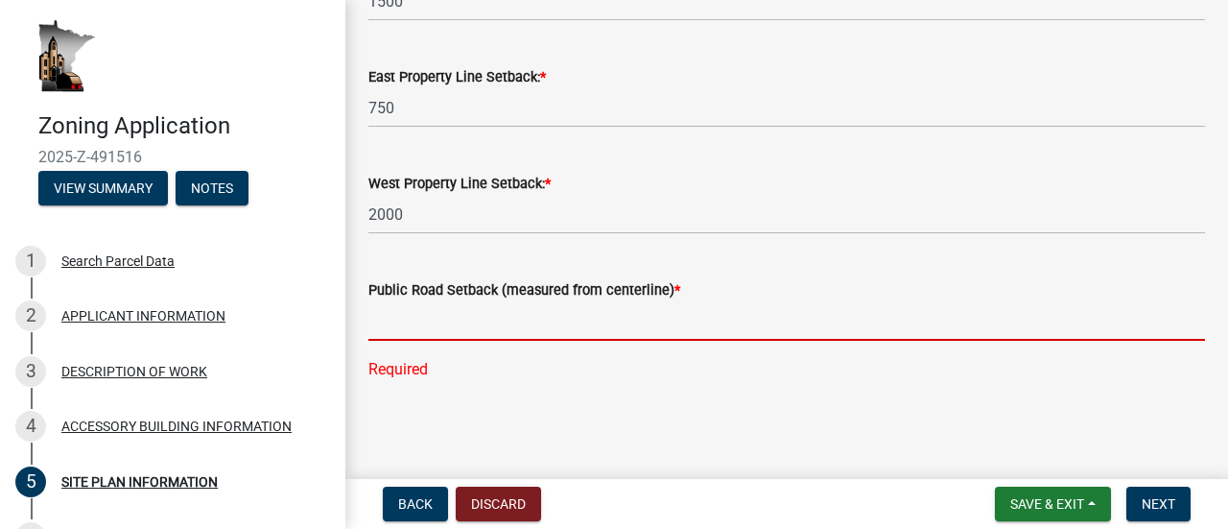
click at [441, 377] on div "Public Road Setback (measured from centerline) * Required" at bounding box center [786, 316] width 837 height 130
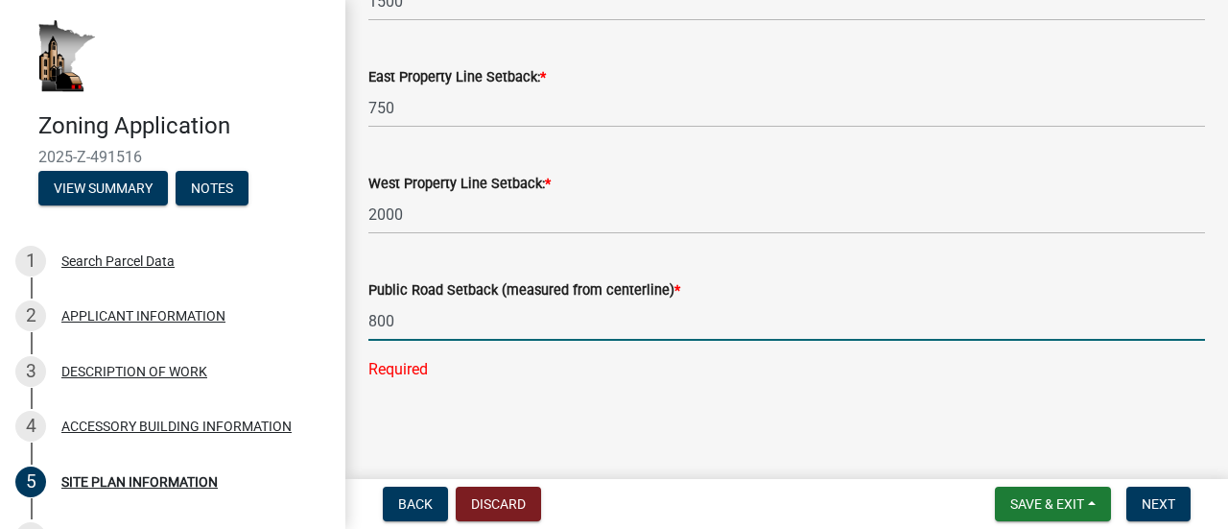
scroll to position [1244, 0]
type input "800"
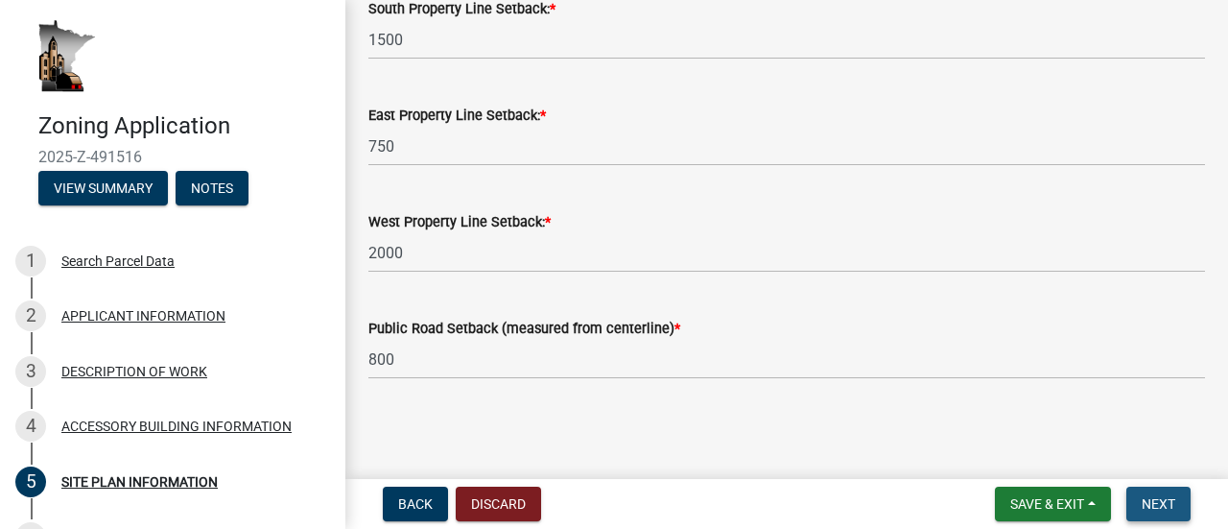
click at [1169, 502] on span "Next" at bounding box center [1159, 503] width 34 height 15
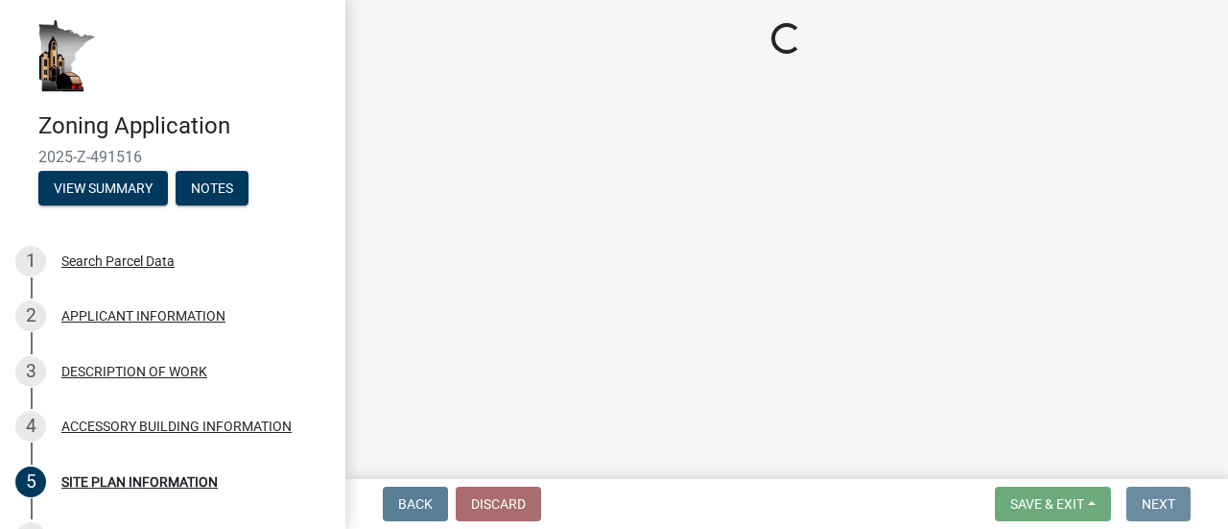
scroll to position [0, 0]
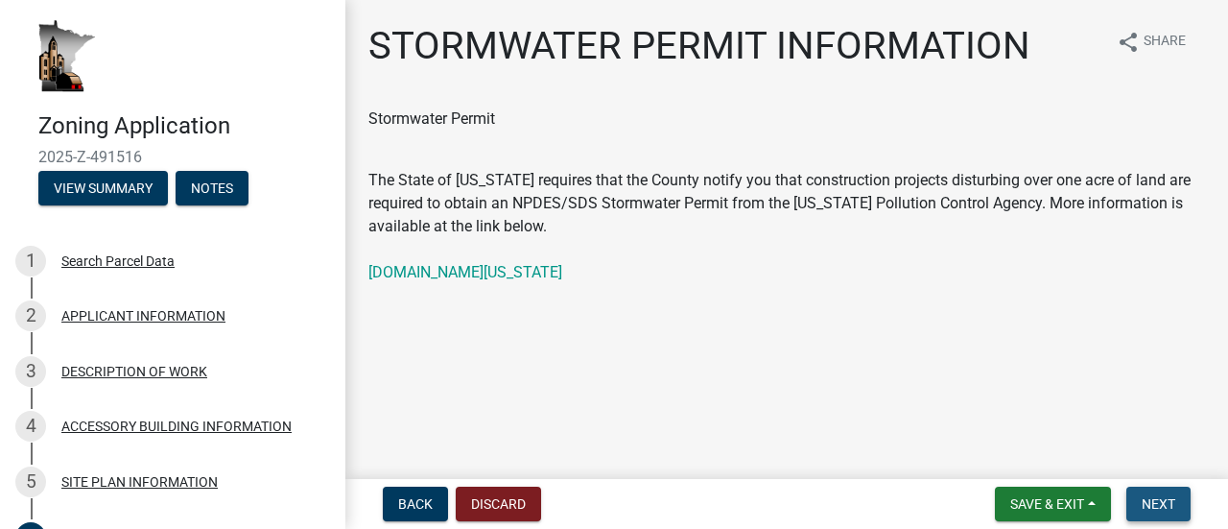
click at [1157, 497] on span "Next" at bounding box center [1159, 503] width 34 height 15
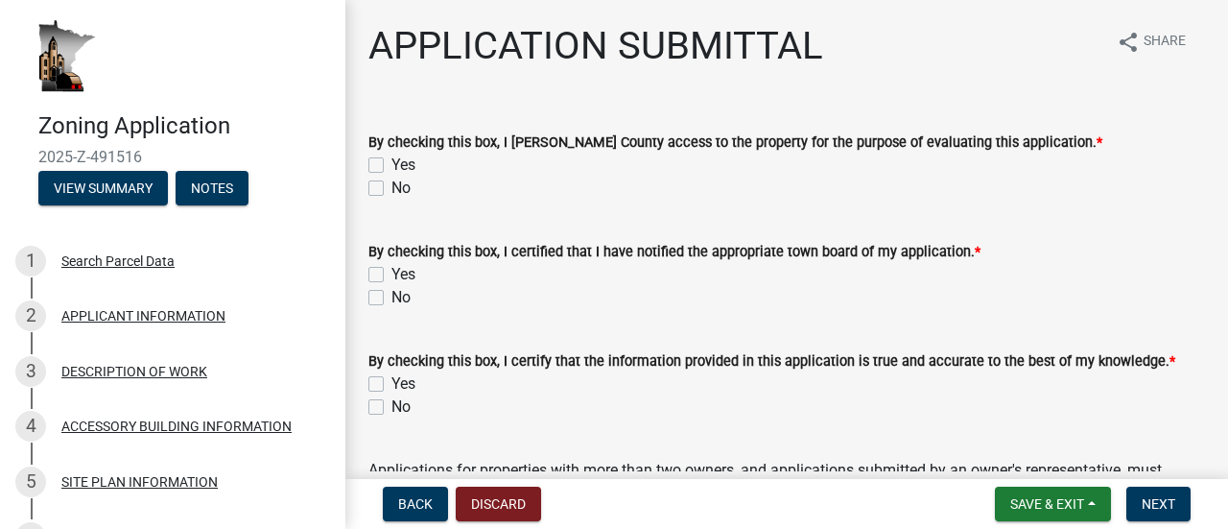
click at [391, 162] on label "Yes" at bounding box center [403, 165] width 24 height 23
click at [391, 162] on input "Yes" at bounding box center [397, 160] width 12 height 12
checkbox input "true"
checkbox input "false"
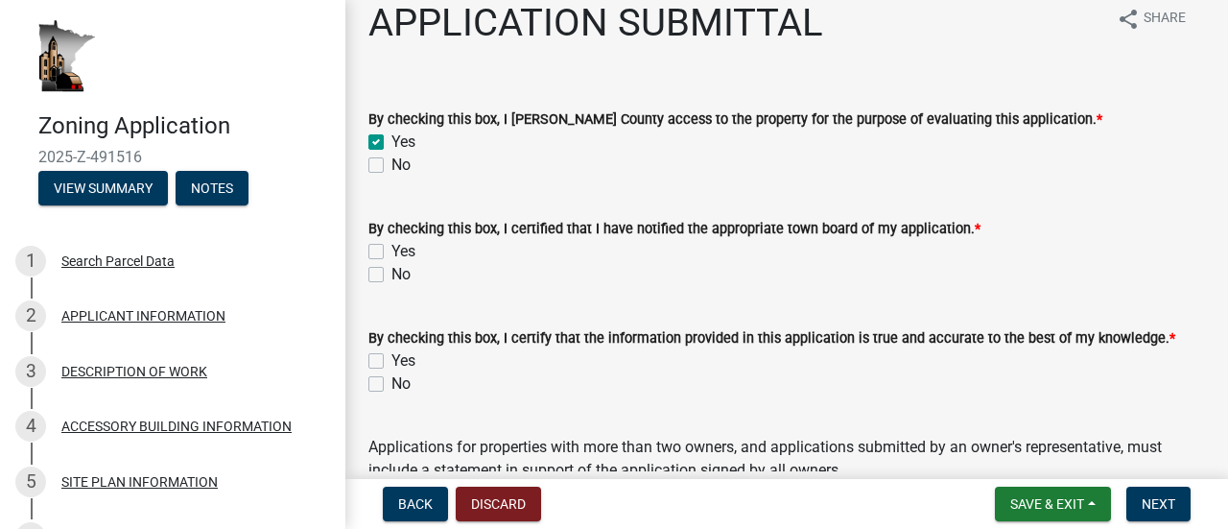
scroll to position [24, 0]
click at [391, 247] on label "Yes" at bounding box center [403, 250] width 24 height 23
click at [391, 247] on input "Yes" at bounding box center [397, 245] width 12 height 12
checkbox input "true"
checkbox input "false"
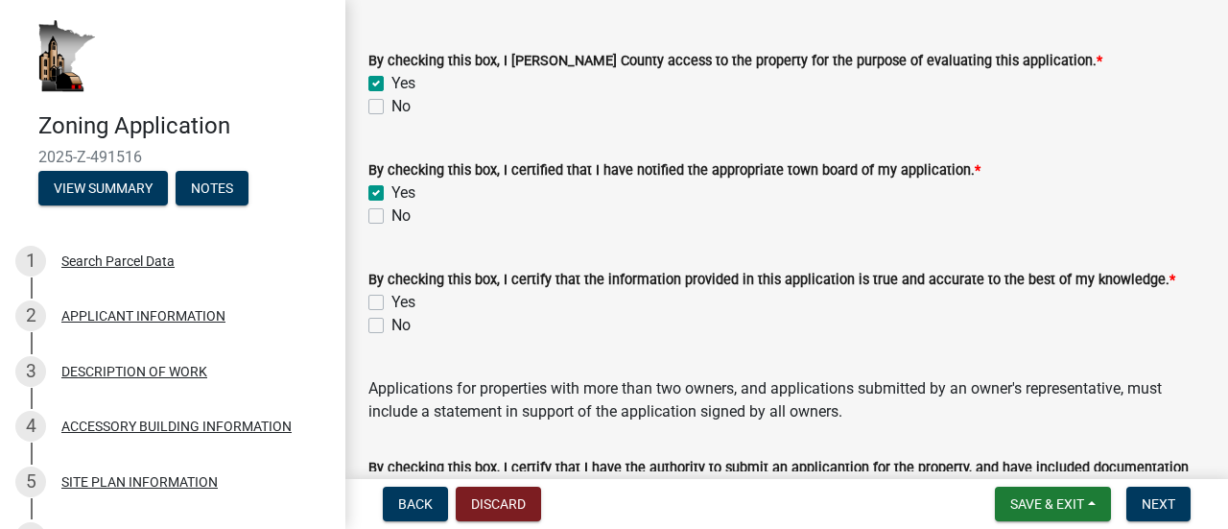
scroll to position [105, 0]
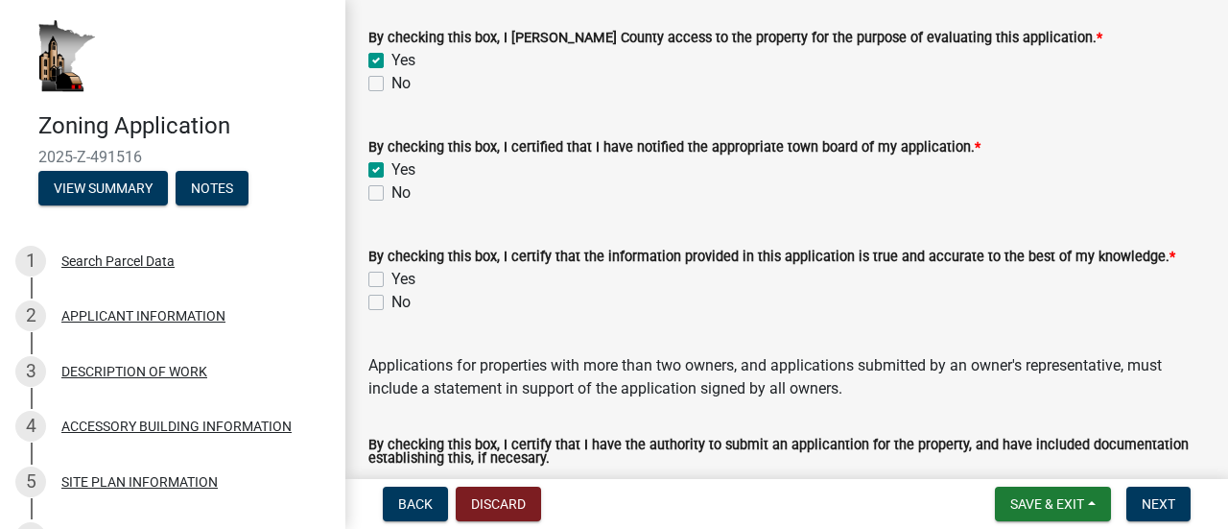
click at [391, 274] on label "Yes" at bounding box center [403, 279] width 24 height 23
click at [391, 274] on input "Yes" at bounding box center [397, 274] width 12 height 12
checkbox input "true"
checkbox input "false"
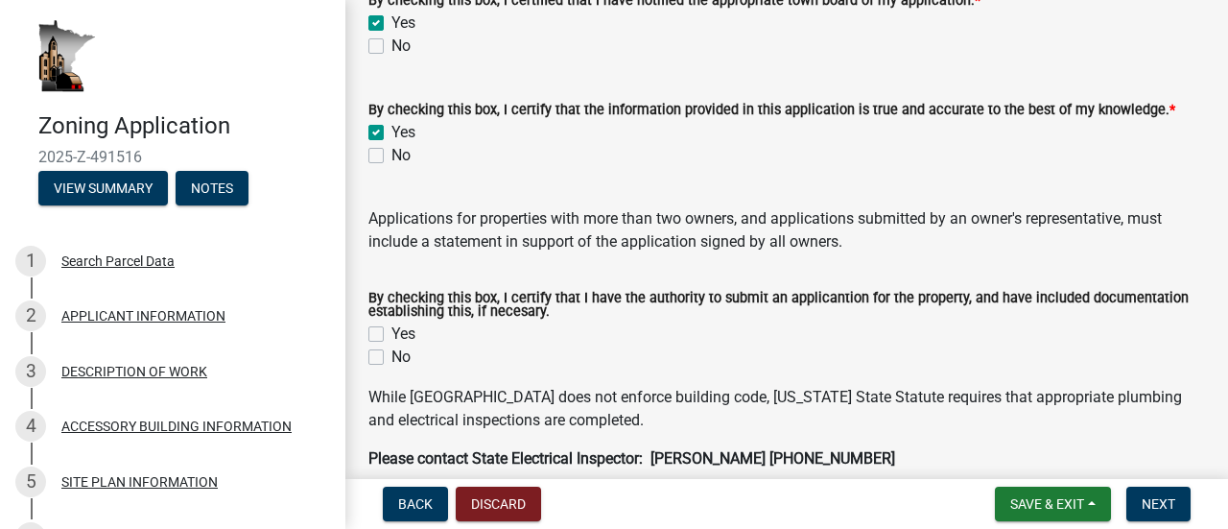
scroll to position [250, 0]
click at [391, 332] on label "Yes" at bounding box center [403, 334] width 24 height 23
click at [391, 332] on input "Yes" at bounding box center [397, 329] width 12 height 12
checkbox input "true"
checkbox input "false"
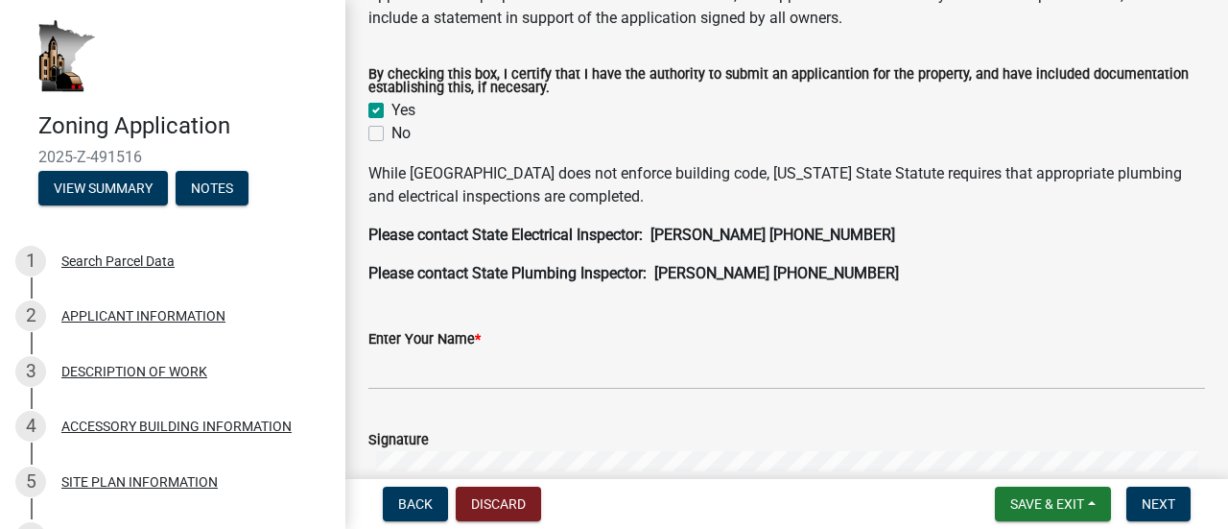
scroll to position [478, 0]
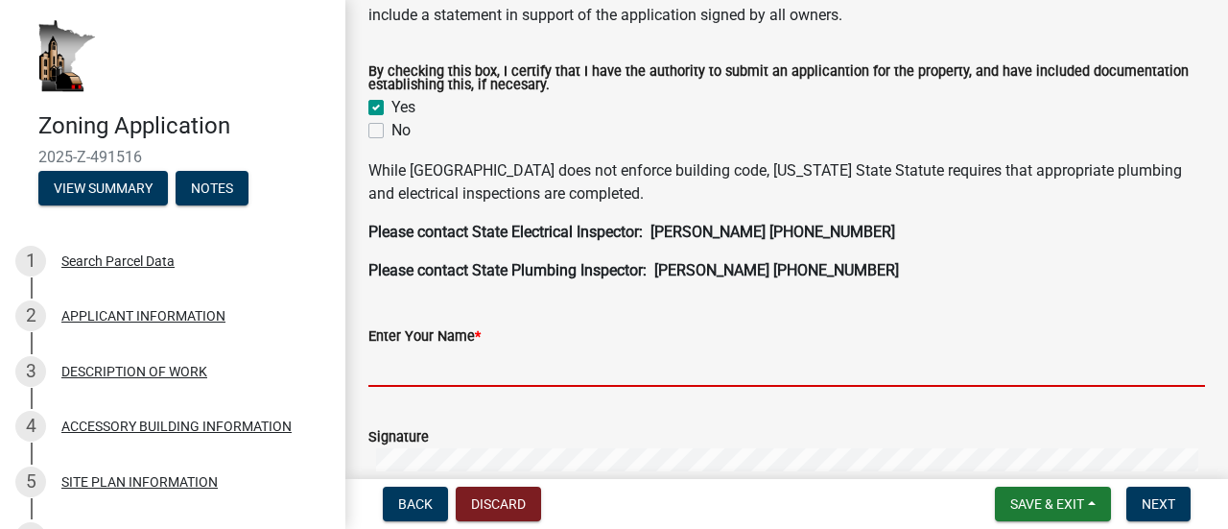
click at [478, 367] on input "Enter Your Name *" at bounding box center [786, 366] width 837 height 39
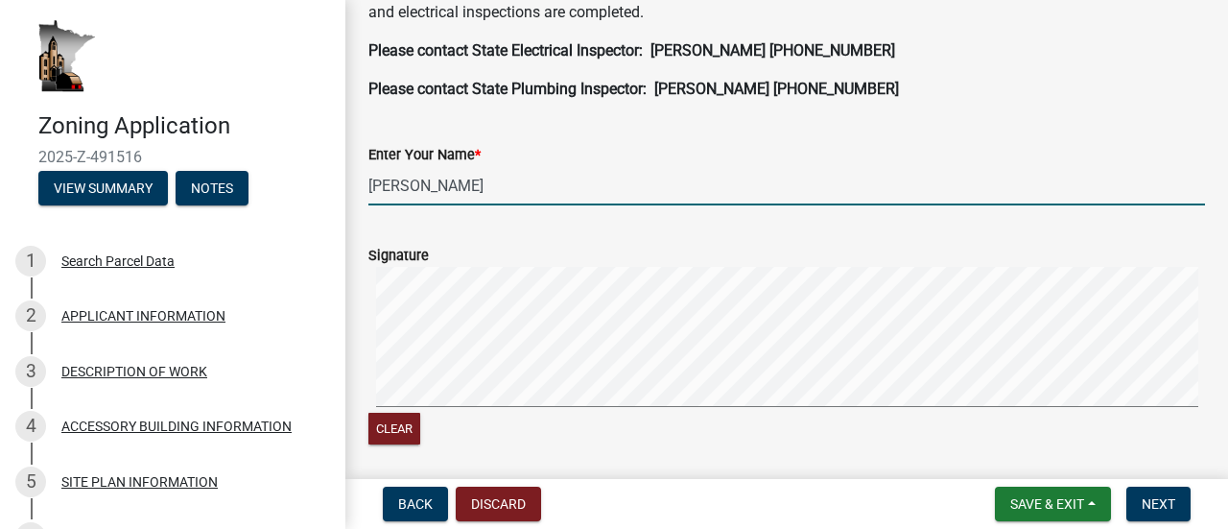
scroll to position [660, 0]
type input "jay solum"
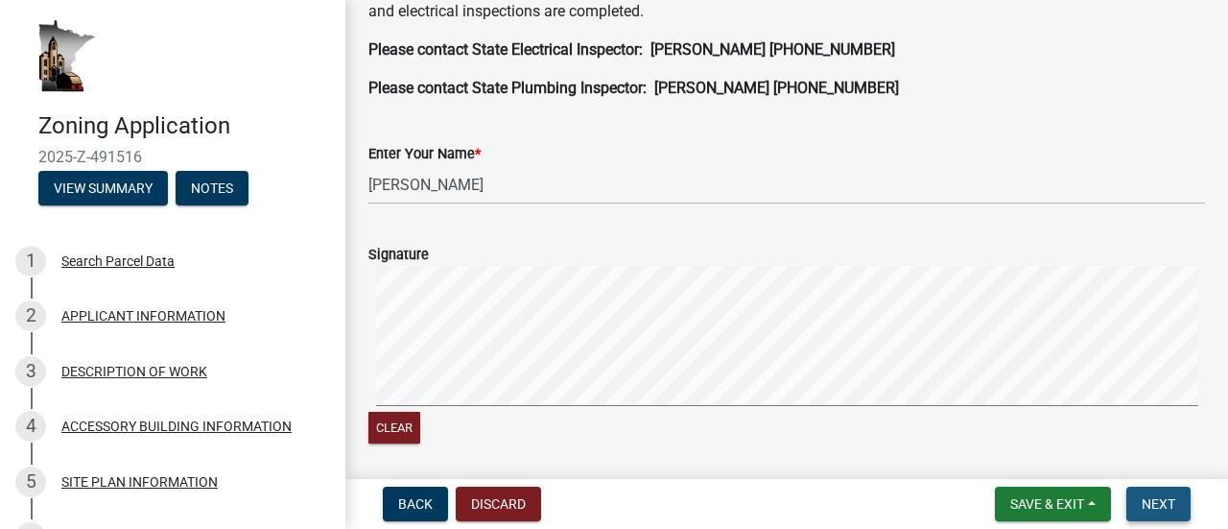
click at [1163, 494] on button "Next" at bounding box center [1158, 503] width 64 height 35
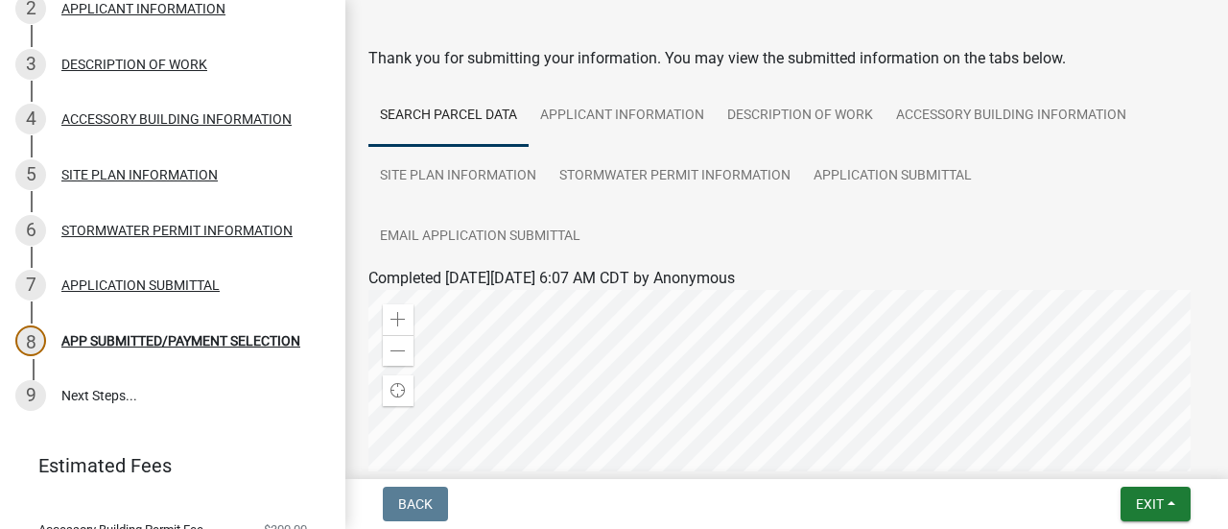
scroll to position [21, 0]
